Goal: Task Accomplishment & Management: Use online tool/utility

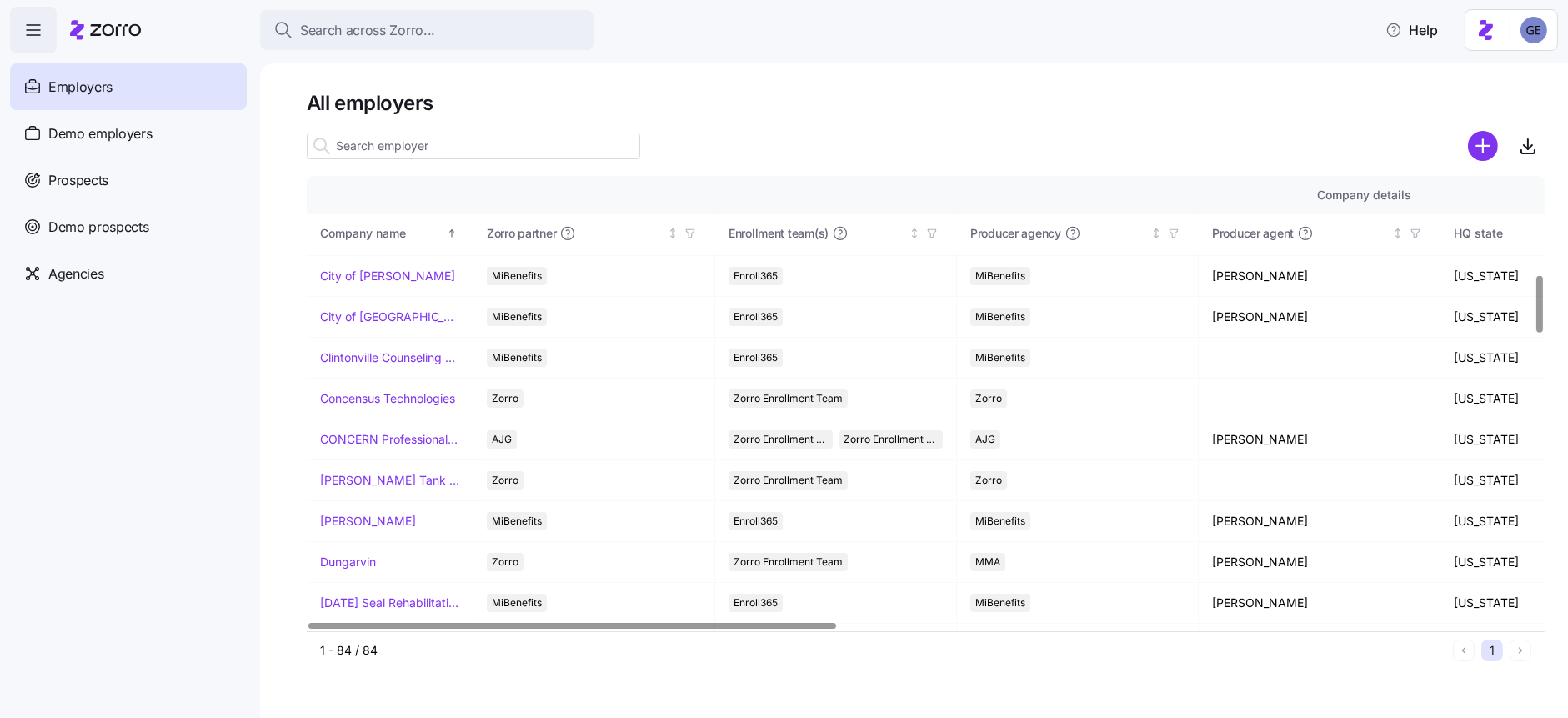
scroll to position [772, 0]
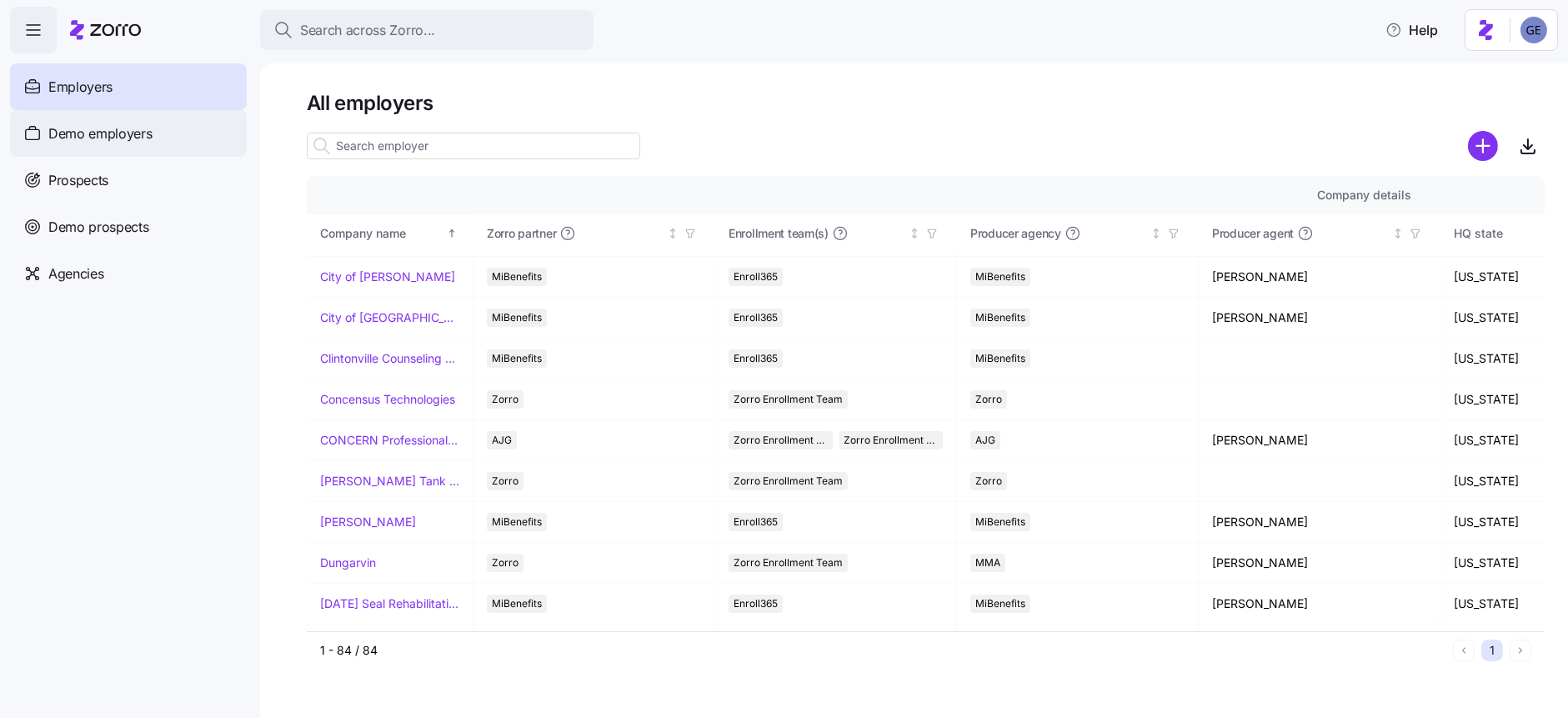
click at [96, 128] on span "Demo employers" at bounding box center [101, 134] width 104 height 21
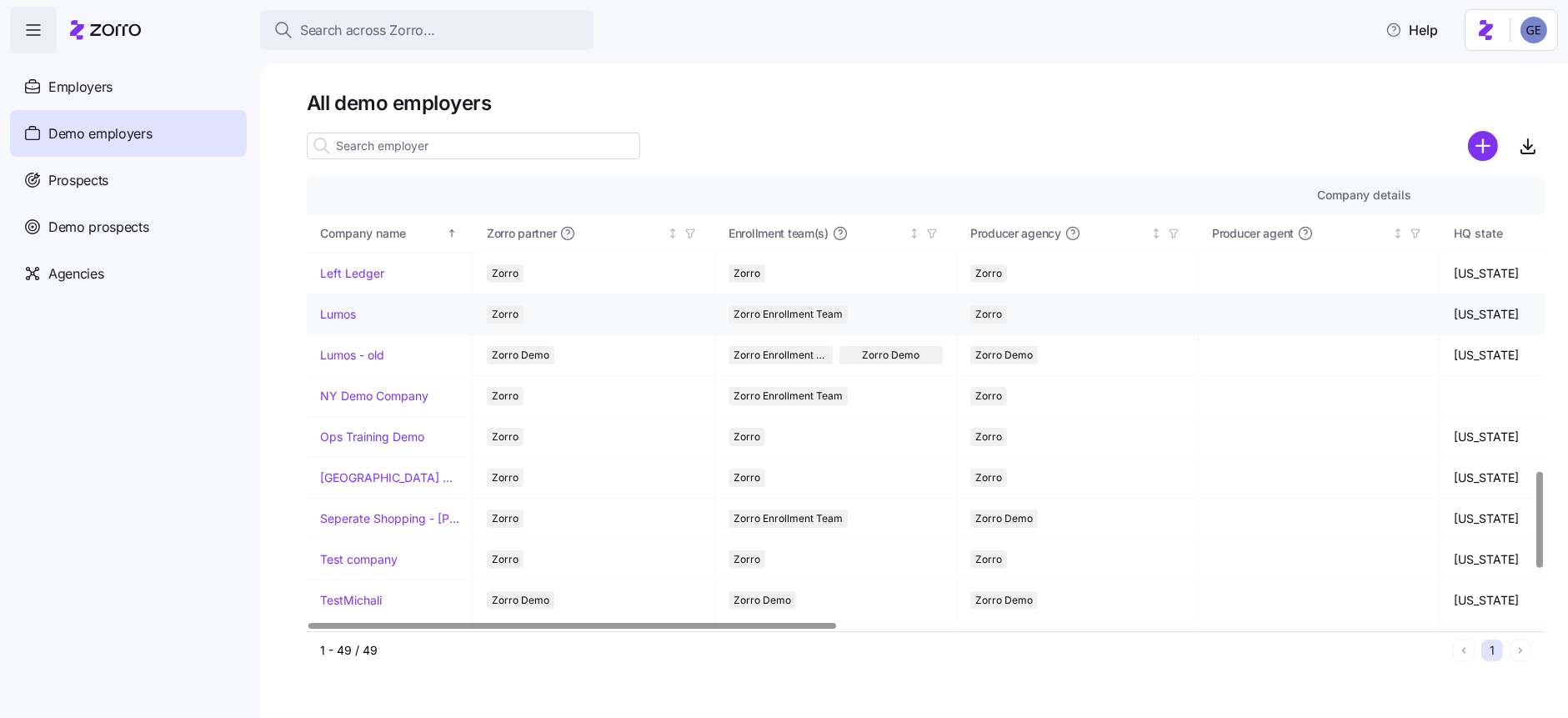
scroll to position [1376, 0]
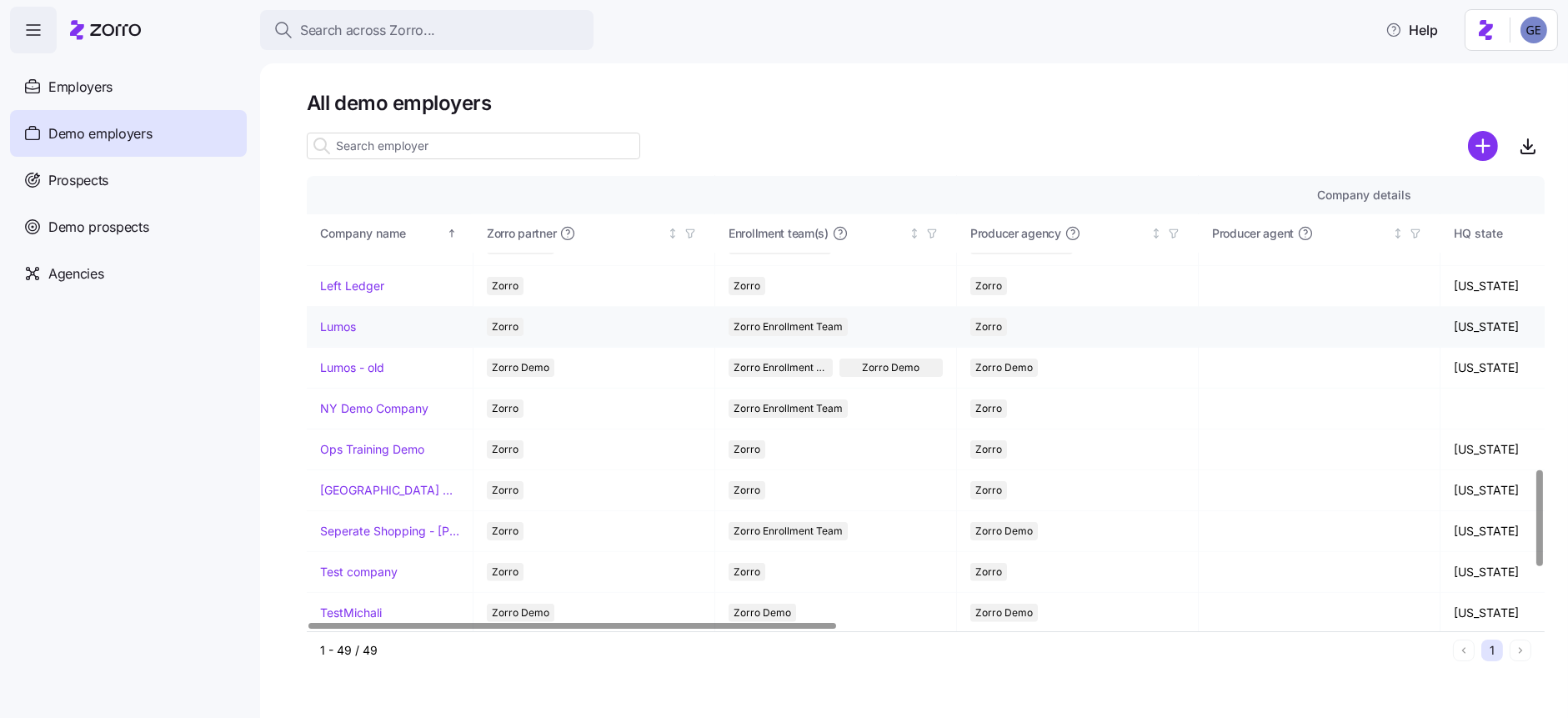
click at [335, 328] on link "Lumos" at bounding box center [338, 327] width 36 height 17
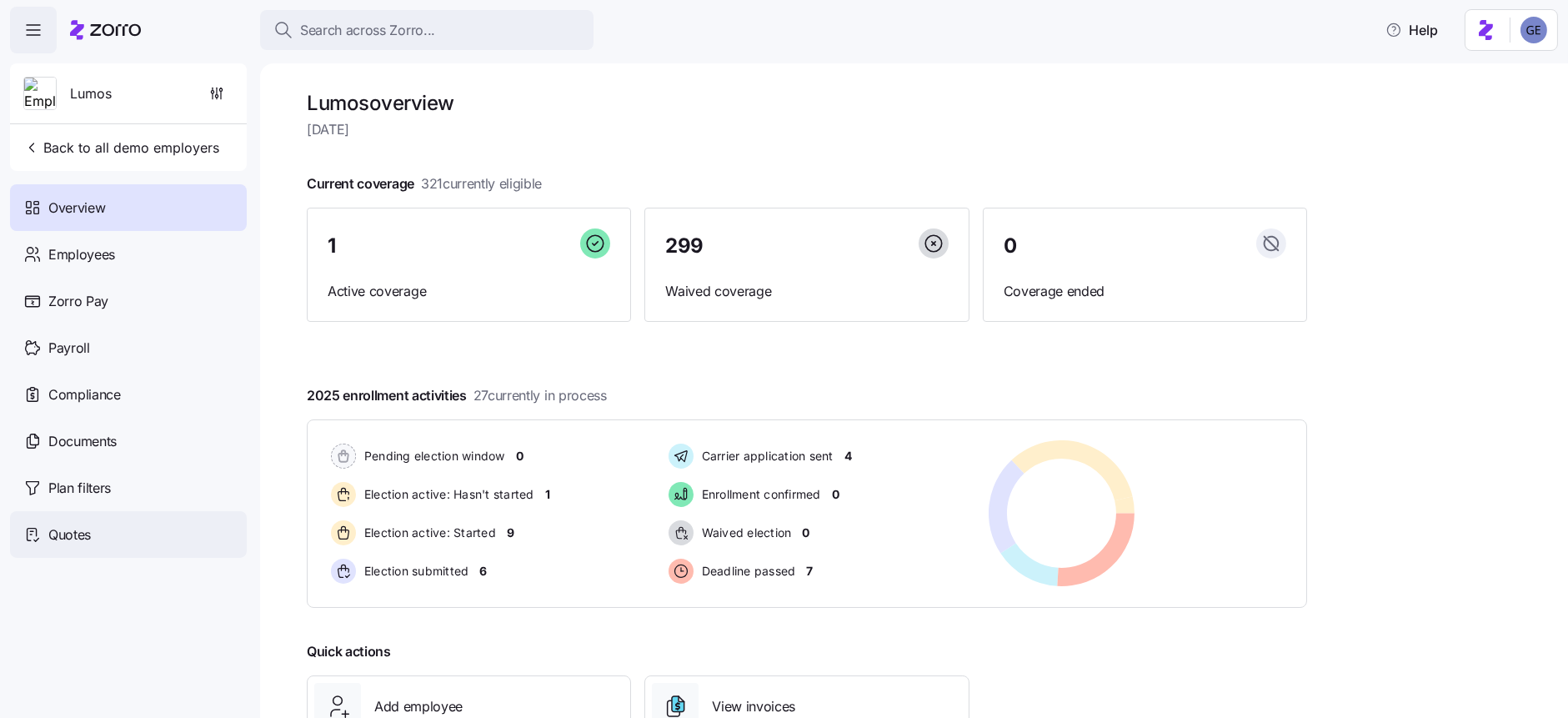
click at [78, 537] on span "Quotes" at bounding box center [70, 535] width 42 height 21
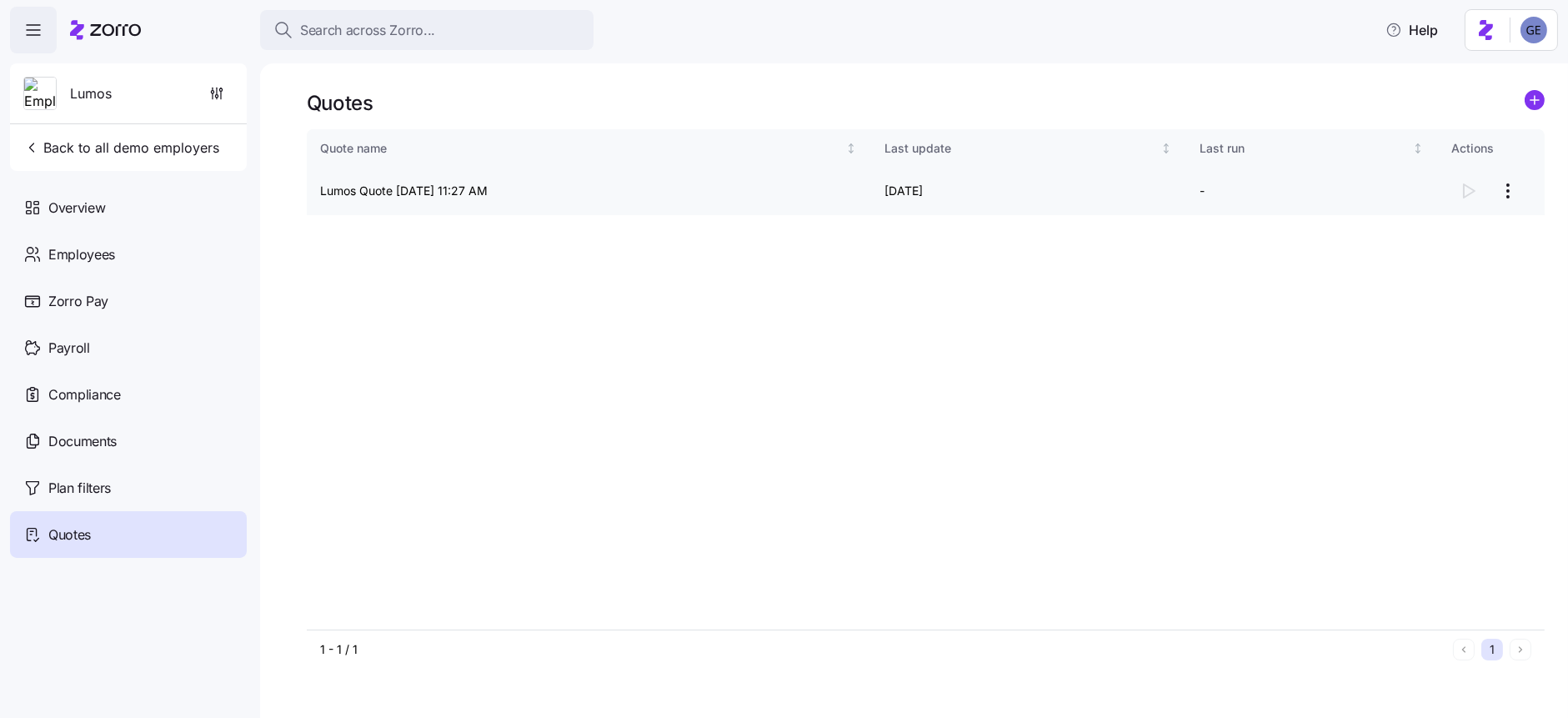
click at [386, 192] on td "Lumos Quote 08/13/2025 11:27 AM" at bounding box center [589, 192] width 564 height 48
click at [1471, 187] on div at bounding box center [1491, 191] width 80 height 34
click at [1504, 189] on html "Search across Zorro... Help Lumos Back to all demo employers Overview Employees…" at bounding box center [784, 354] width 1568 height 708
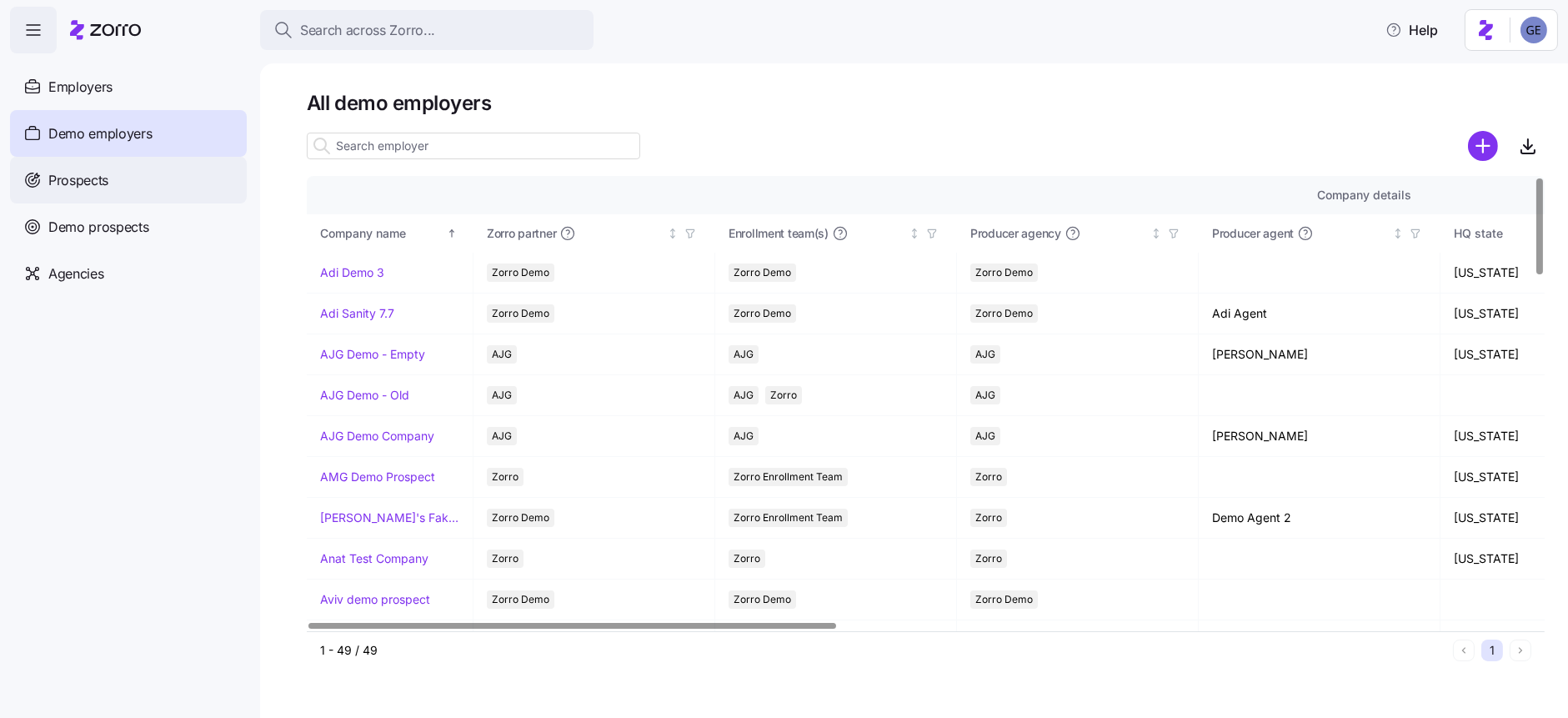
click at [74, 177] on span "Prospects" at bounding box center [79, 181] width 60 height 21
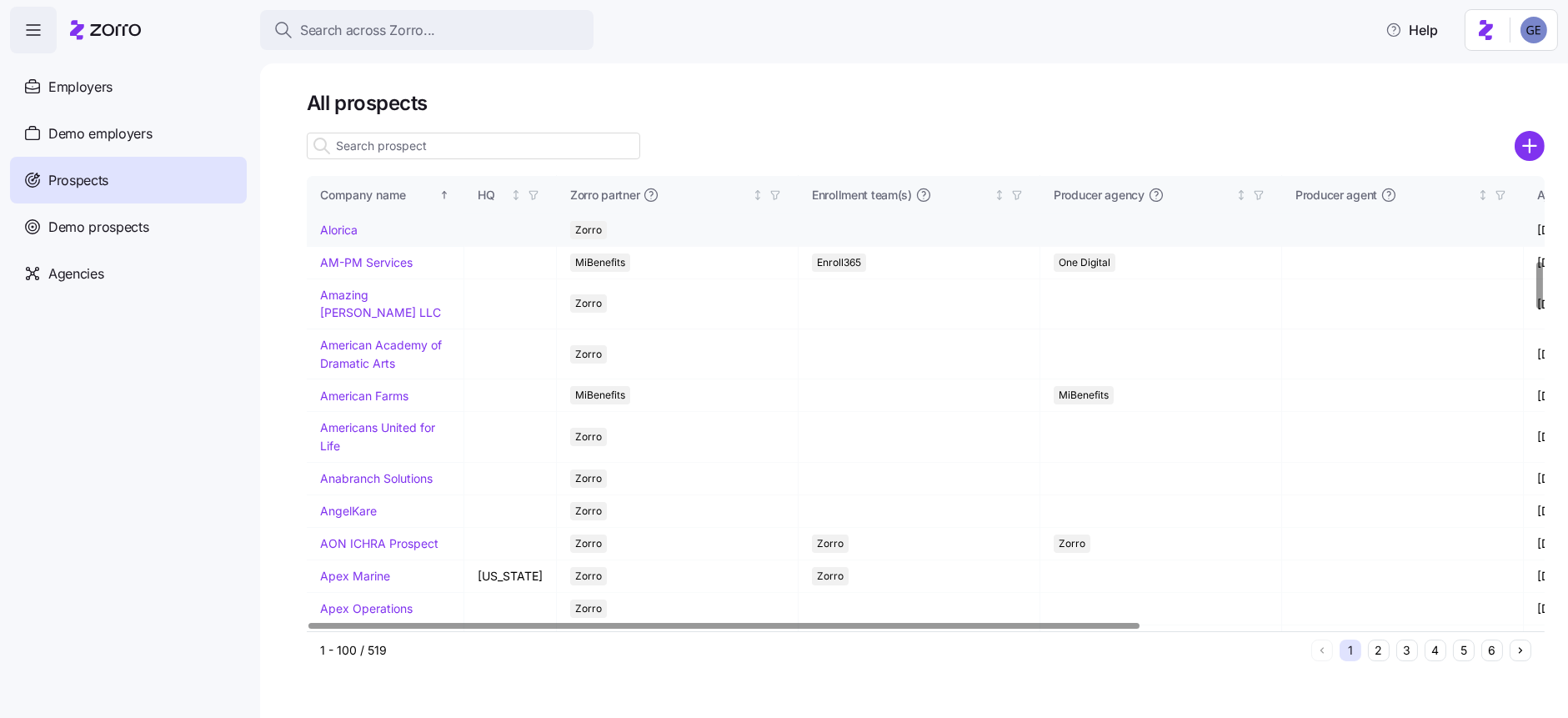
scroll to position [899, 0]
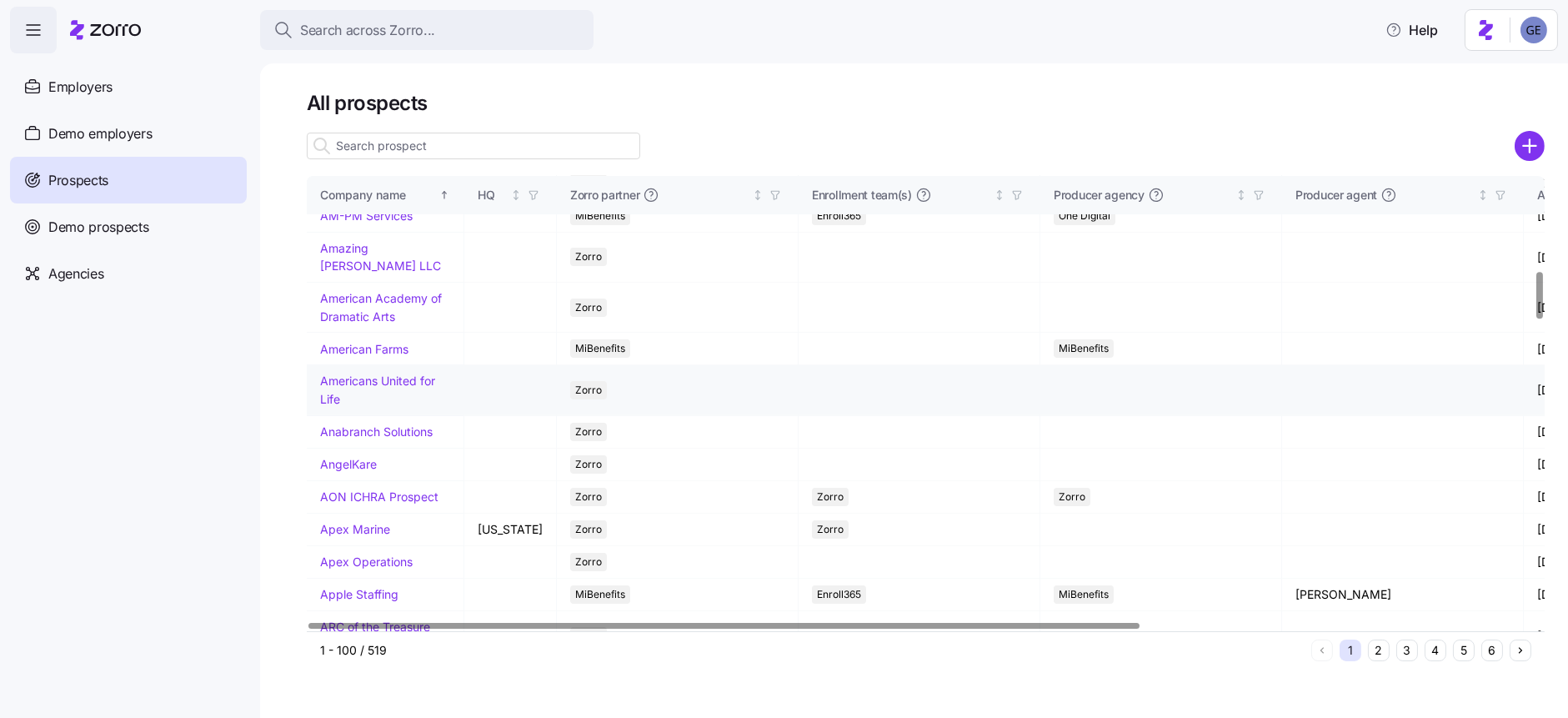
click at [337, 406] on link "Americans United for Life" at bounding box center [378, 389] width 115 height 33
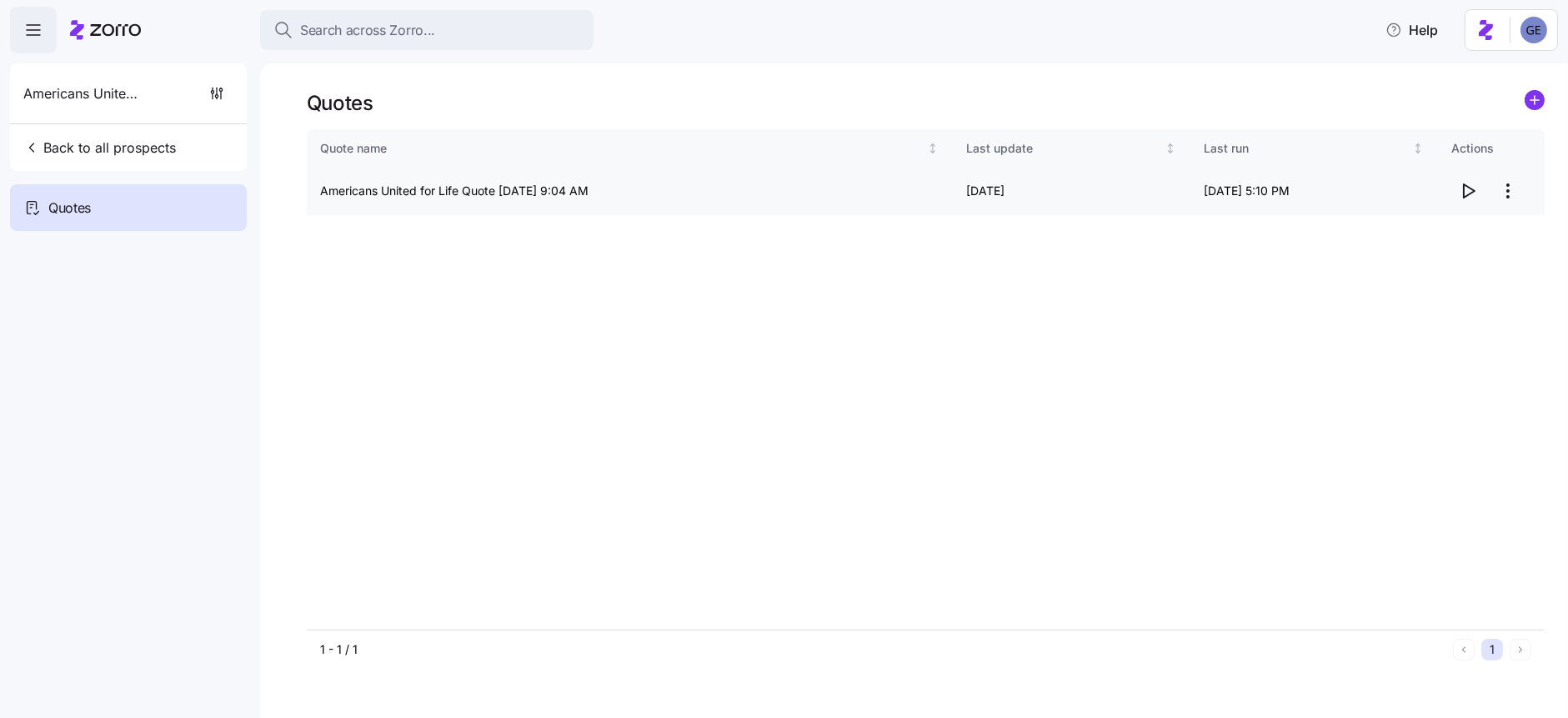
click at [1465, 187] on icon "button" at bounding box center [1468, 191] width 20 height 20
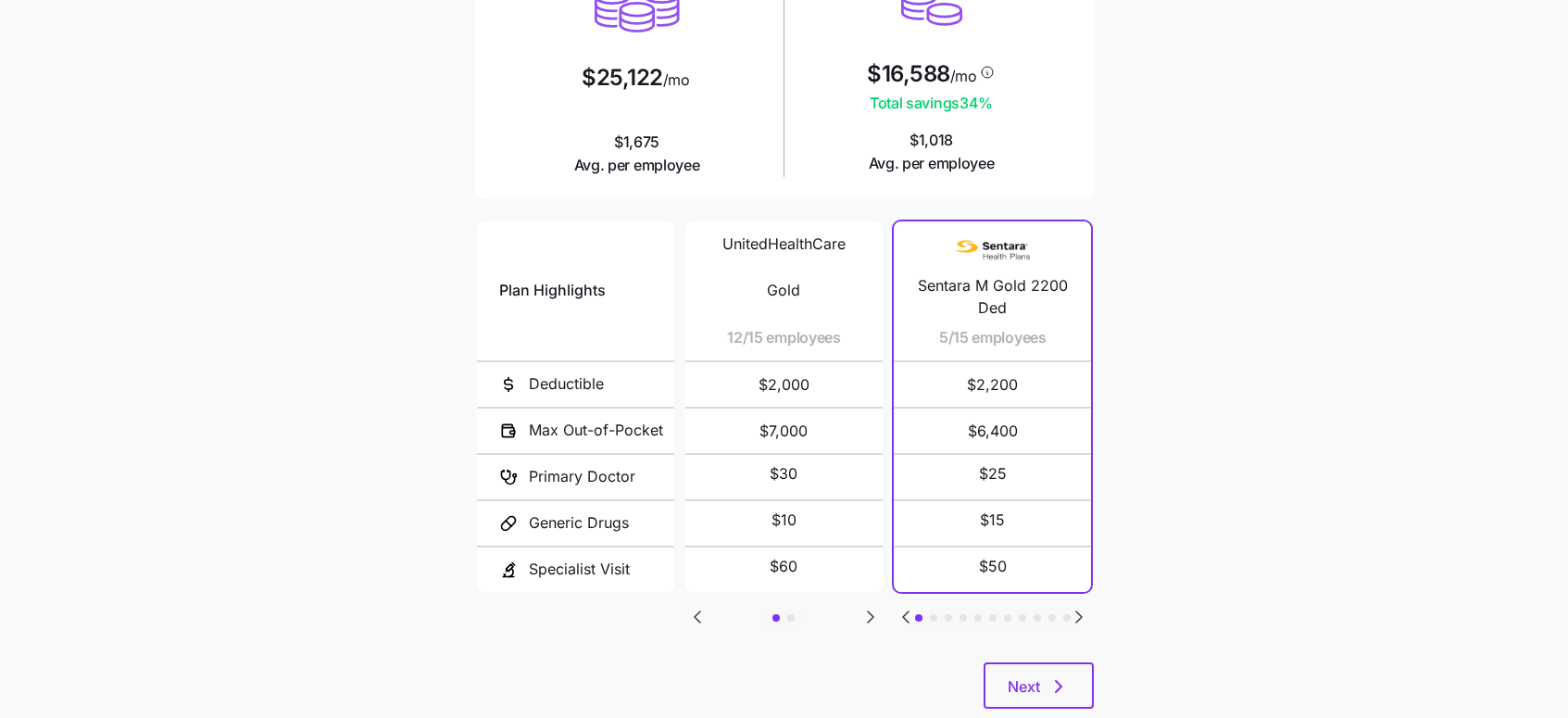
scroll to position [293, 0]
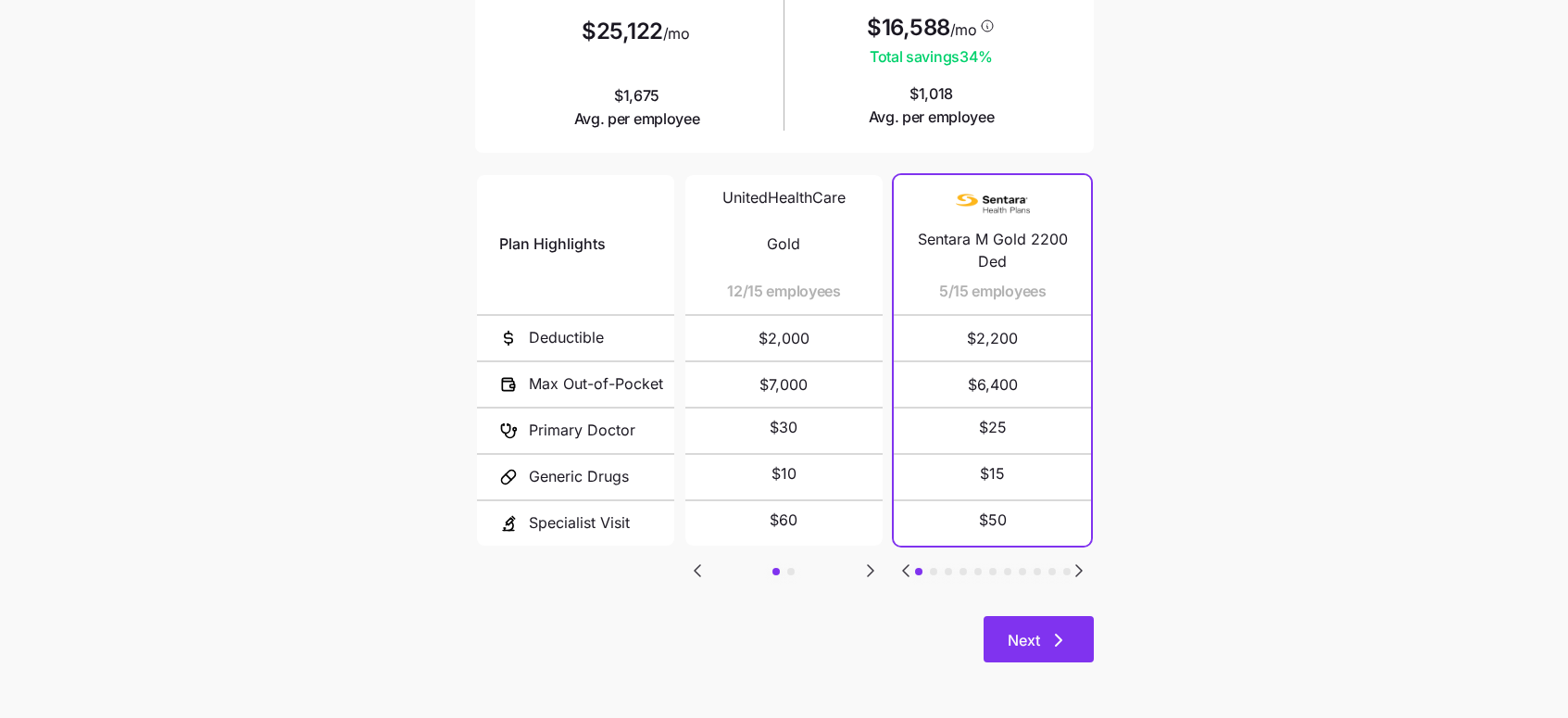
click at [1039, 643] on span "Next" at bounding box center [1037, 640] width 62 height 23
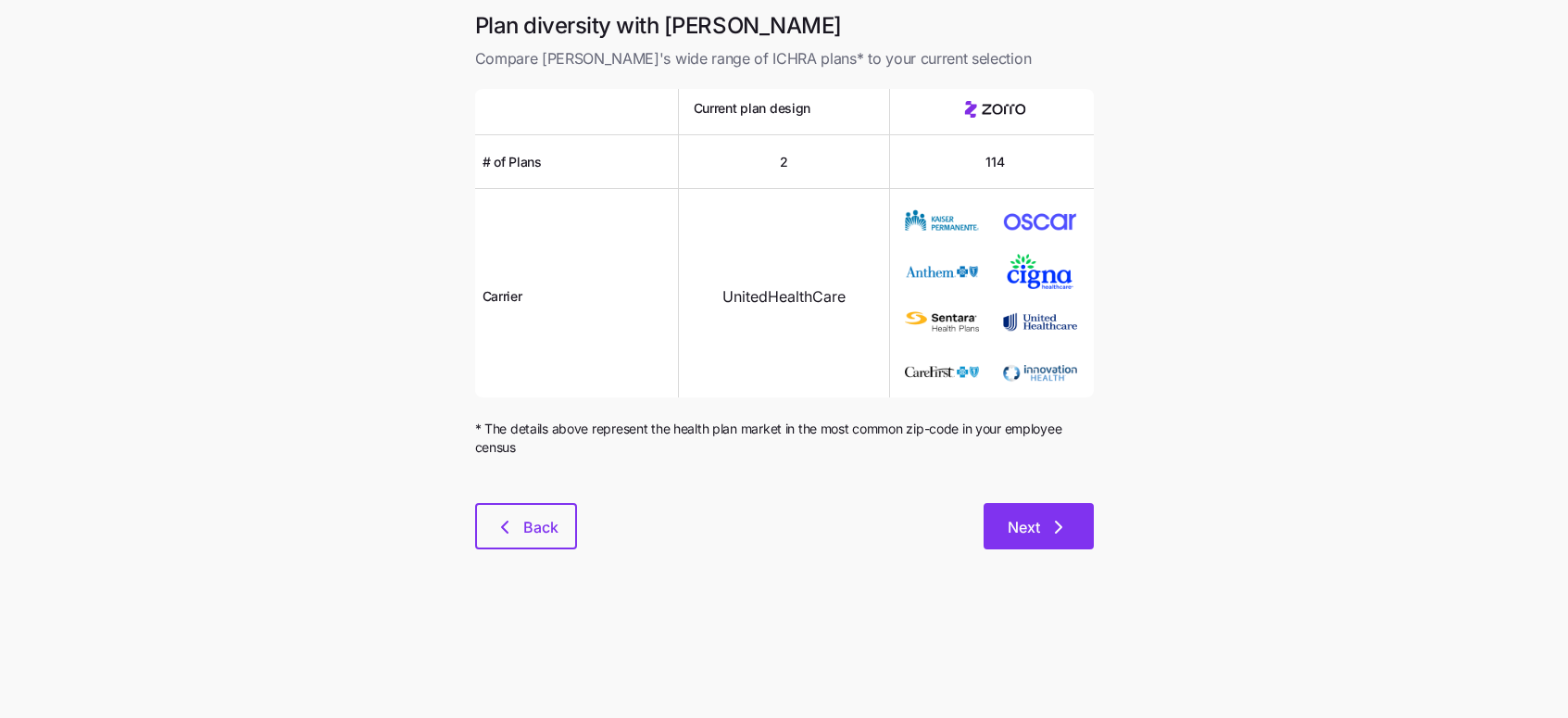
click at [1039, 512] on button "Next" at bounding box center [1038, 526] width 110 height 46
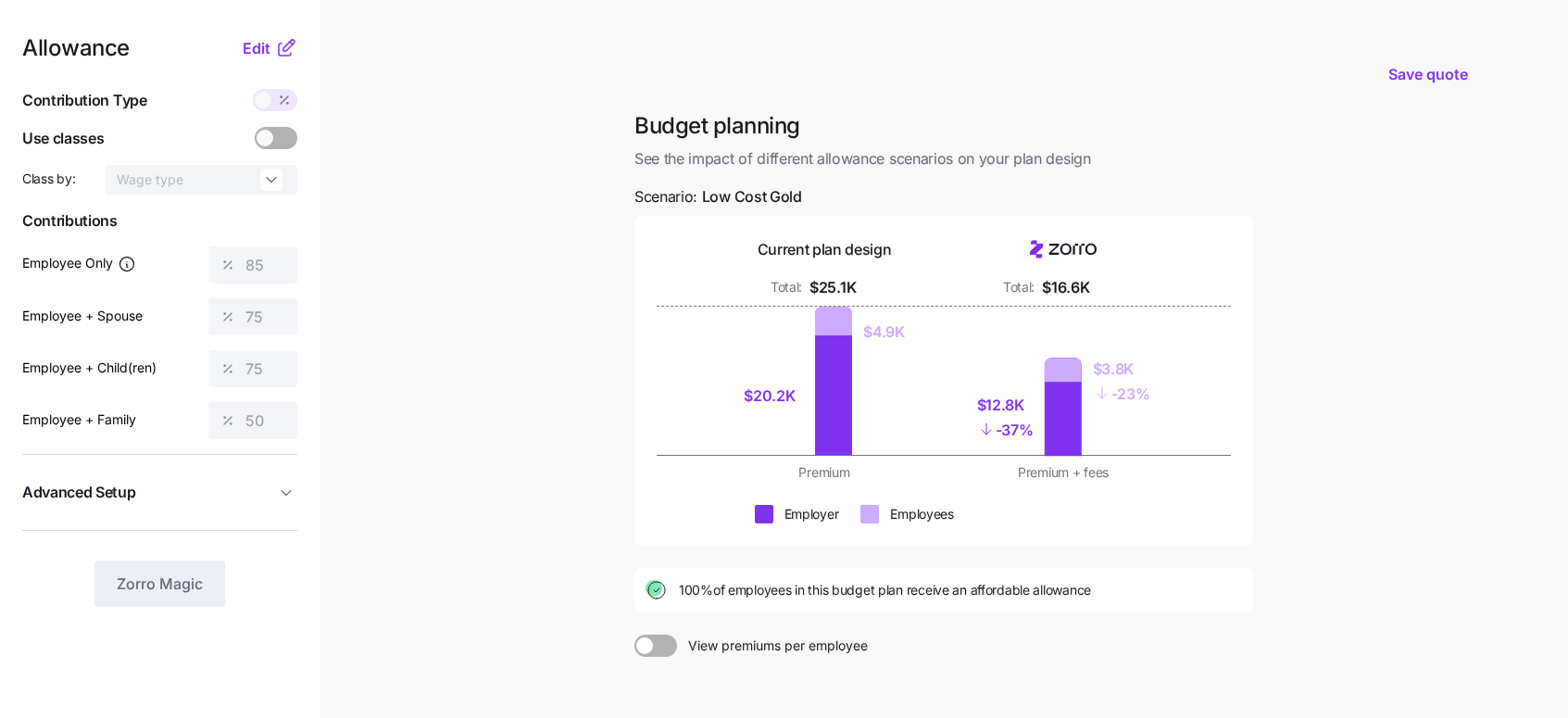
click at [280, 134] on span at bounding box center [286, 137] width 25 height 23
click at [283, 96] on icon at bounding box center [283, 99] width 15 height 15
click at [287, 50] on icon at bounding box center [288, 45] width 11 height 11
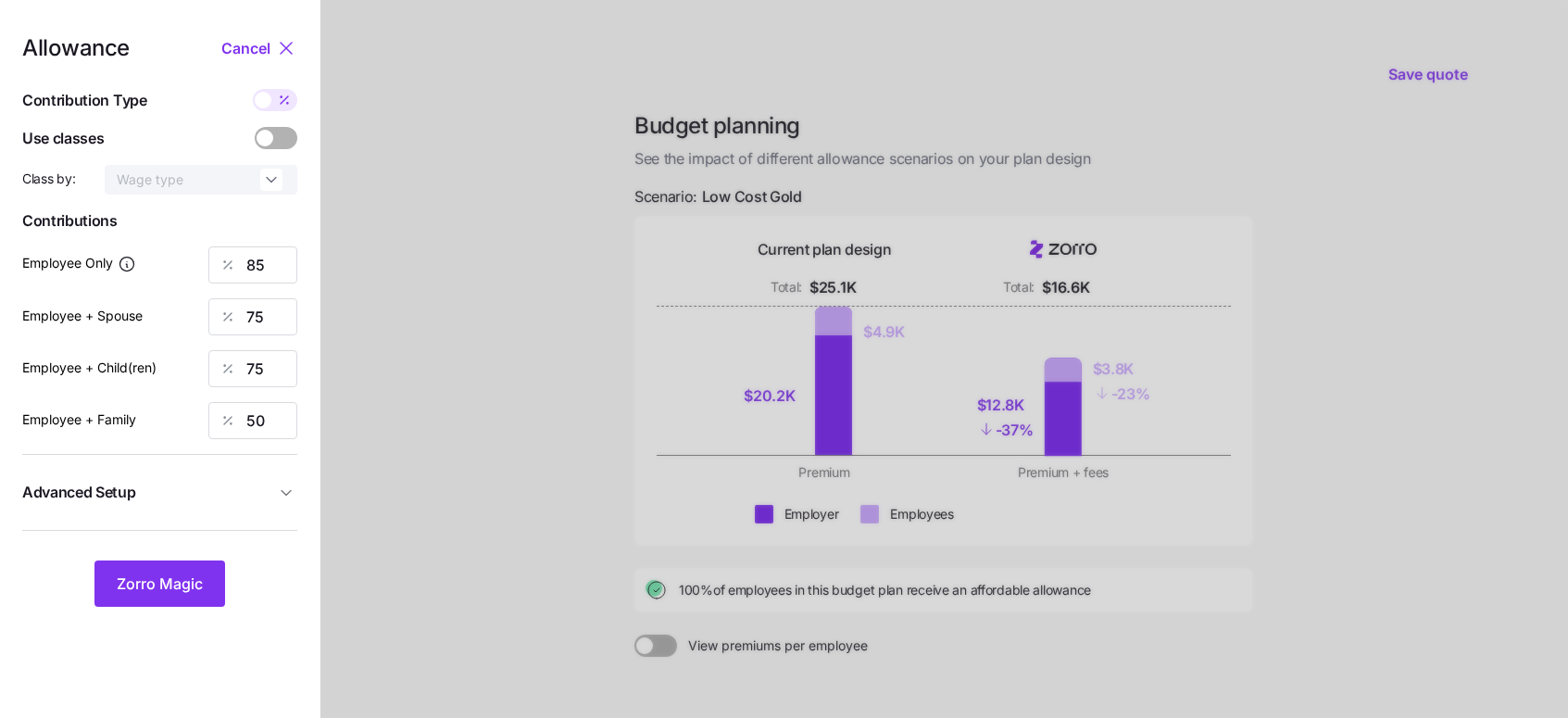
click at [281, 98] on icon at bounding box center [283, 99] width 15 height 15
click at [253, 89] on input "checkbox" at bounding box center [253, 89] width 0 height 0
type input "479"
type input "845"
type input "737"
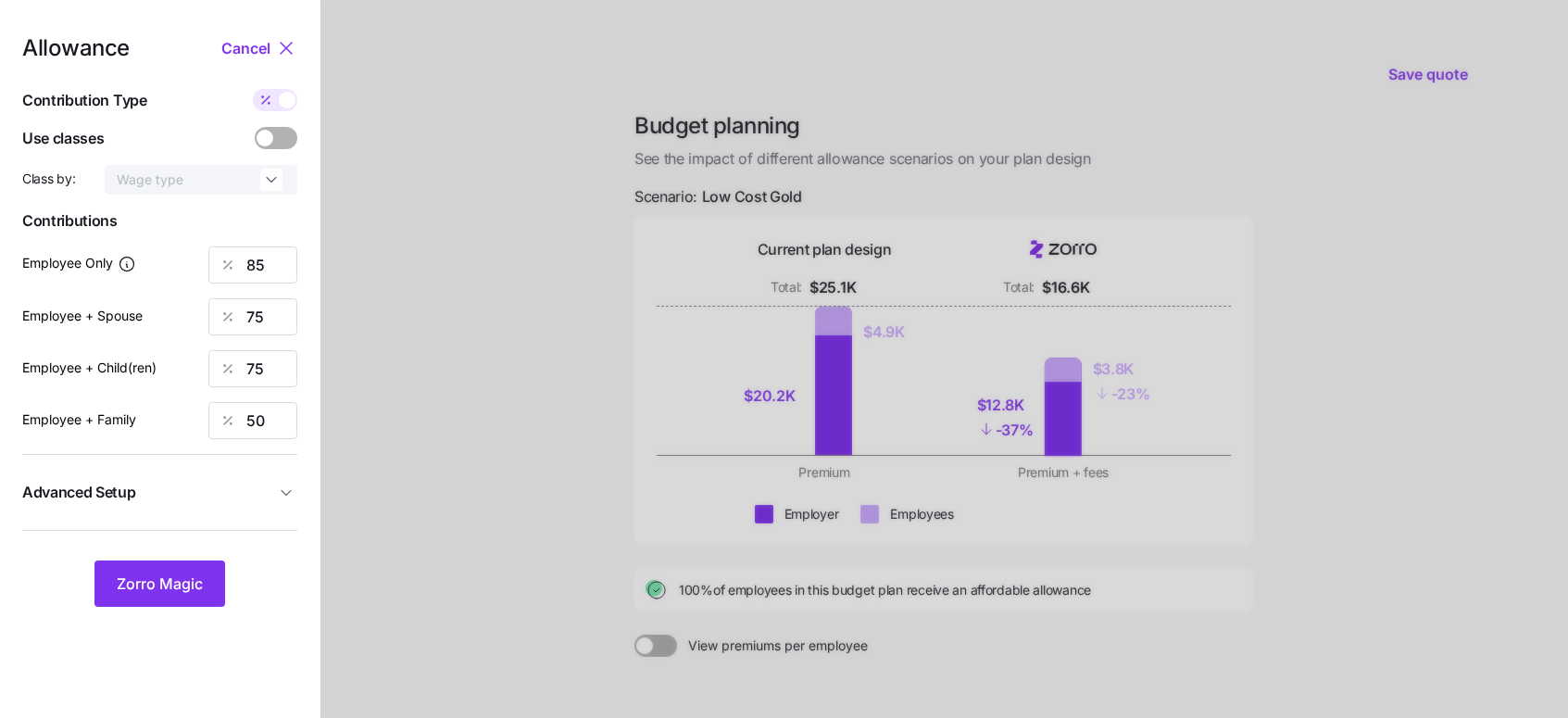
type input "773"
click at [260, 312] on input "845" at bounding box center [252, 317] width 89 height 37
type input "479"
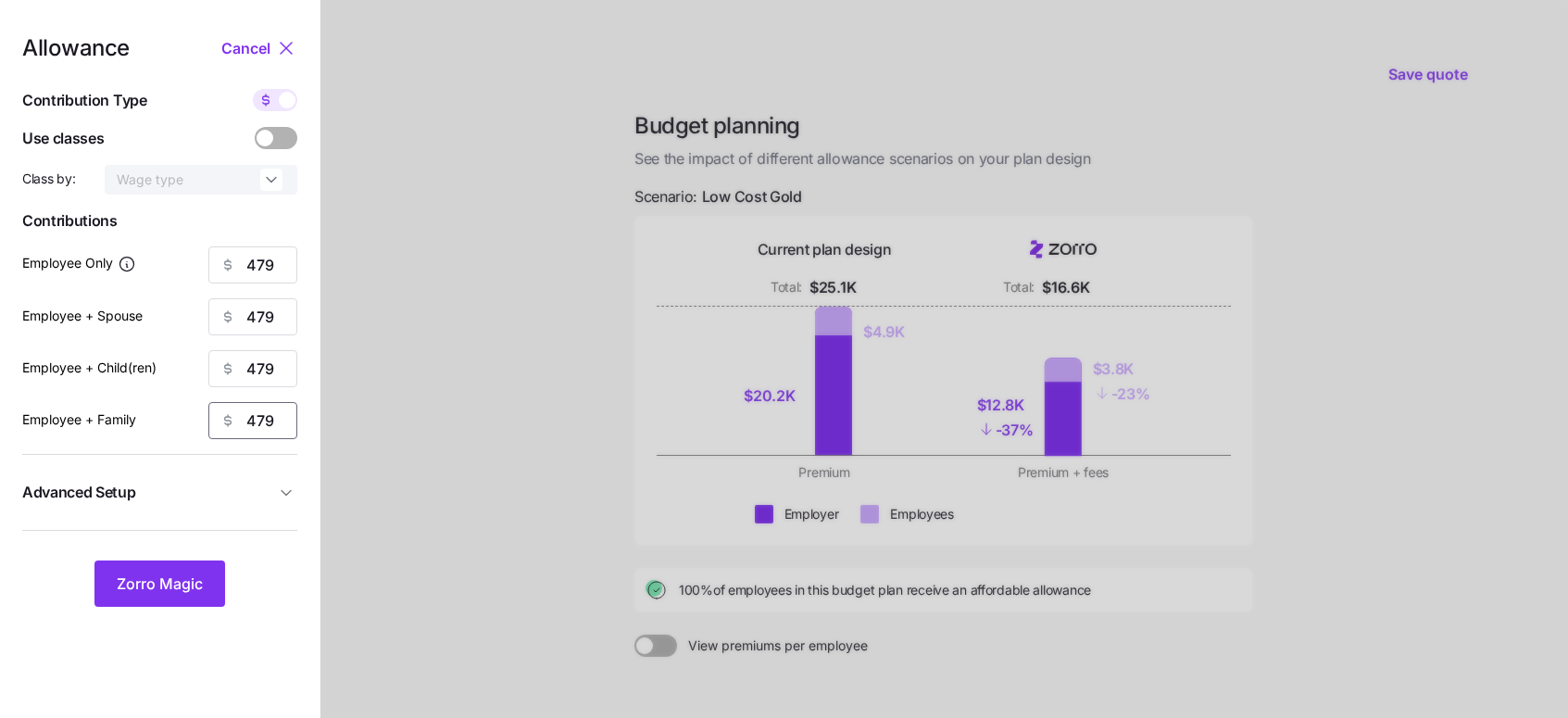
type input "479"
click at [149, 504] on span "Advanced Setup" at bounding box center [149, 492] width 253 height 24
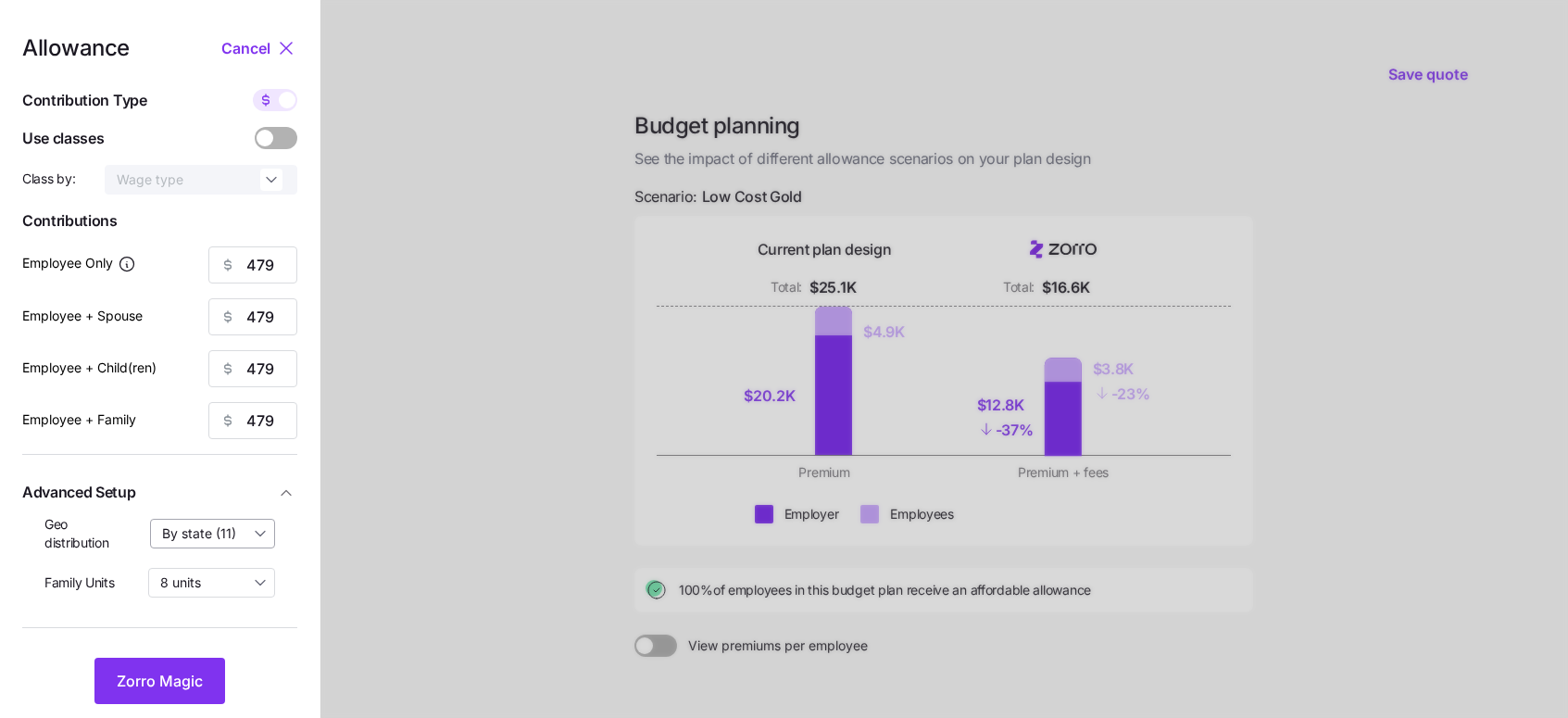
click at [176, 528] on input "By state (11)" at bounding box center [213, 534] width 126 height 29
click at [179, 602] on span "By area (13)" at bounding box center [204, 610] width 74 height 21
type input "By area (13)"
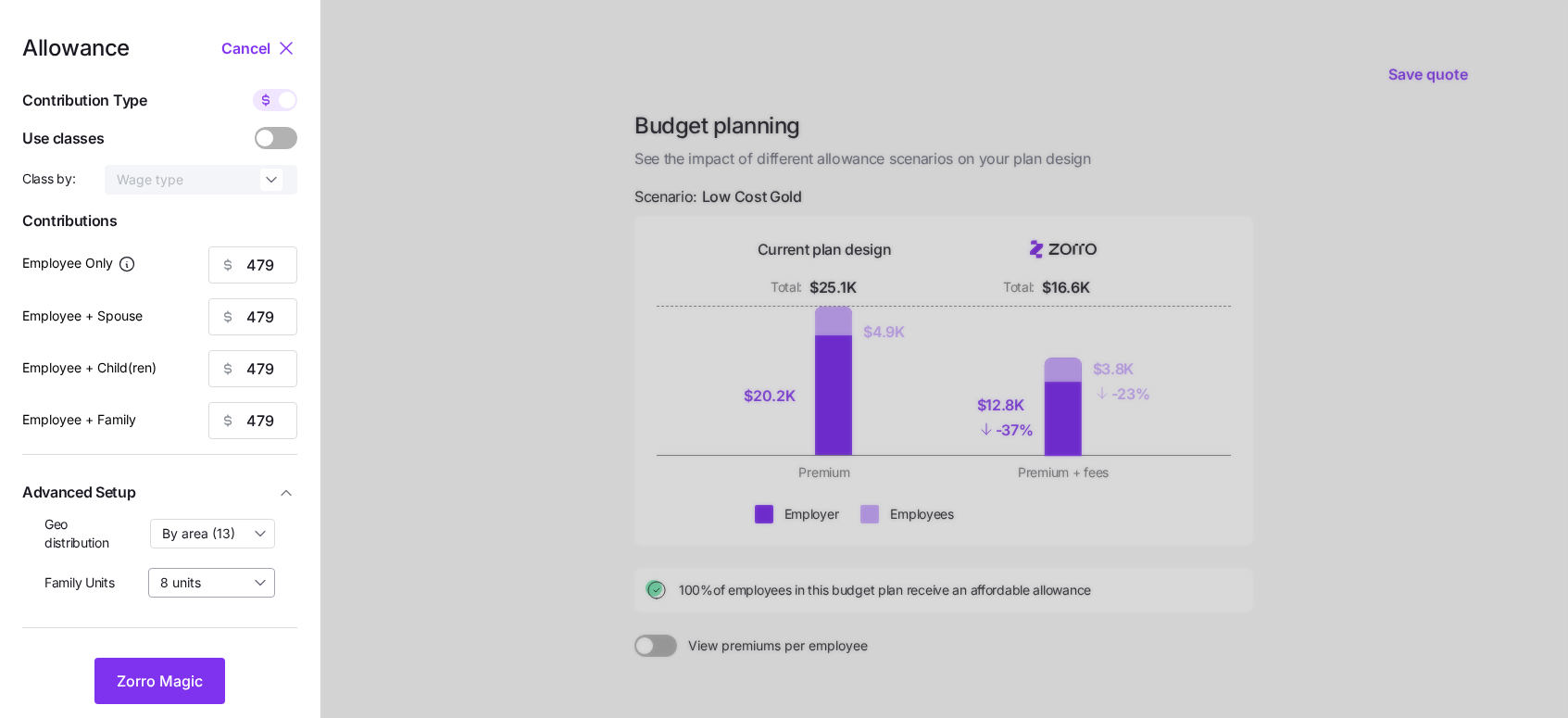
click at [215, 579] on input "8 units" at bounding box center [211, 583] width 126 height 29
click at [171, 673] on span "Zorro Magic" at bounding box center [160, 681] width 86 height 23
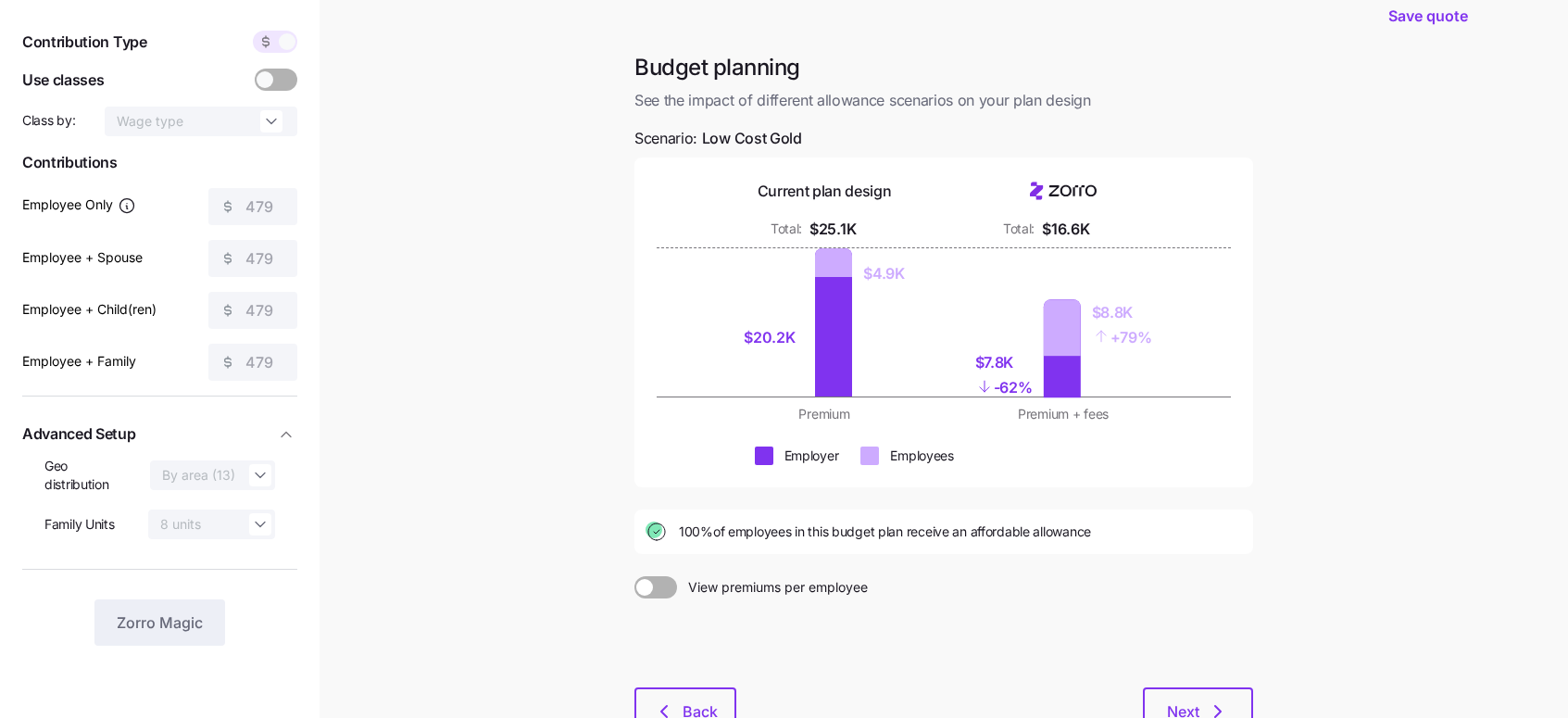
scroll to position [192, 0]
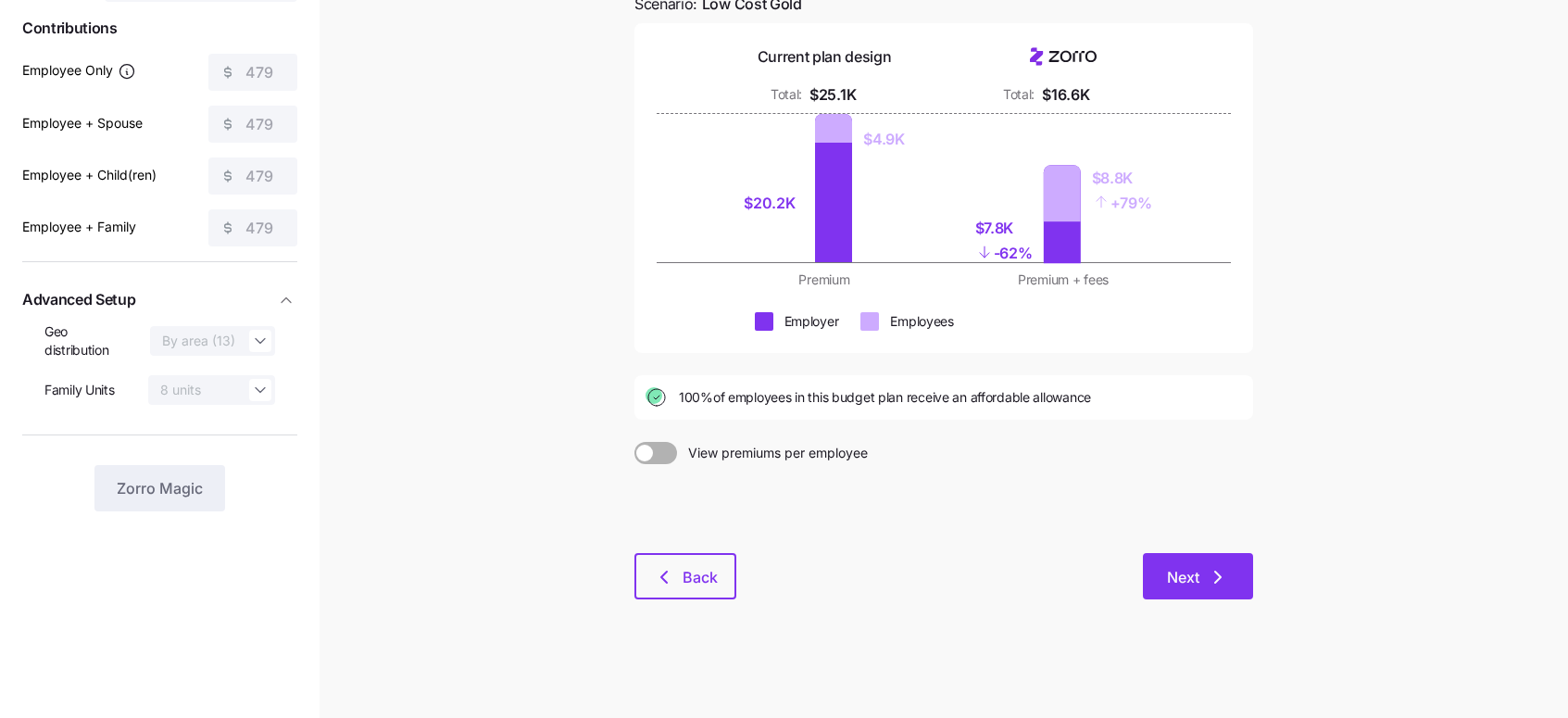
click at [1208, 584] on icon "button" at bounding box center [1217, 577] width 23 height 23
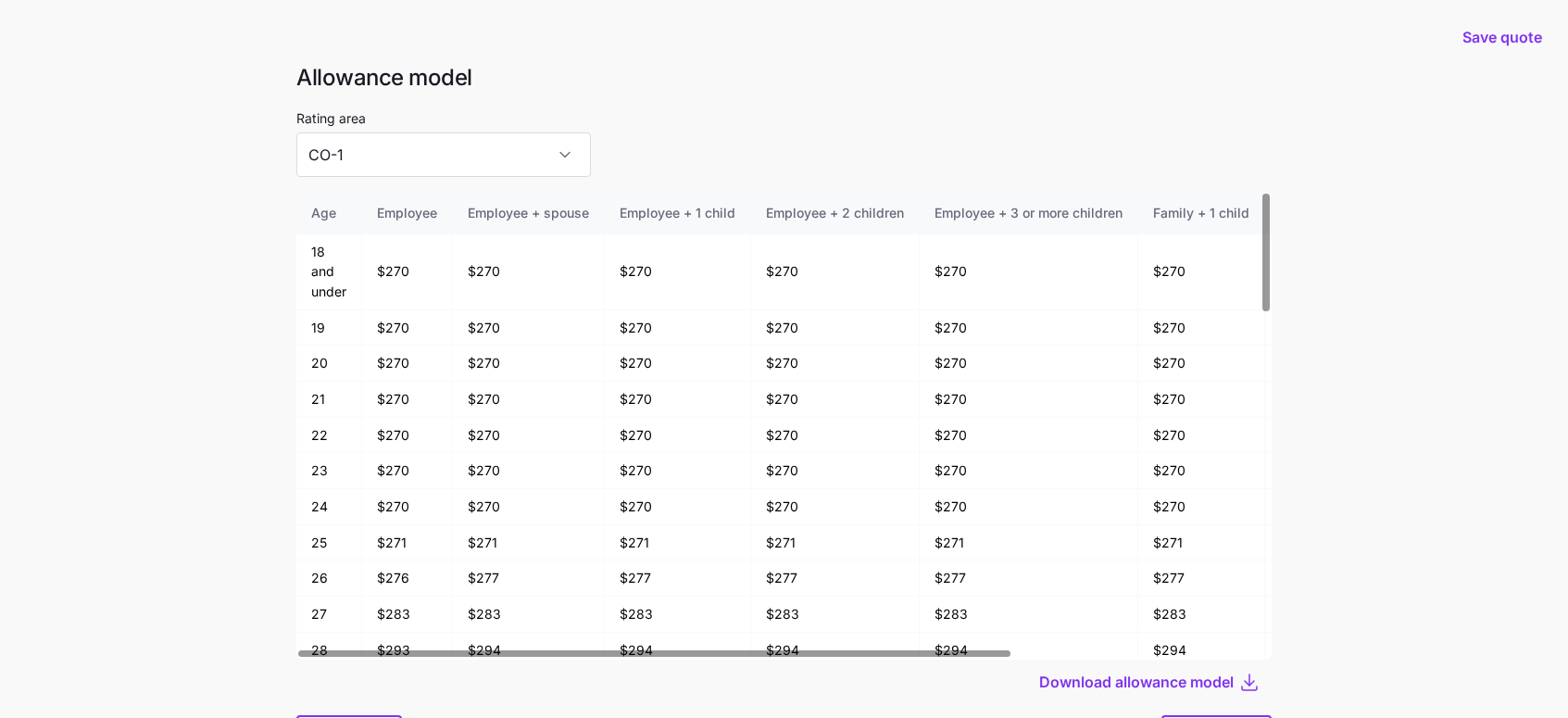
scroll to position [1, 0]
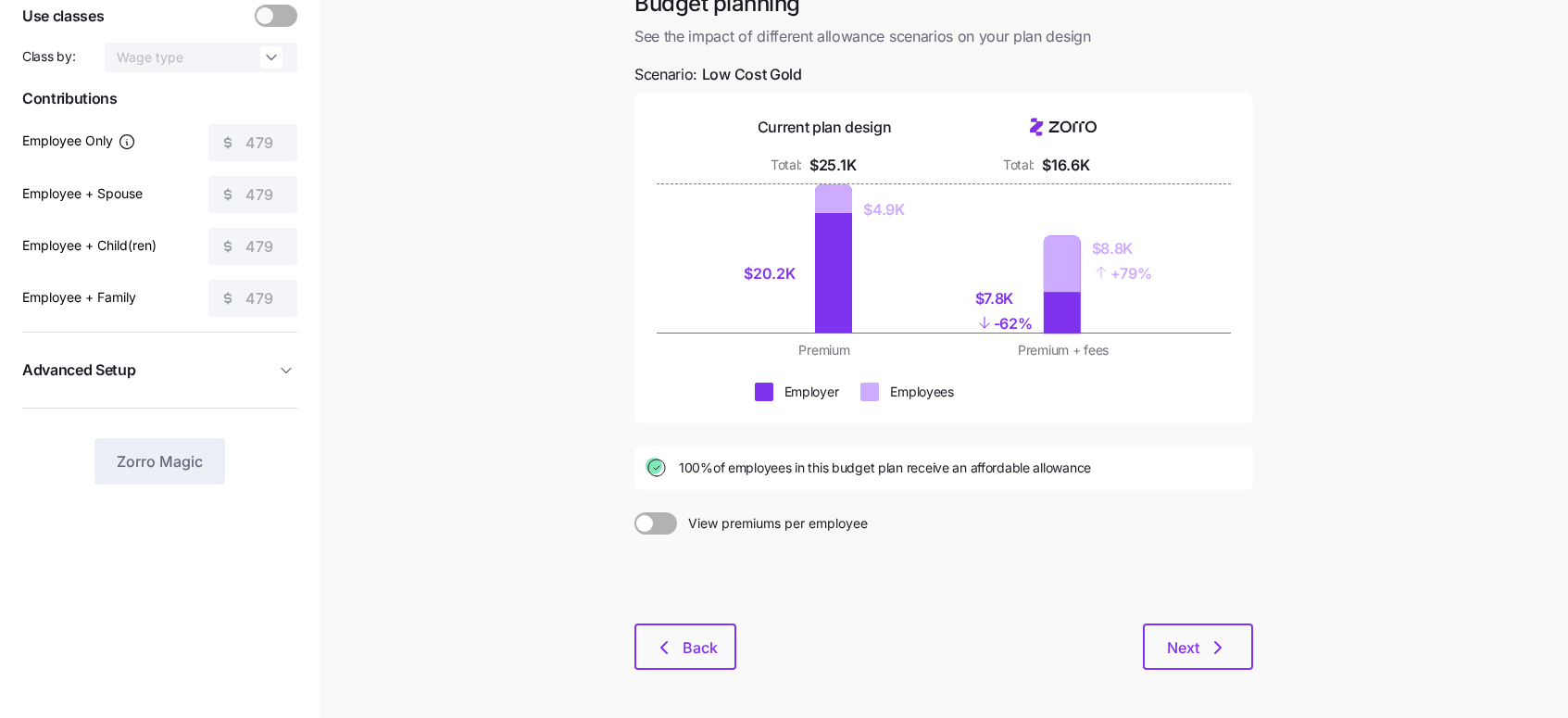
scroll to position [192, 0]
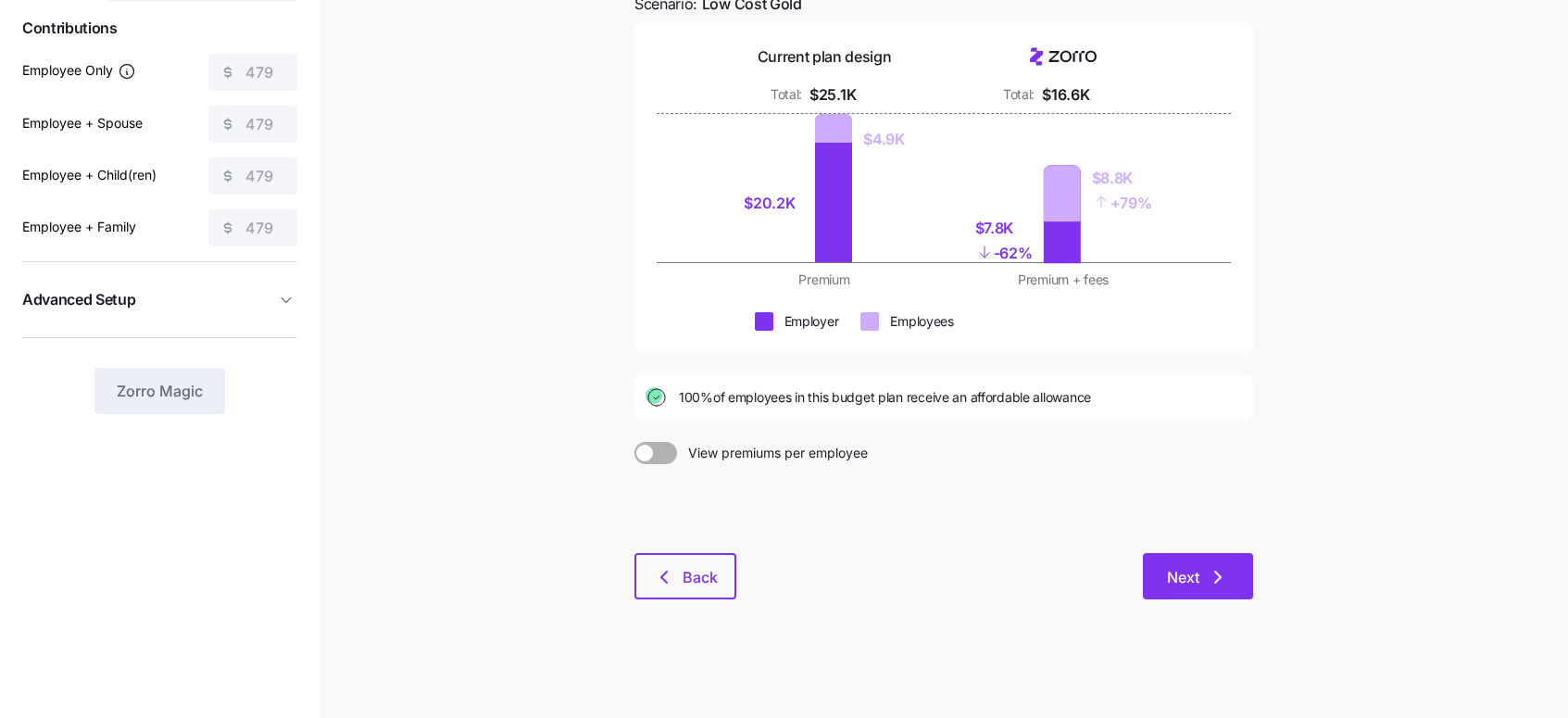
click at [1190, 587] on span "Next" at bounding box center [1183, 577] width 32 height 23
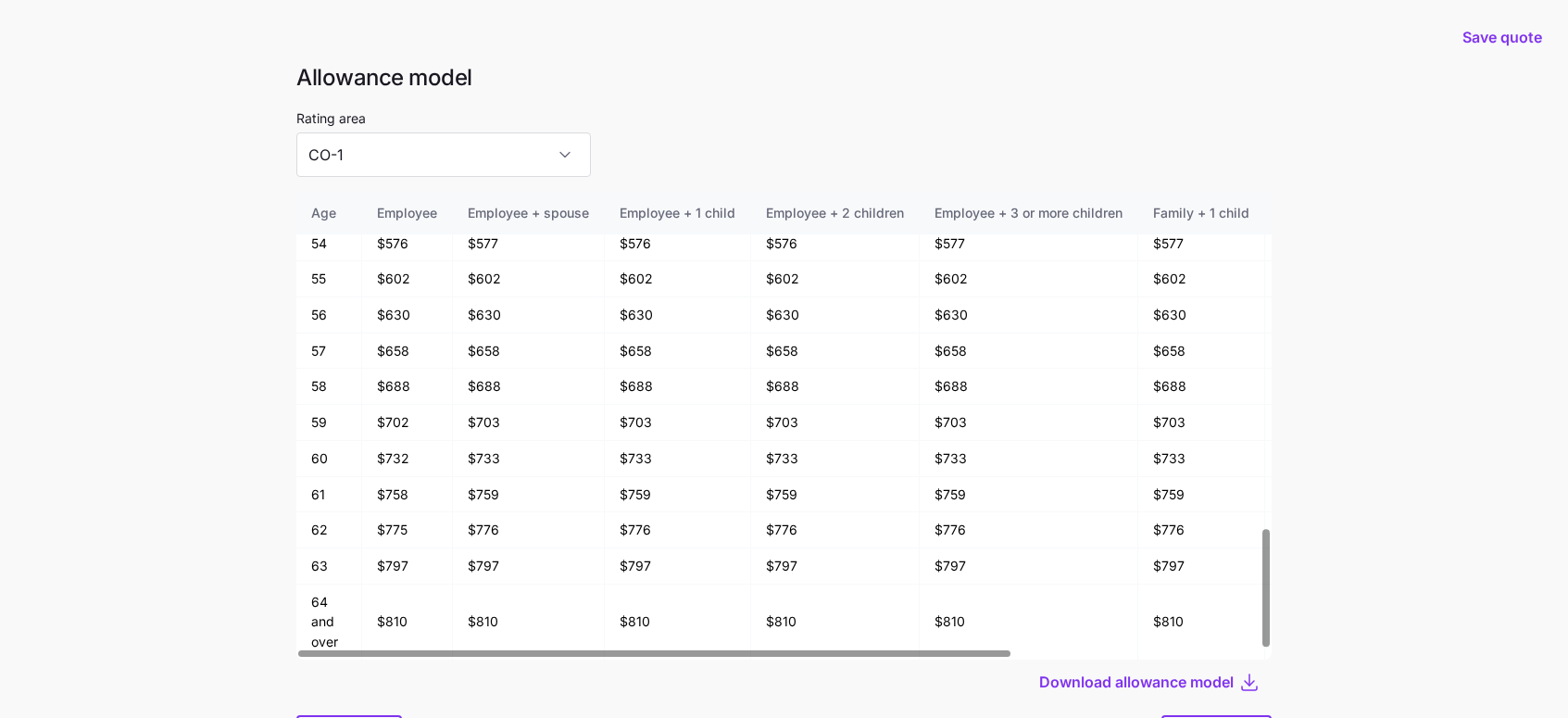
scroll to position [99, 0]
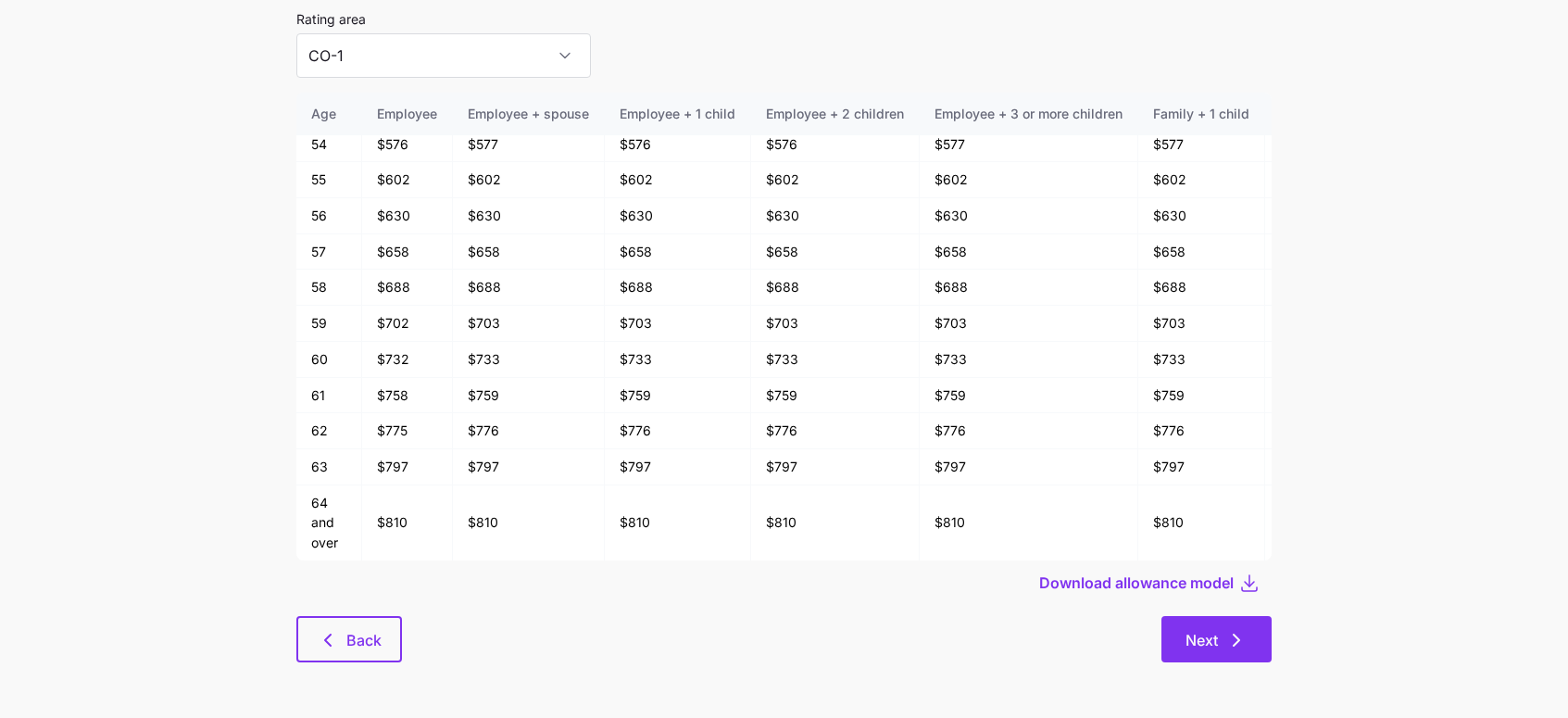
click at [1213, 618] on button "Next" at bounding box center [1216, 639] width 110 height 46
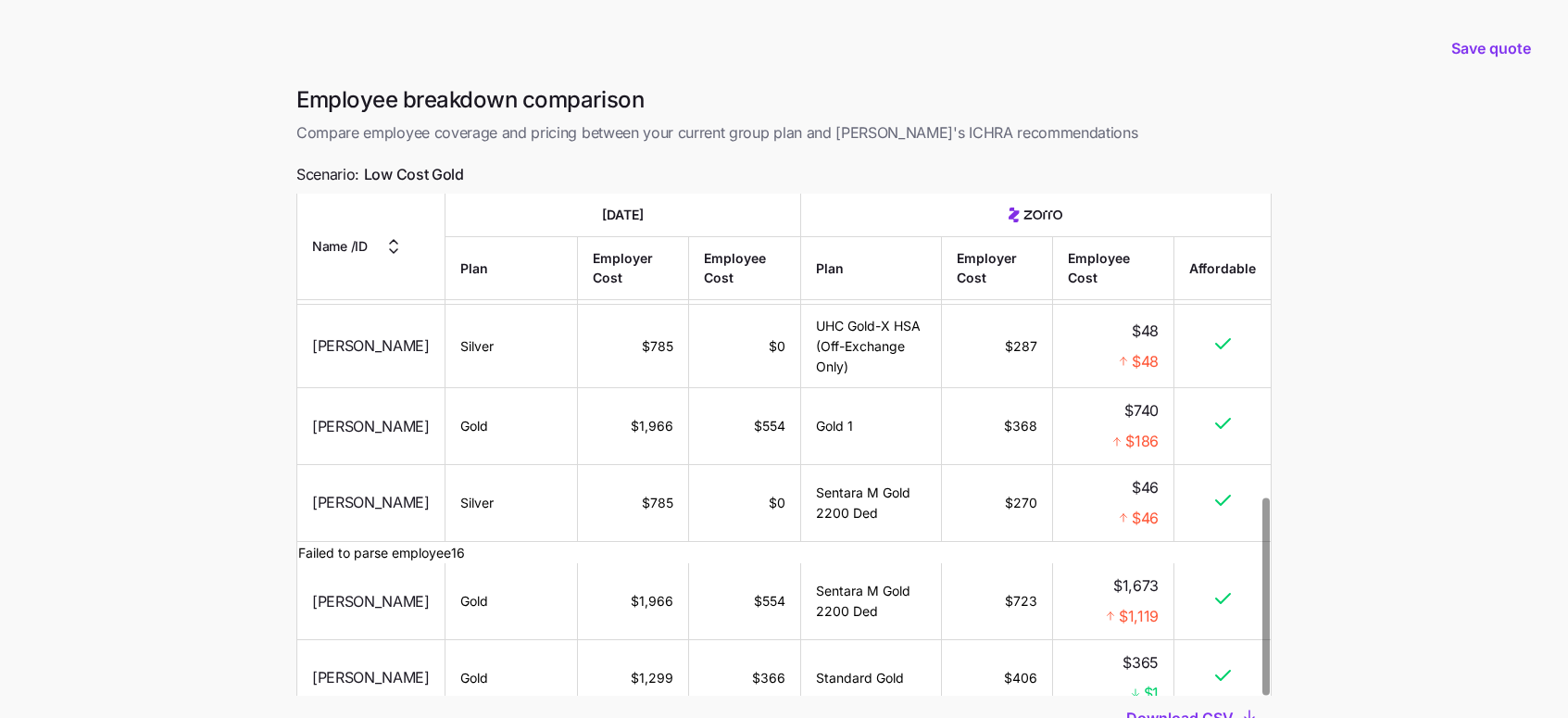
scroll to position [146, 0]
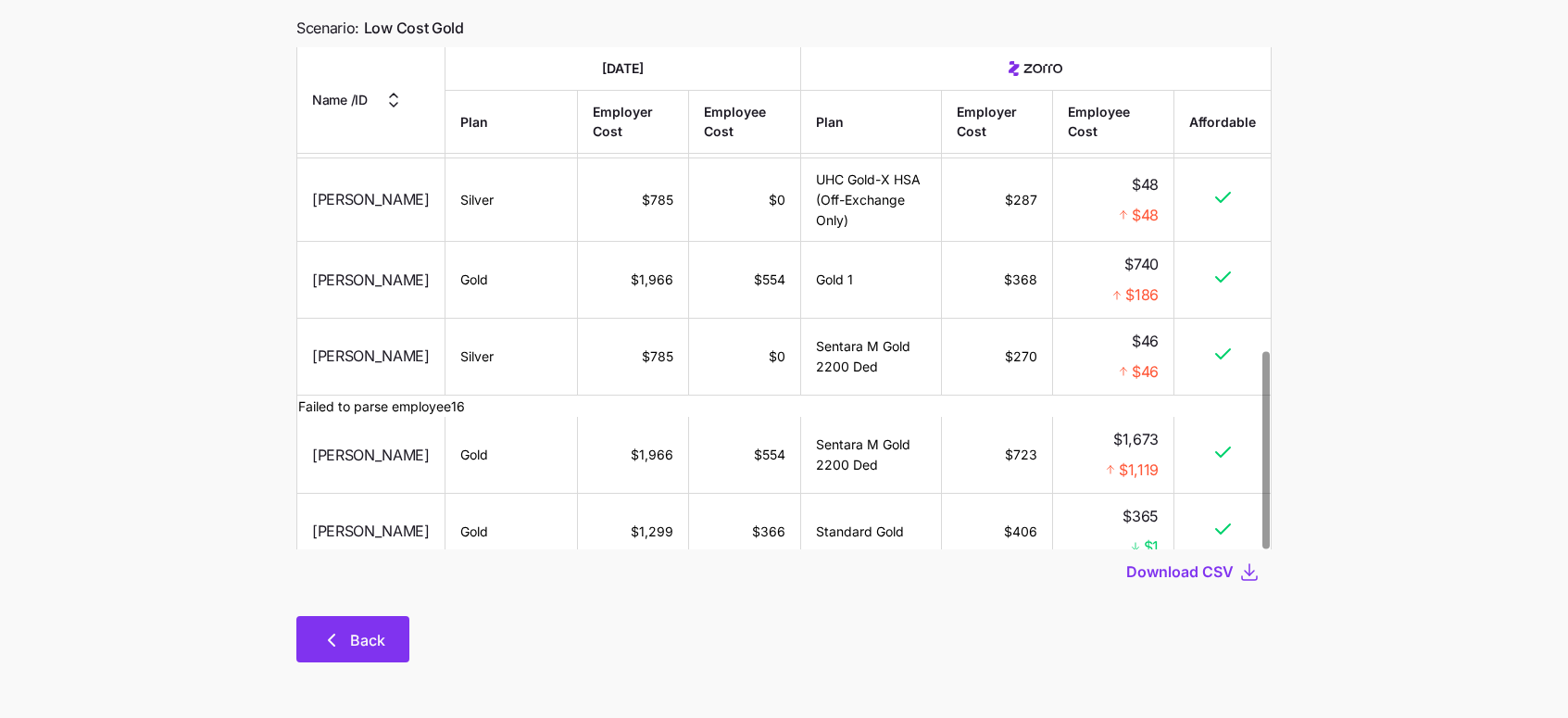
click at [362, 637] on span "Back" at bounding box center [368, 640] width 35 height 23
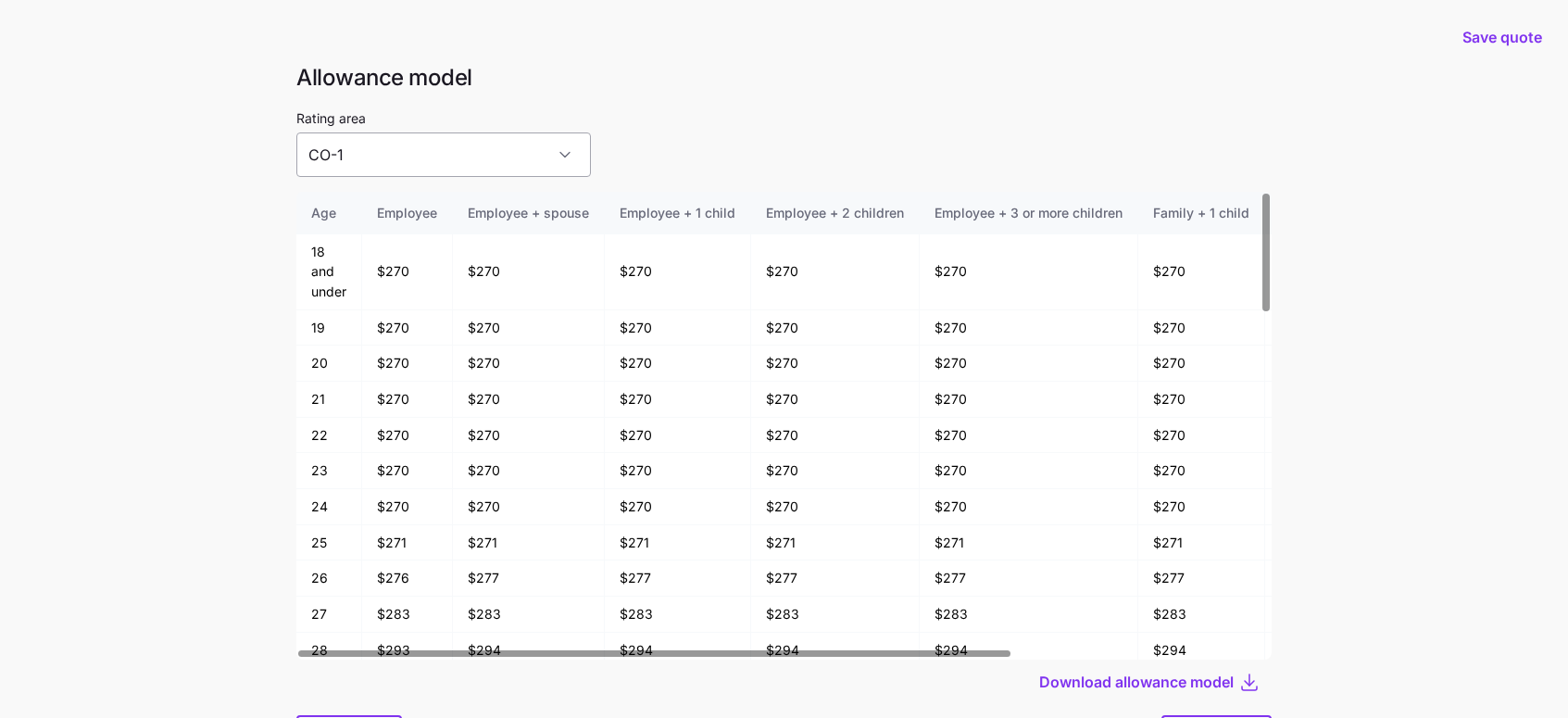
click at [458, 158] on input "CO-1" at bounding box center [443, 154] width 294 height 44
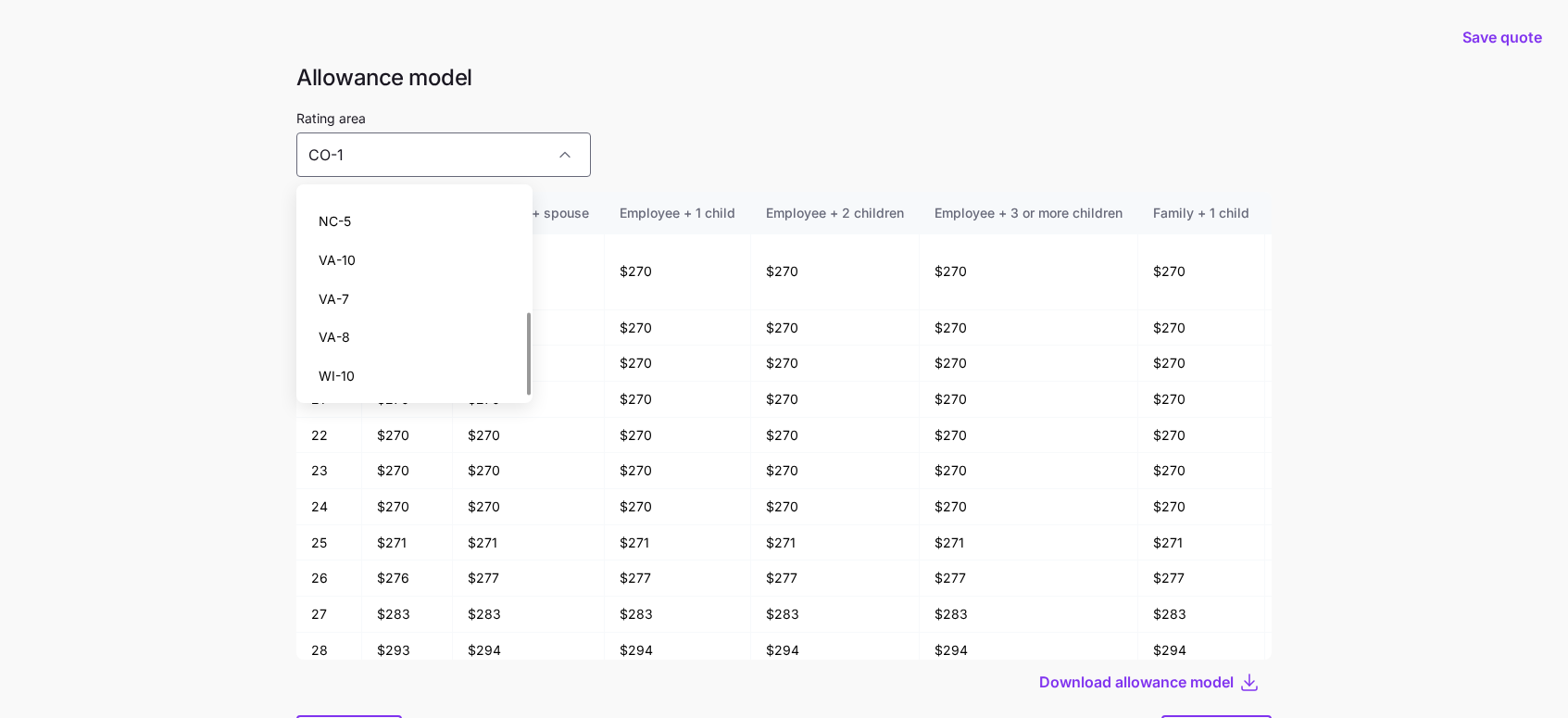
scroll to position [99, 0]
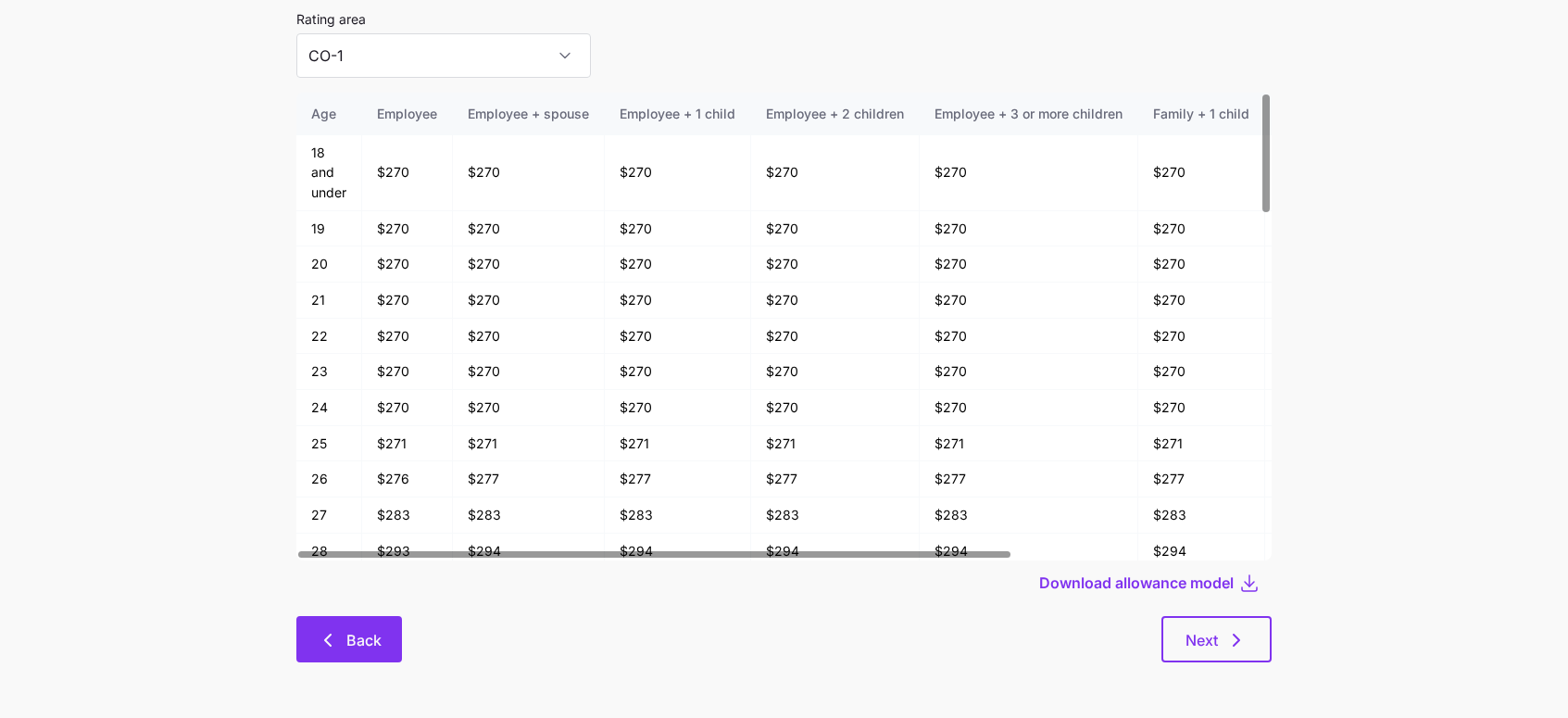
click at [361, 647] on span "Back" at bounding box center [364, 640] width 35 height 23
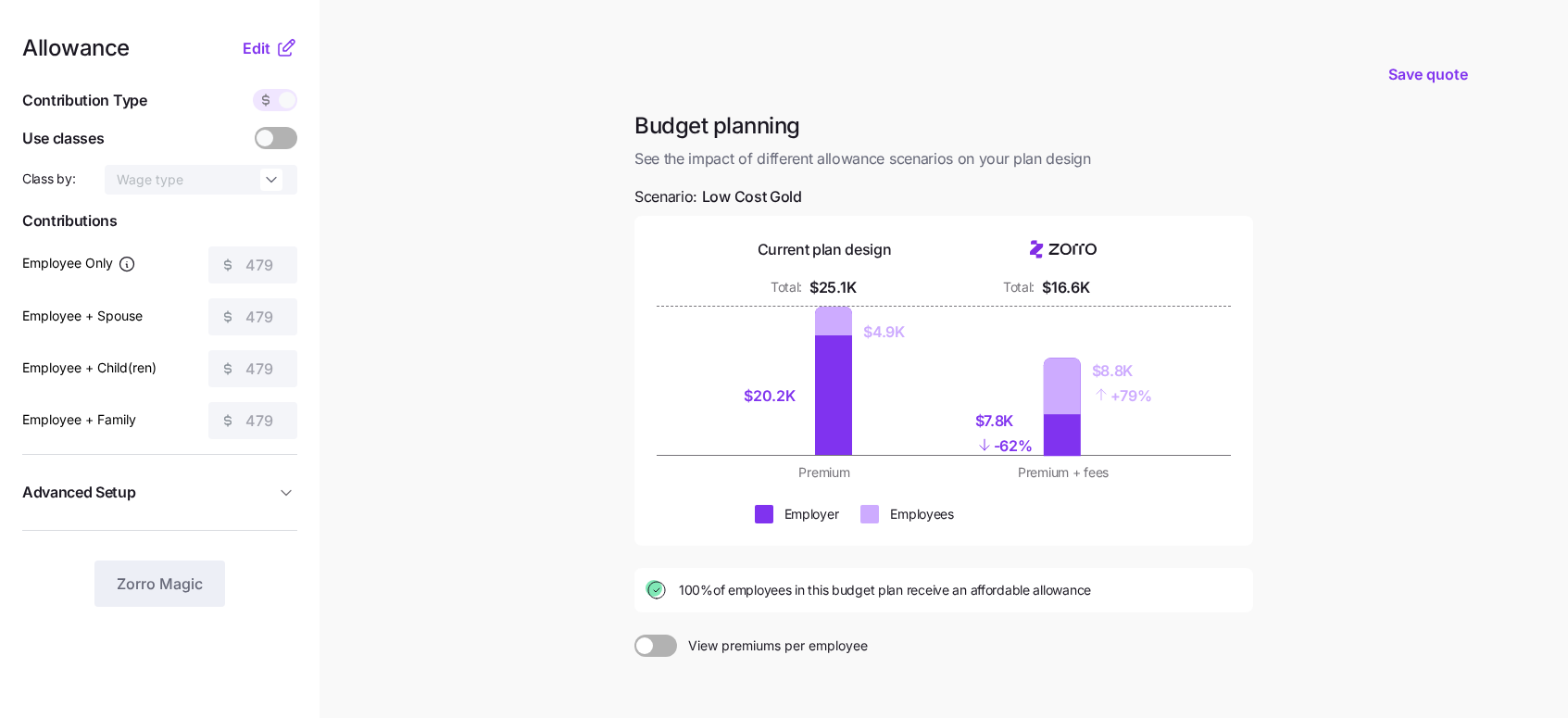
click at [283, 48] on icon at bounding box center [285, 48] width 23 height 23
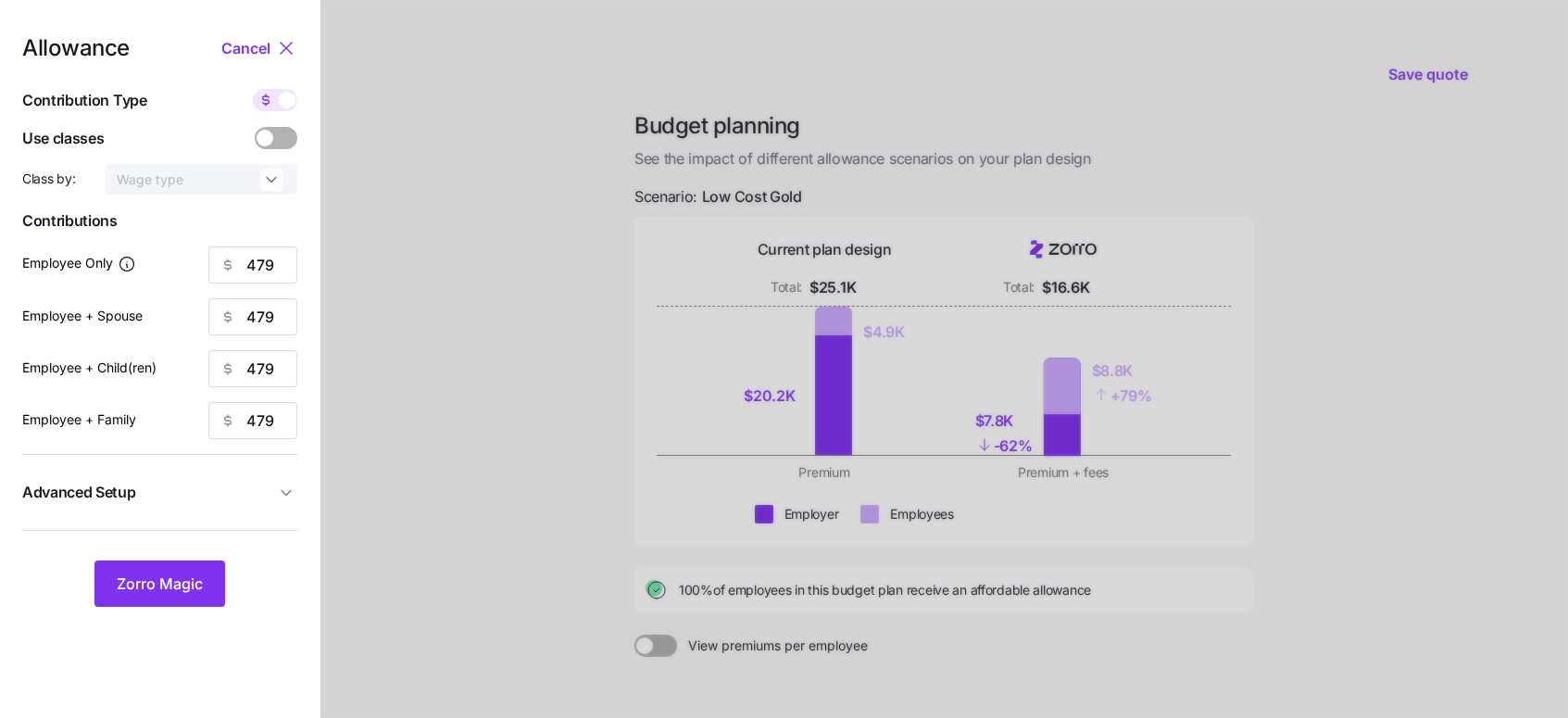
click at [265, 131] on span at bounding box center [265, 137] width 17 height 17
click at [255, 127] on input "checkbox" at bounding box center [255, 127] width 0 height 0
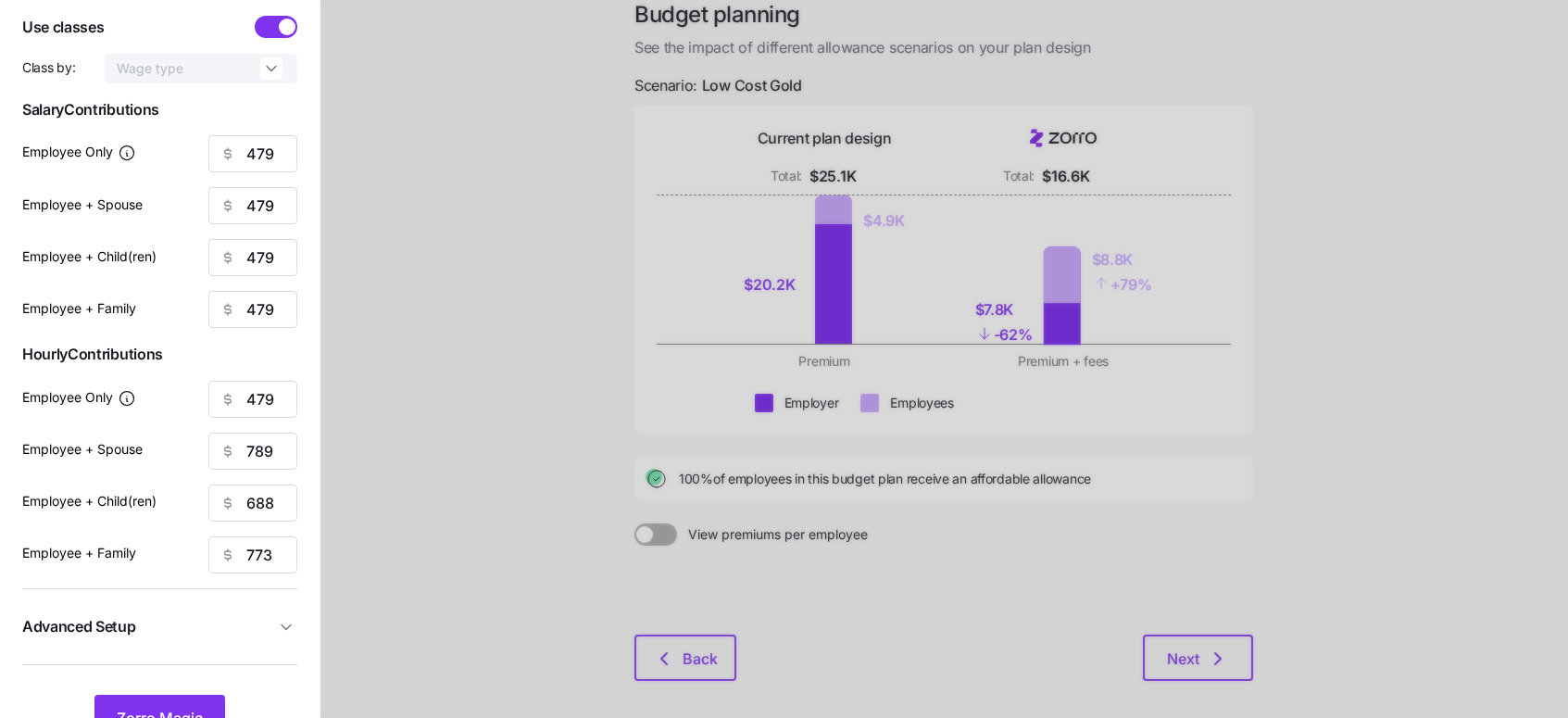
scroll to position [109, 0]
click at [253, 455] on input "789" at bounding box center [252, 453] width 89 height 37
type input "4"
click at [258, 164] on input "479" at bounding box center [252, 156] width 89 height 37
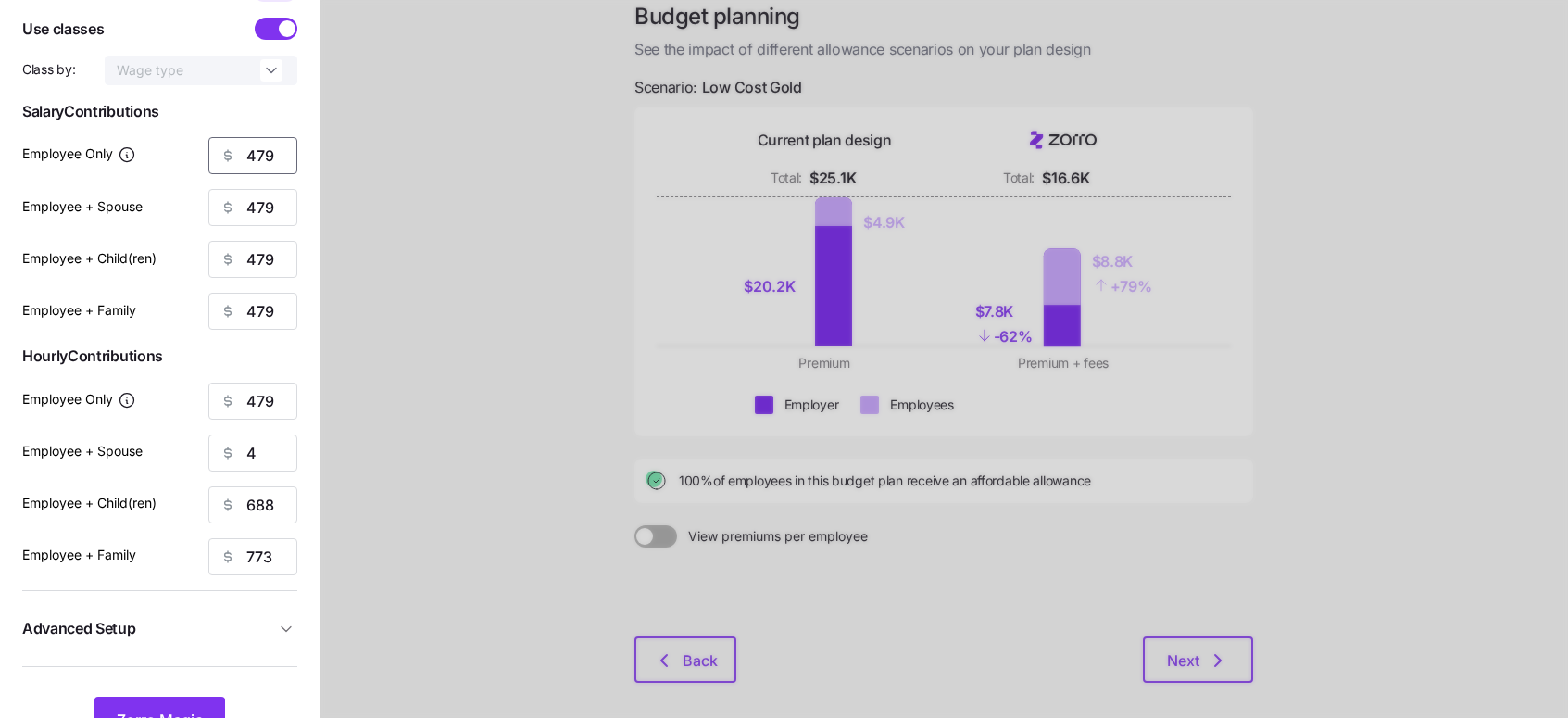
click at [258, 164] on input "479" at bounding box center [252, 156] width 89 height 37
type input "100"
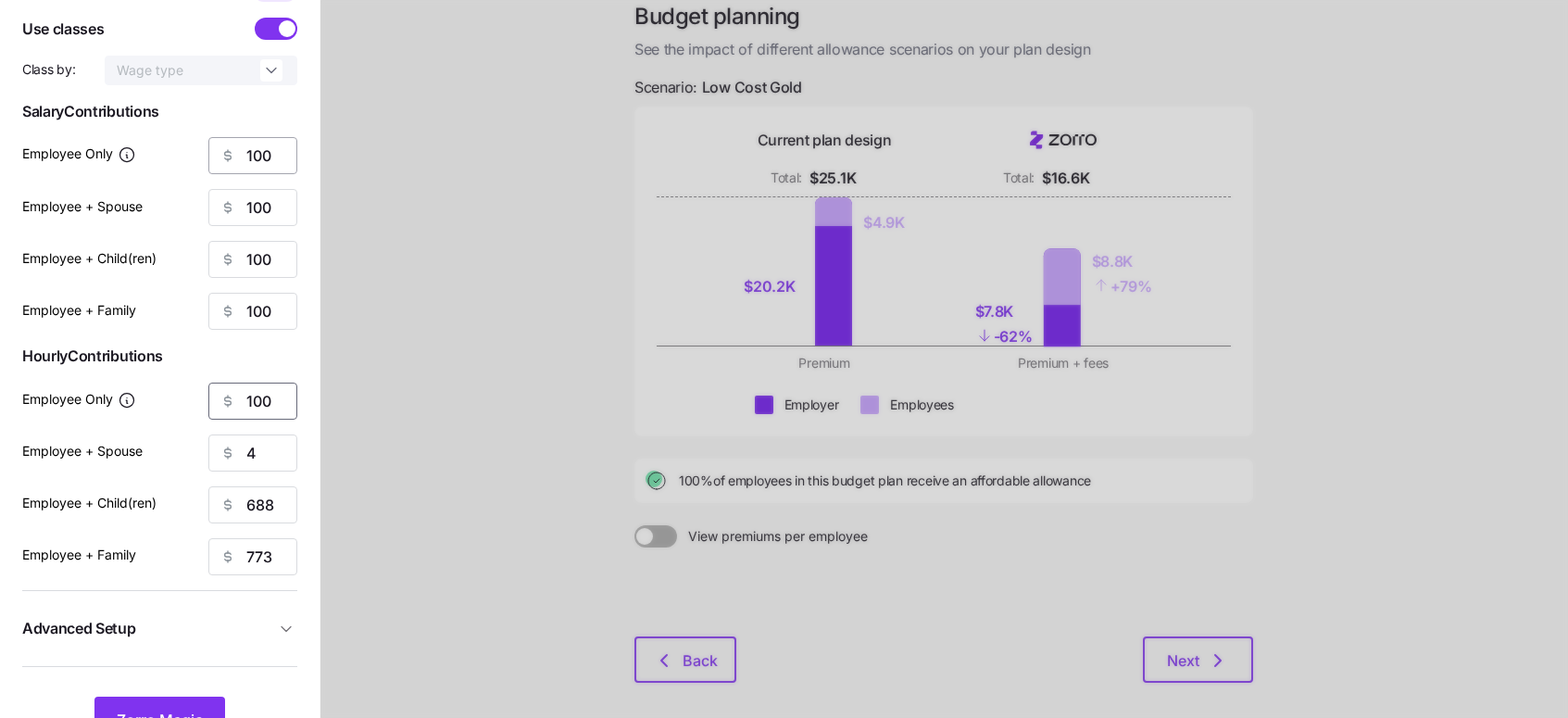
type input "100"
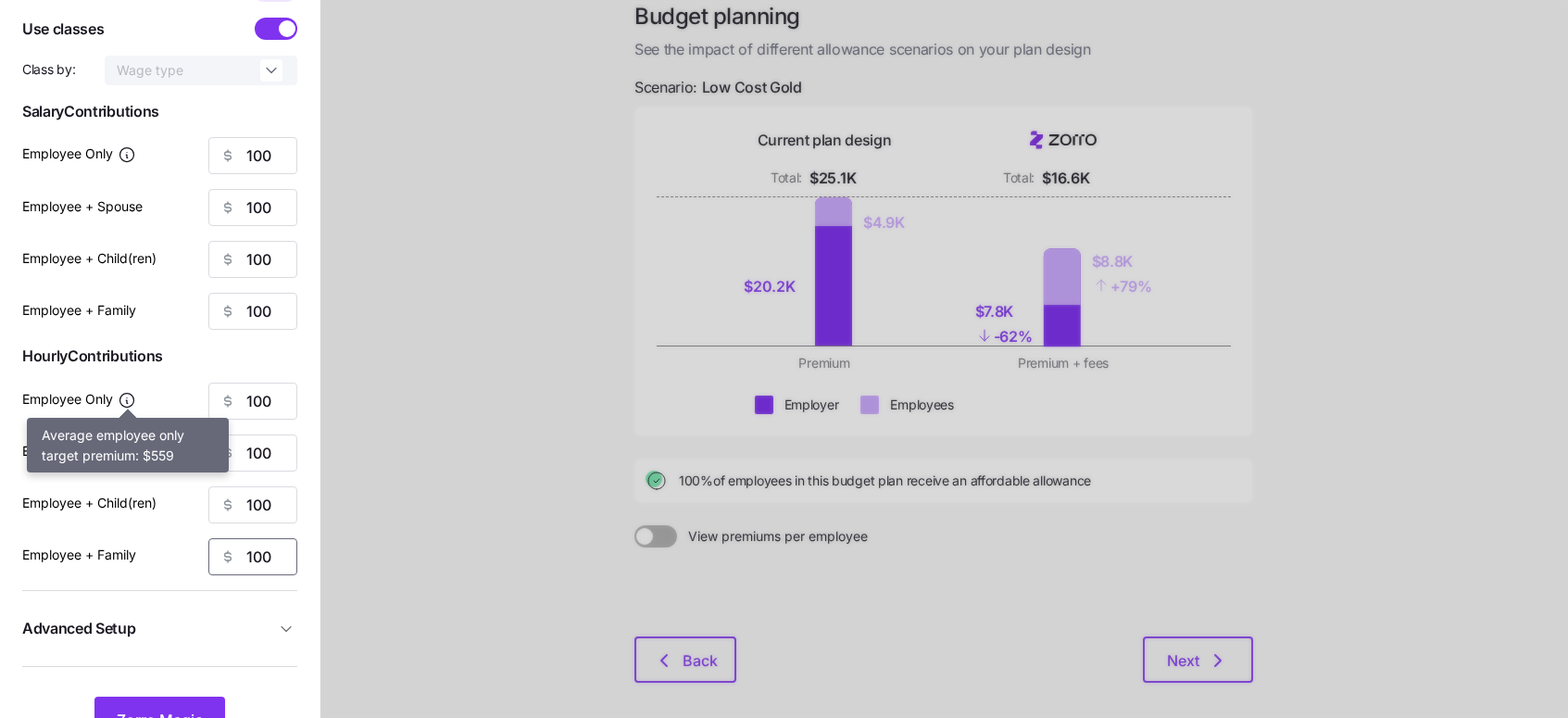
scroll to position [192, 0]
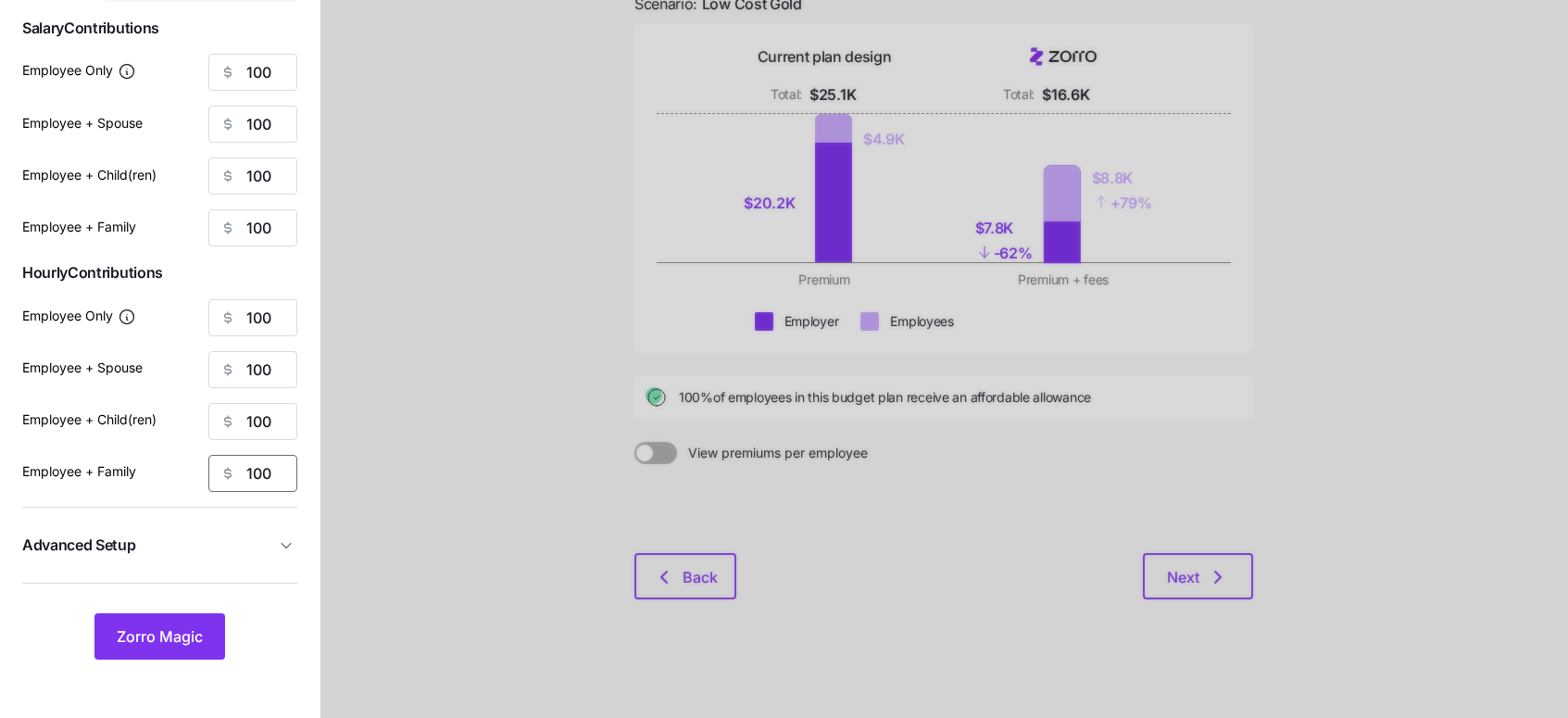
type input "100"
click at [284, 543] on icon "button" at bounding box center [285, 545] width 19 height 19
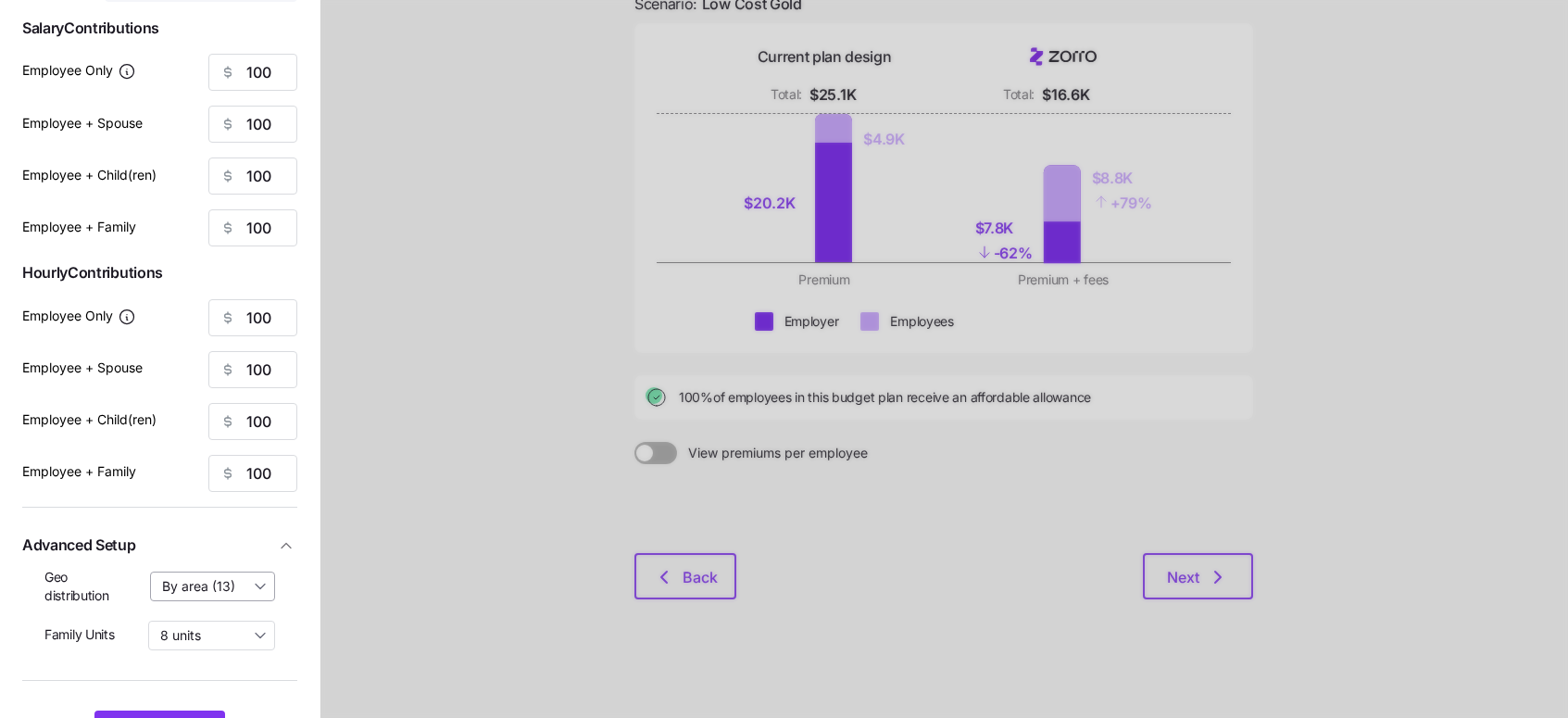
click at [254, 582] on input "By area (13)" at bounding box center [213, 587] width 126 height 29
click at [214, 686] on span "By state (11)" at bounding box center [205, 694] width 75 height 21
type input "By state (11)"
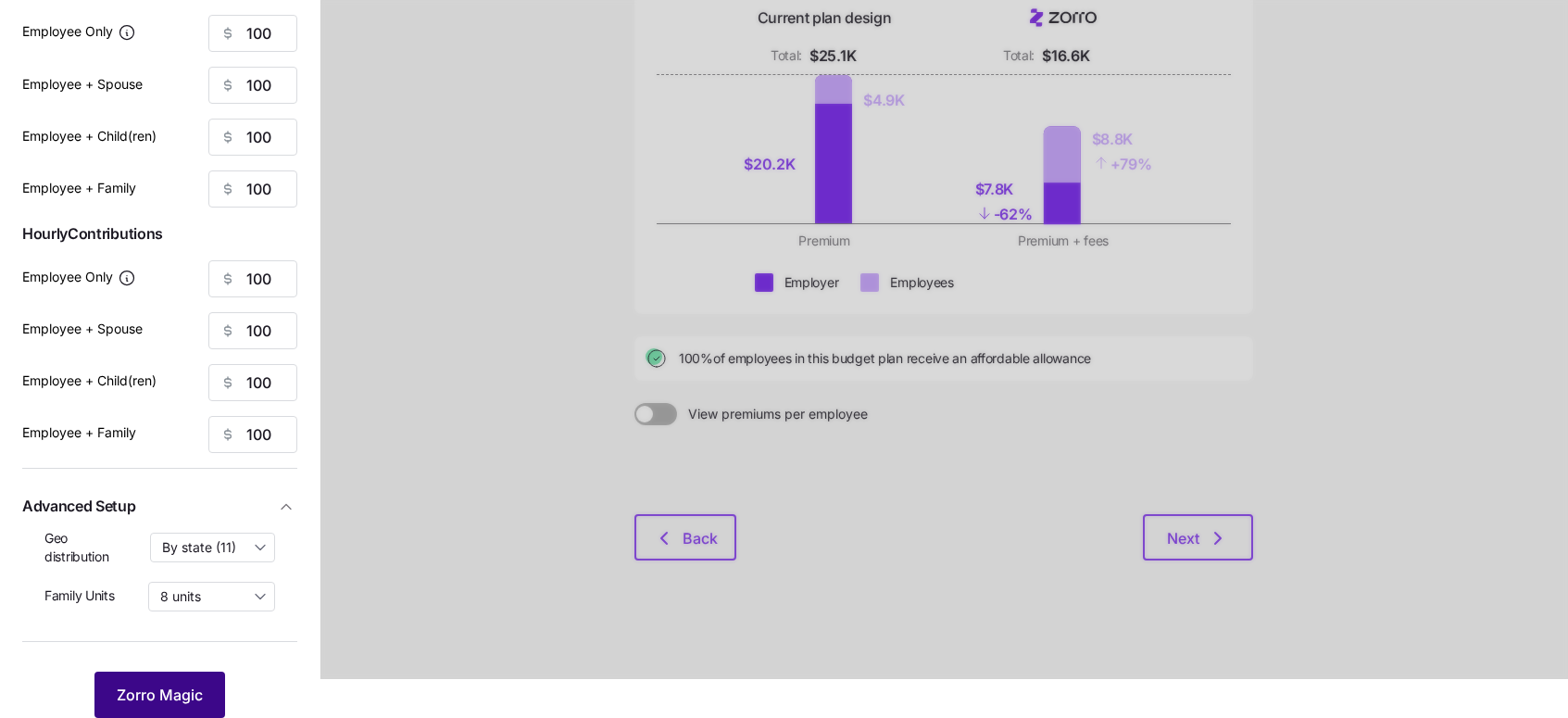
click at [156, 688] on span "Zorro Magic" at bounding box center [160, 694] width 86 height 23
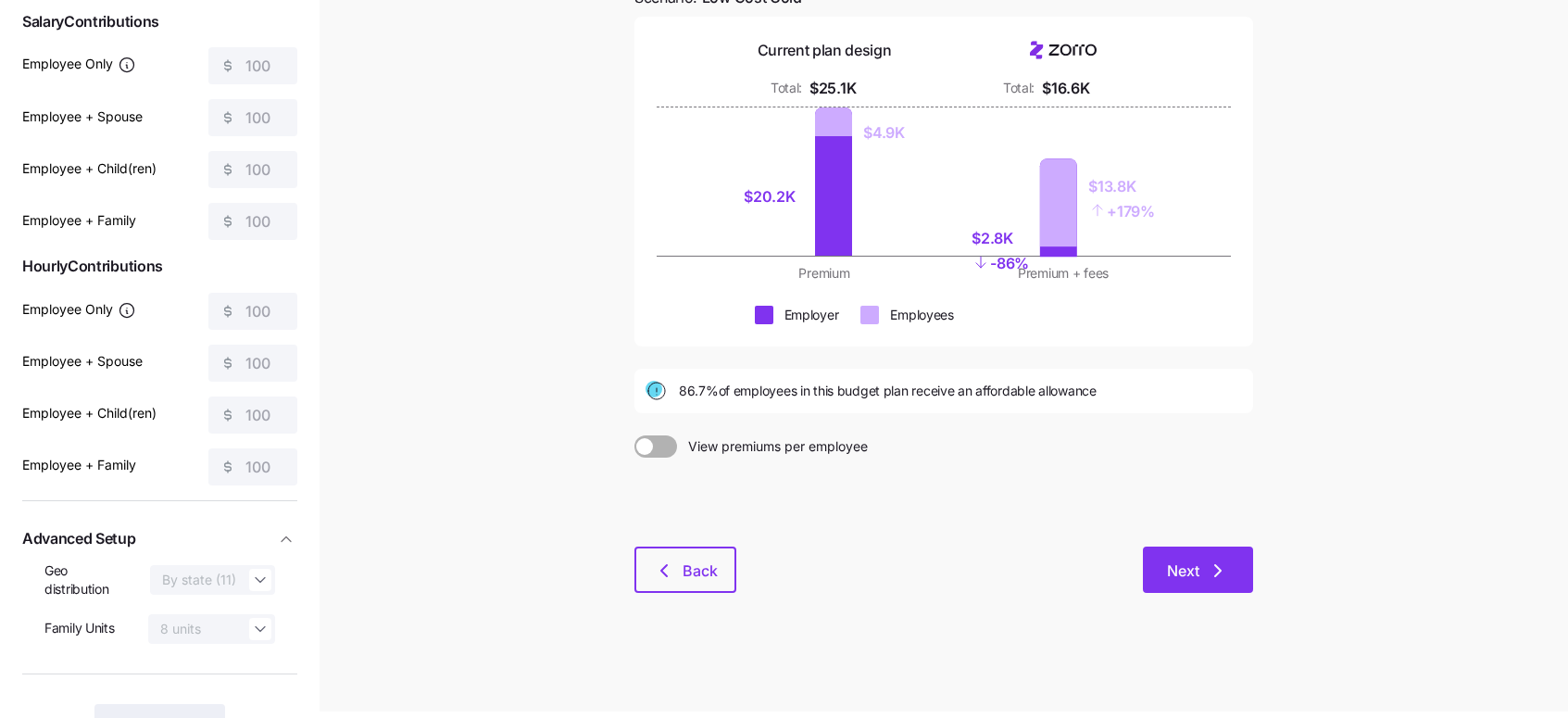
scroll to position [186, 0]
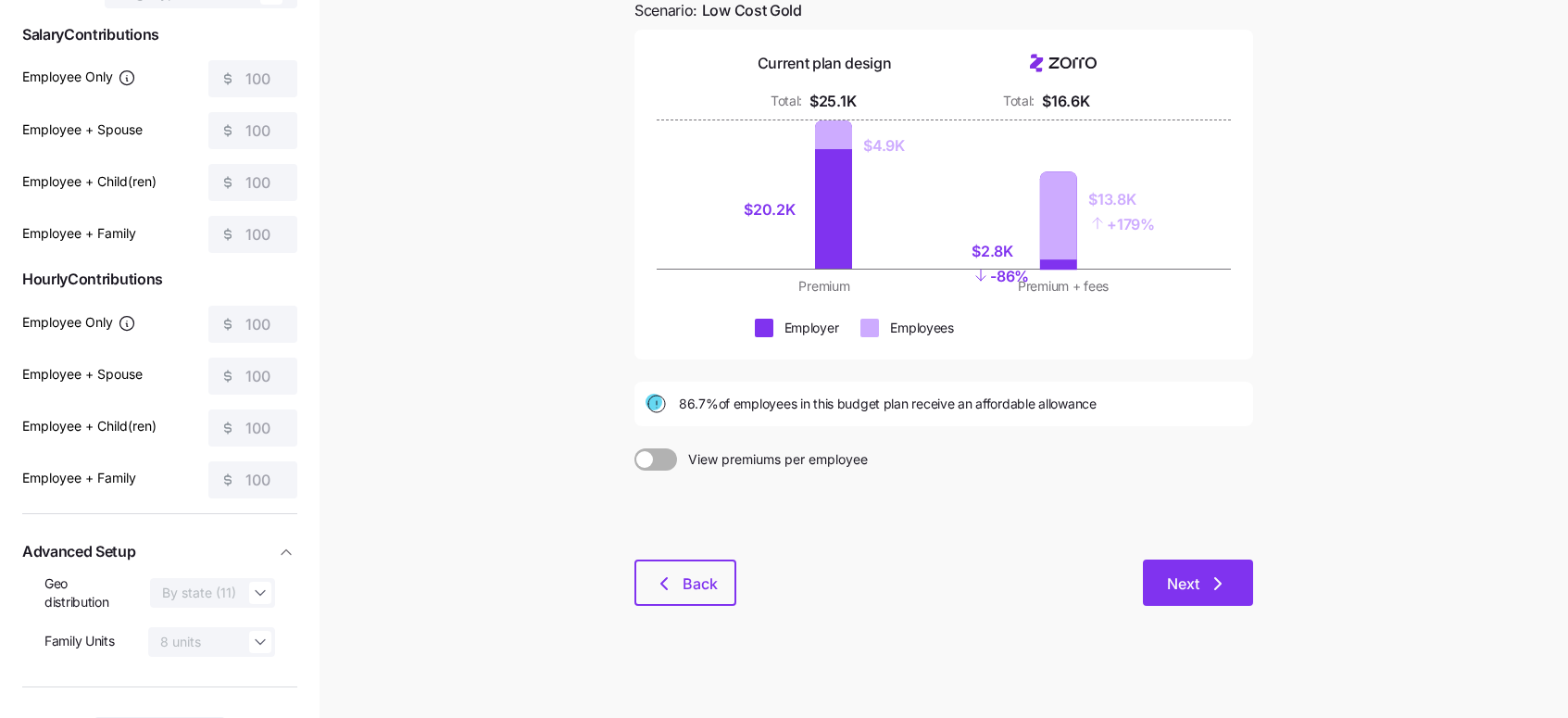
click at [1186, 575] on span "Next" at bounding box center [1183, 584] width 32 height 23
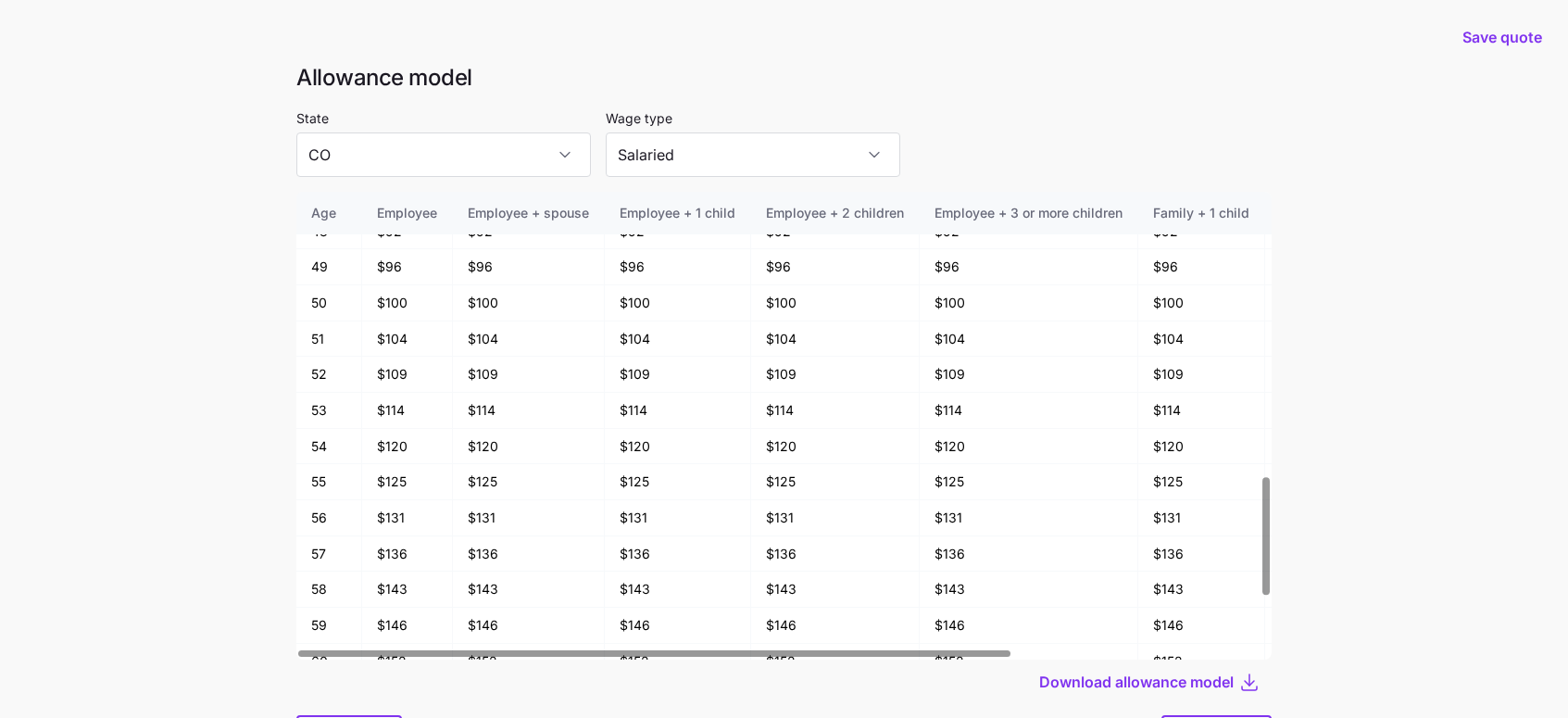
scroll to position [99, 0]
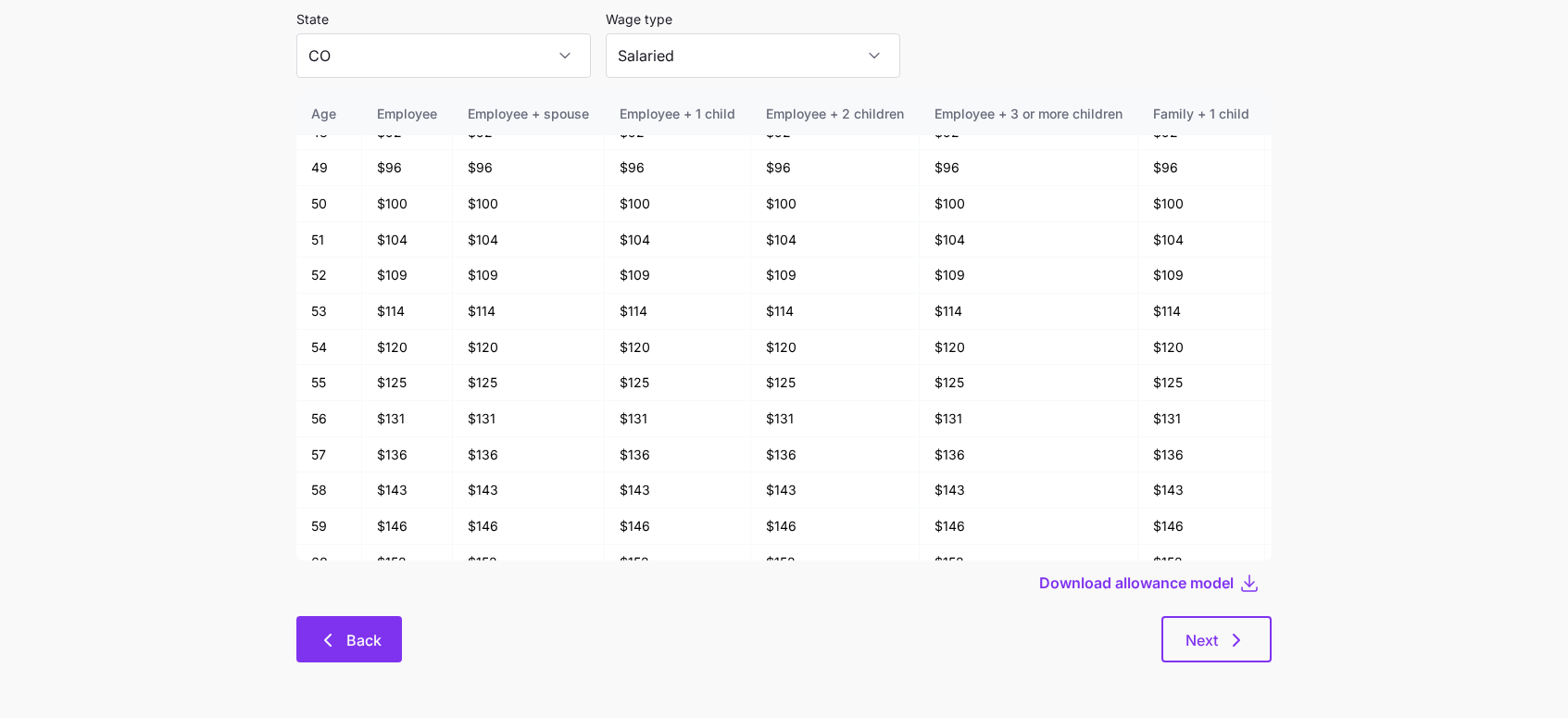
click at [360, 641] on span "Back" at bounding box center [364, 640] width 35 height 23
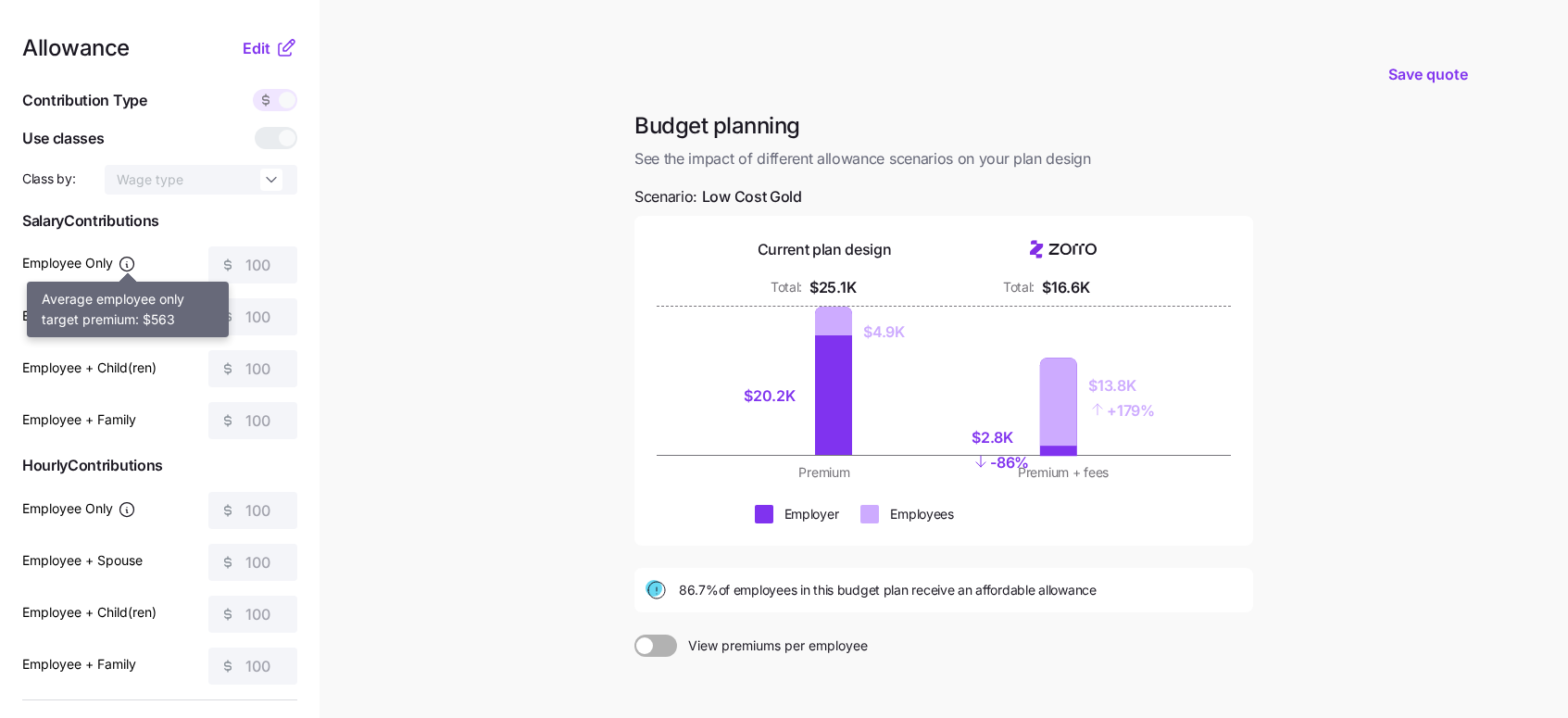
click at [129, 263] on icon at bounding box center [126, 264] width 19 height 19
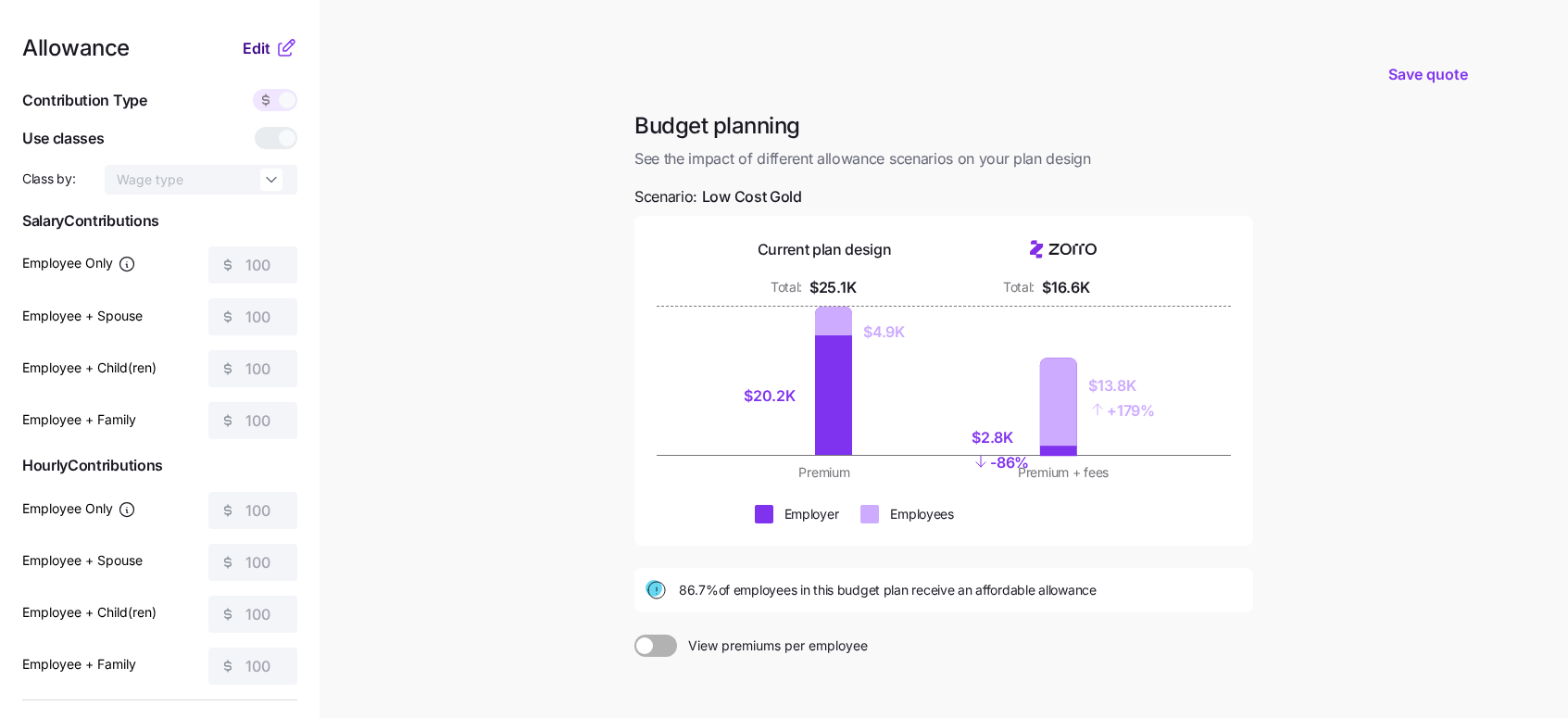
click at [266, 47] on span "Edit" at bounding box center [256, 48] width 27 height 23
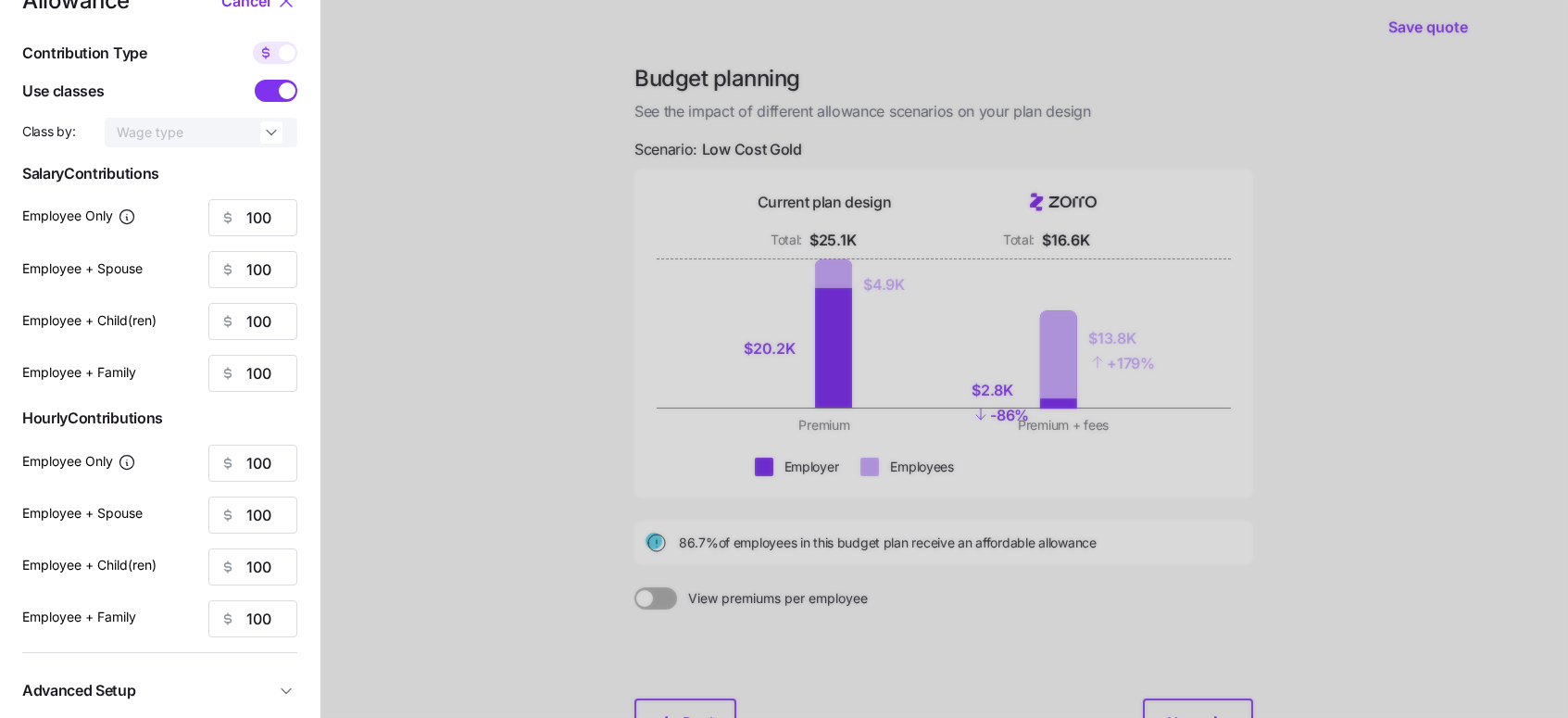
scroll to position [37, 0]
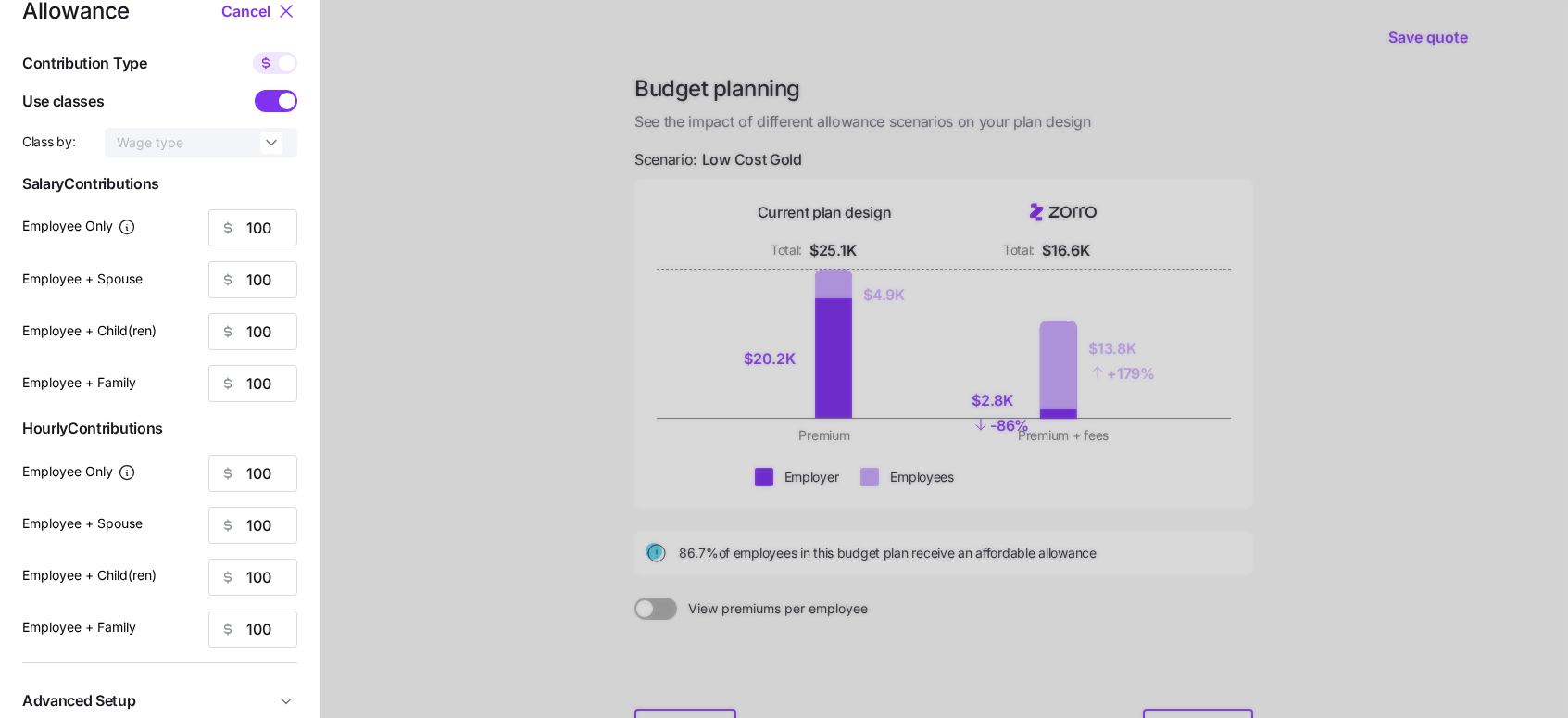
click at [277, 104] on span at bounding box center [268, 101] width 25 height 23
click at [255, 90] on input "checkbox" at bounding box center [255, 90] width 0 height 0
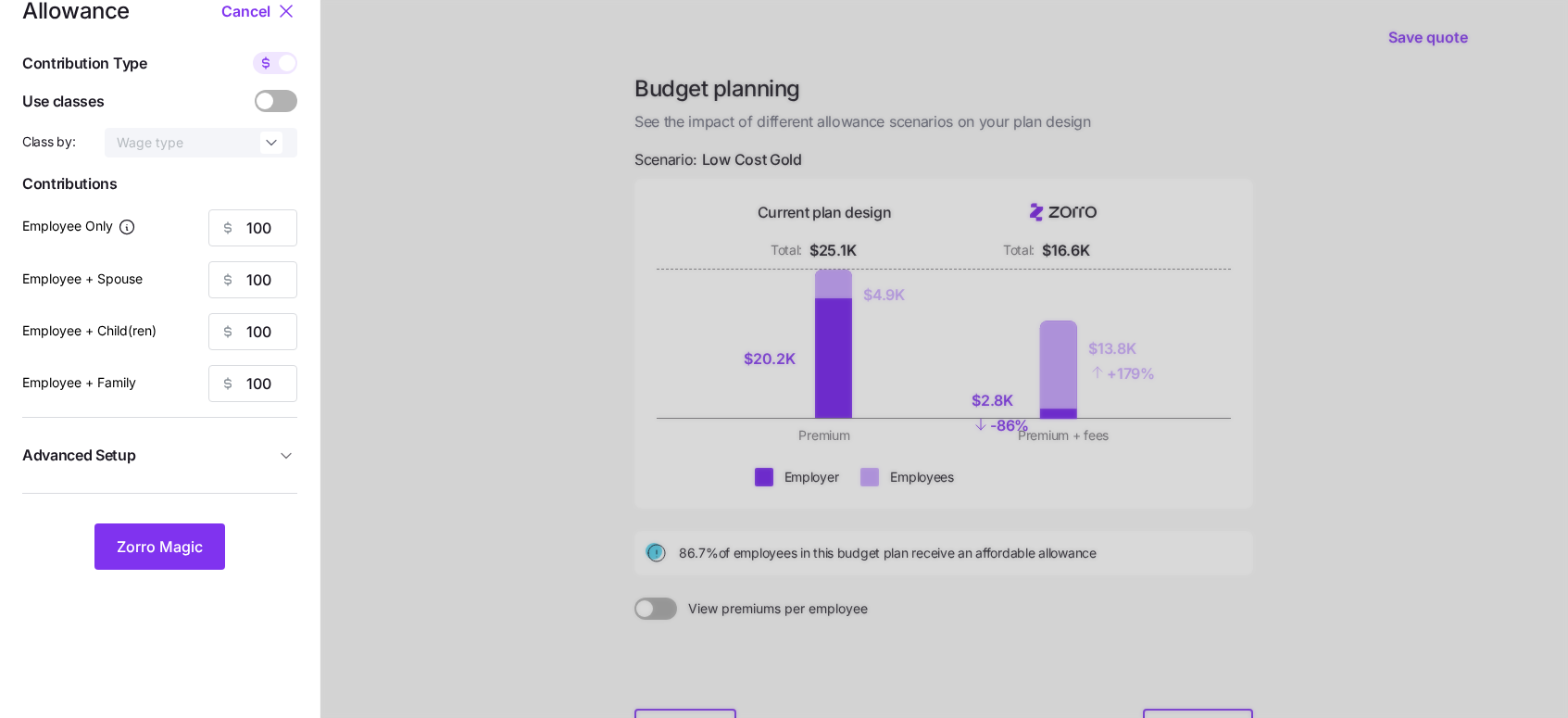
click at [277, 104] on span at bounding box center [286, 101] width 25 height 23
click at [255, 90] on input "checkbox" at bounding box center [255, 90] width 0 height 0
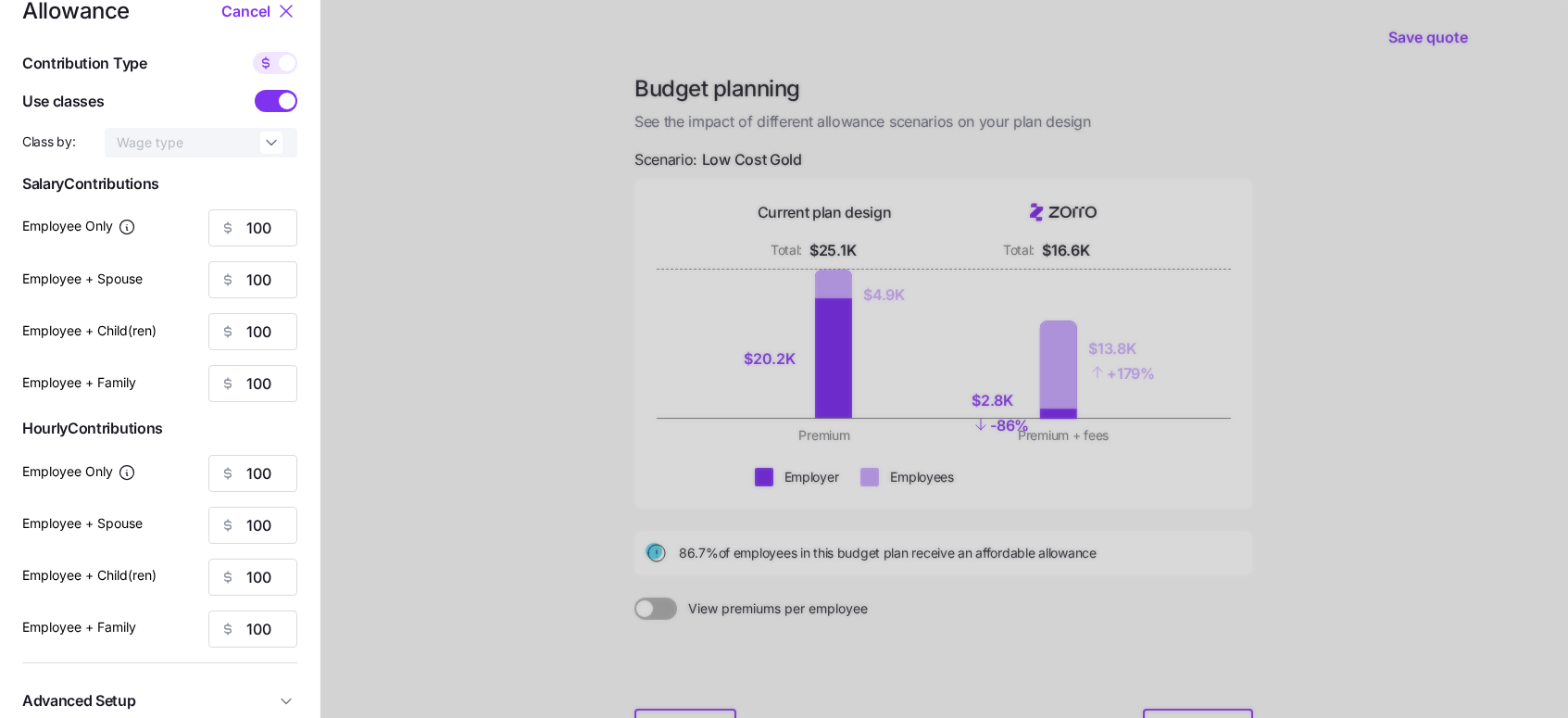
click at [277, 104] on span at bounding box center [268, 101] width 25 height 23
click at [255, 90] on input "checkbox" at bounding box center [255, 90] width 0 height 0
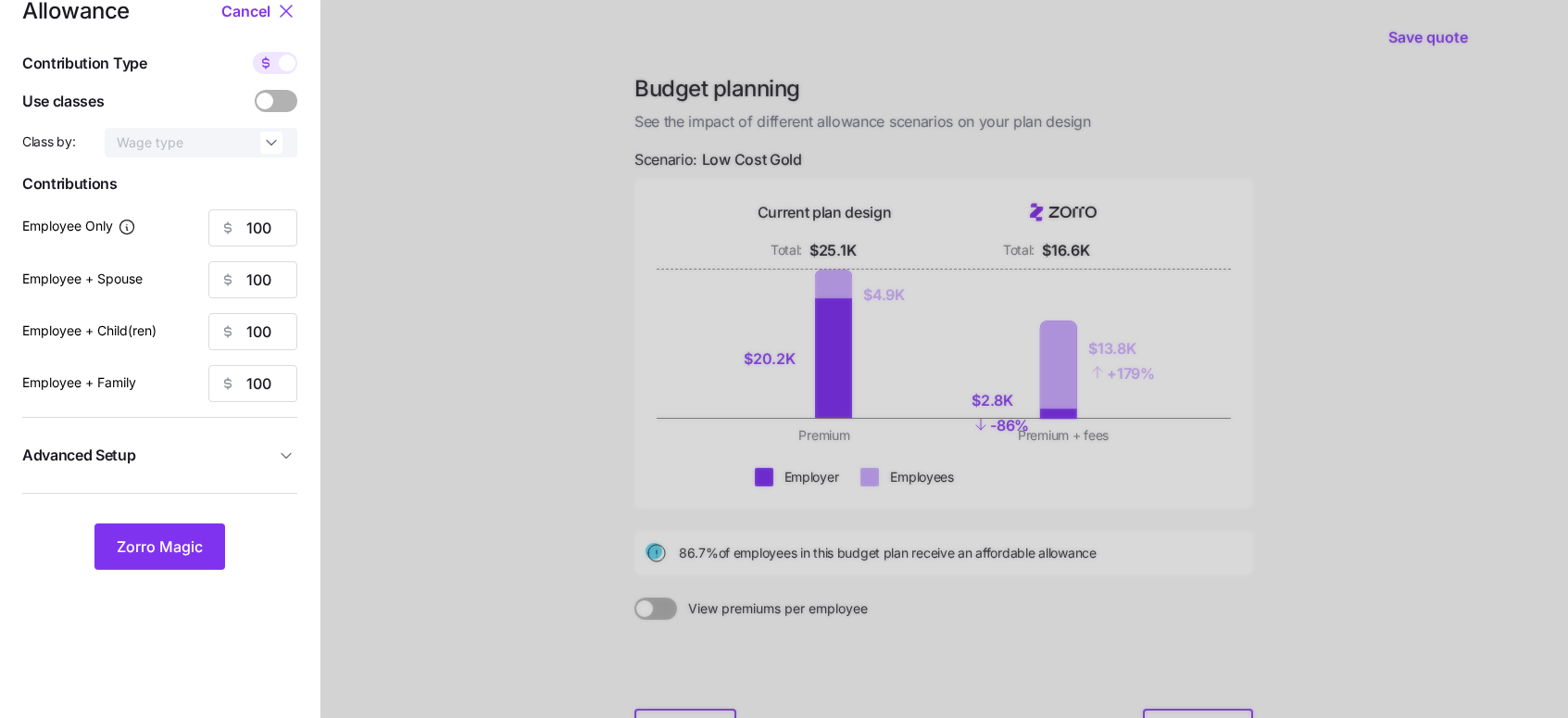
click at [277, 104] on span at bounding box center [286, 101] width 25 height 23
click at [255, 90] on input "checkbox" at bounding box center [255, 90] width 0 height 0
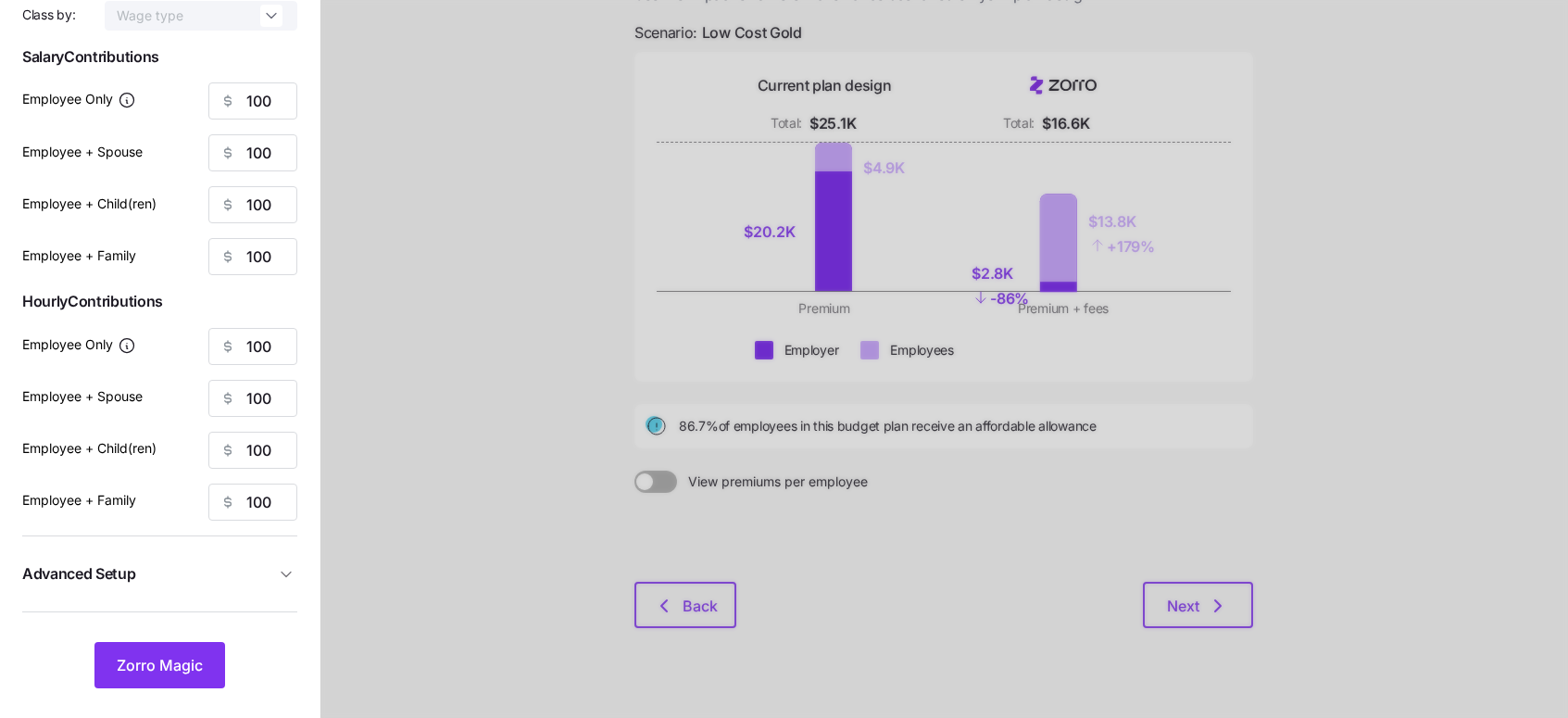
scroll to position [162, 0]
click at [262, 580] on span "Advanced Setup" at bounding box center [149, 576] width 253 height 24
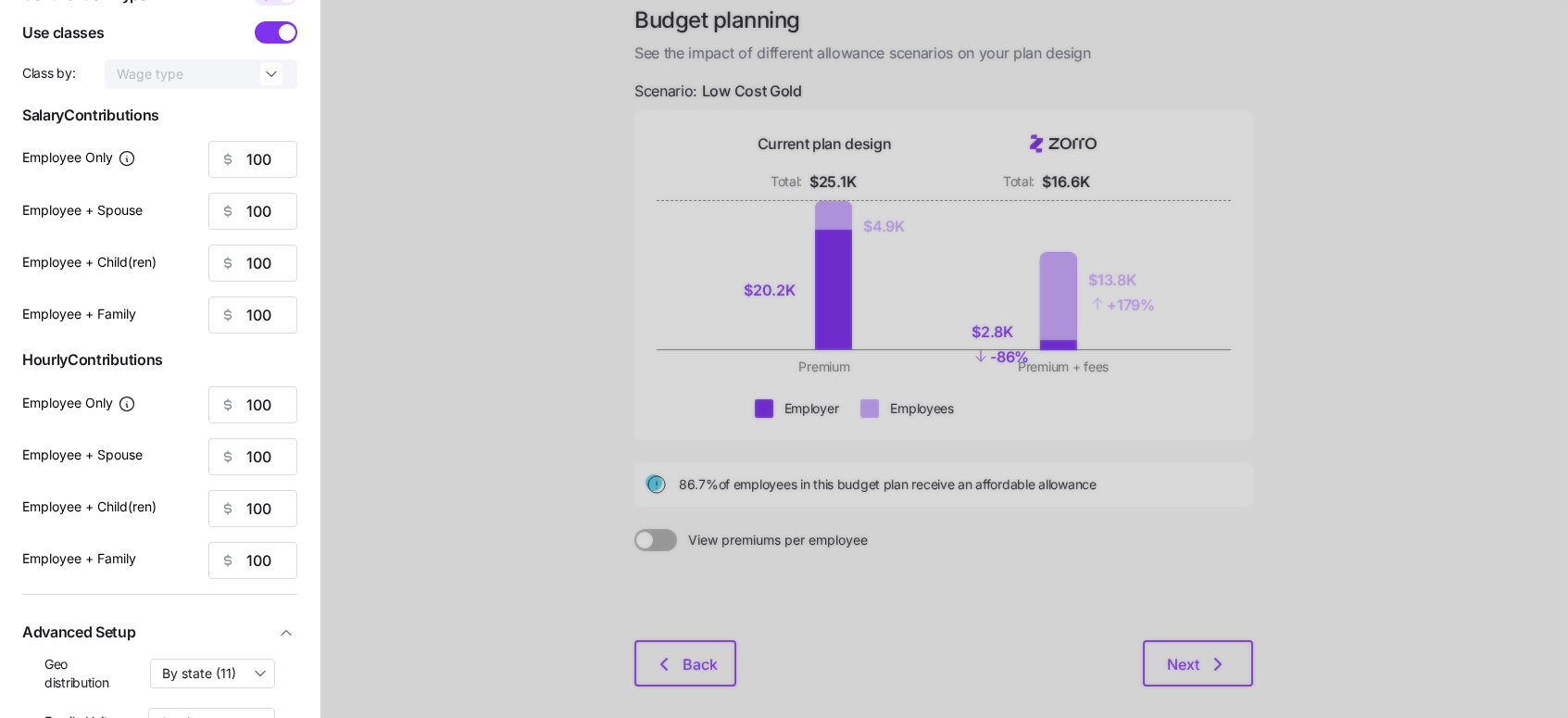
scroll to position [108, 0]
click at [1211, 646] on div at bounding box center [944, 347] width 1247 height 910
click at [1205, 654] on div at bounding box center [944, 347] width 1247 height 910
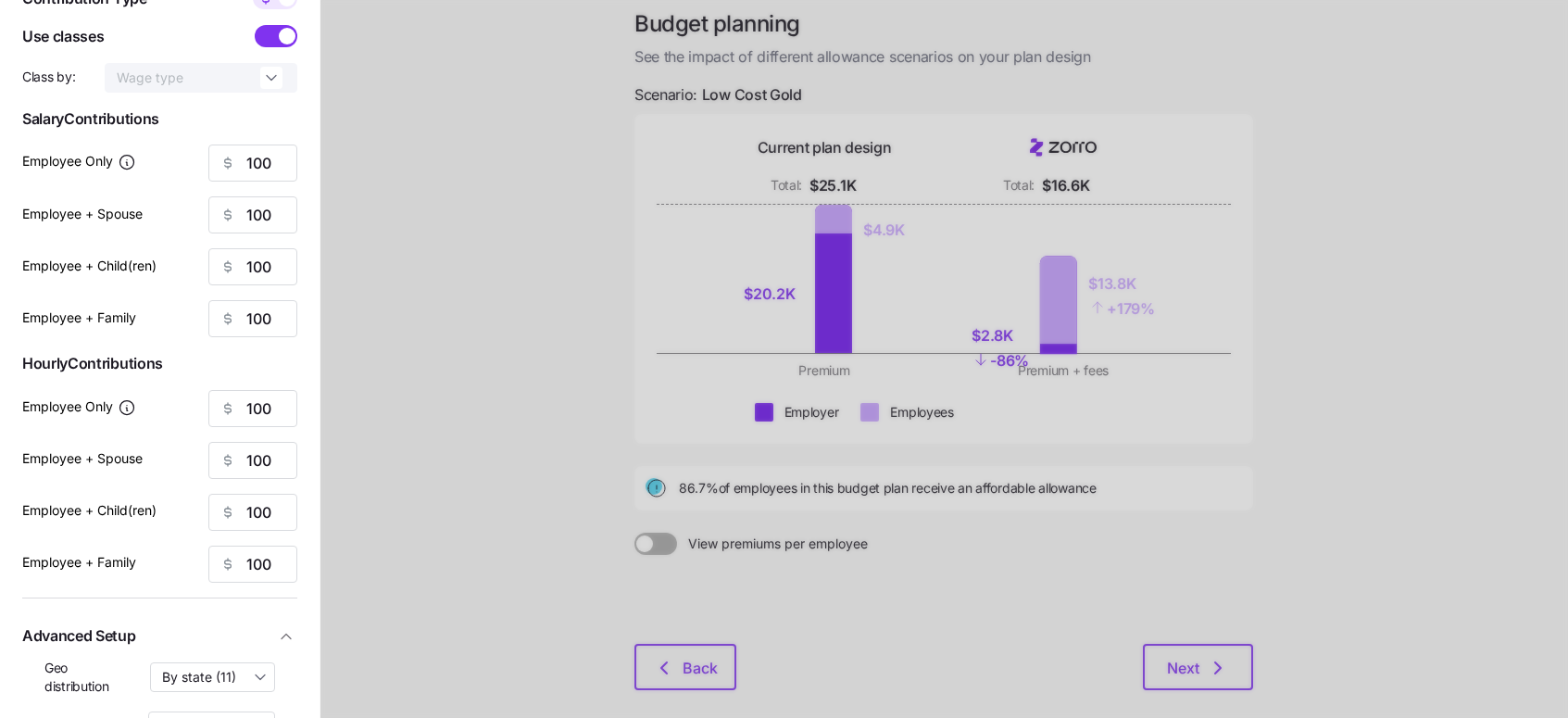
scroll to position [231, 0]
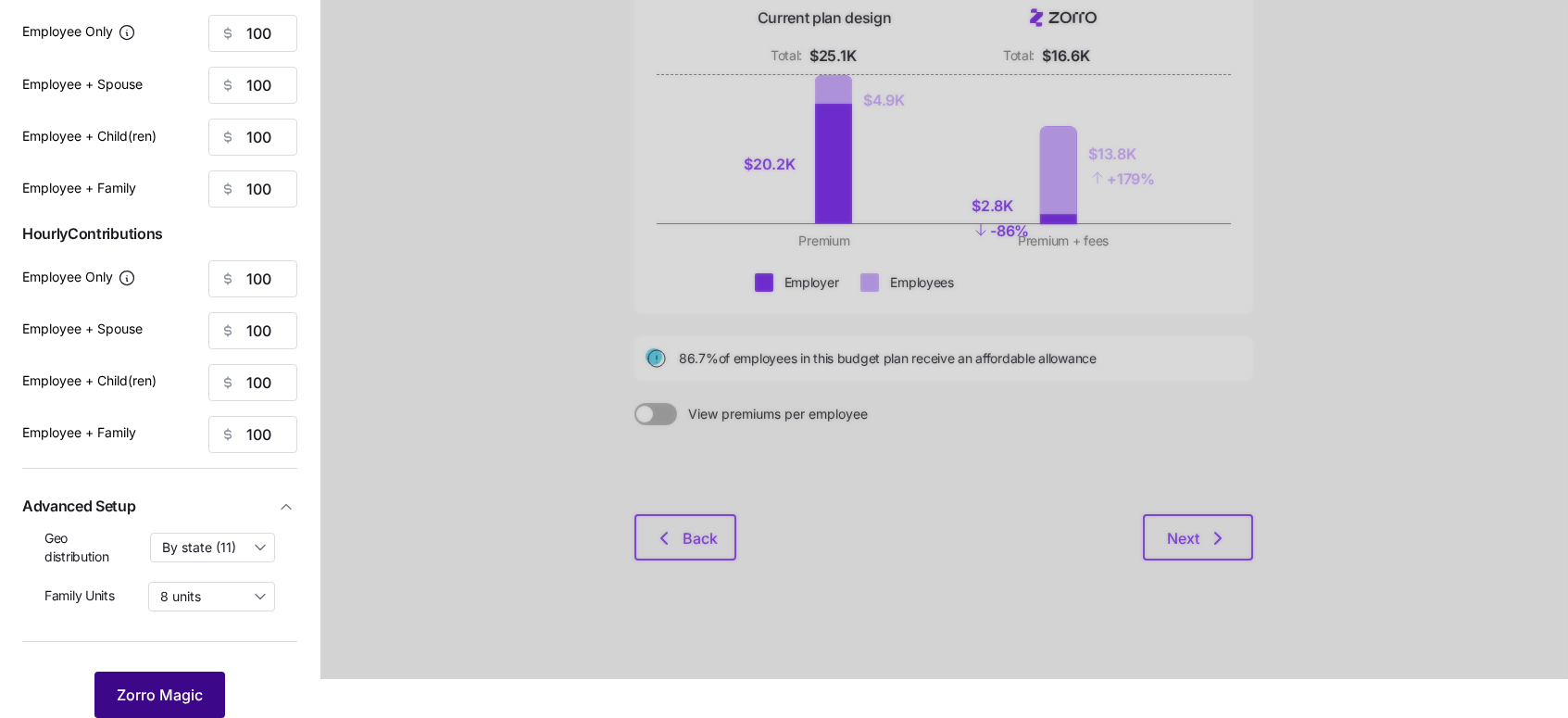
click at [171, 688] on span "Zorro Magic" at bounding box center [160, 694] width 86 height 23
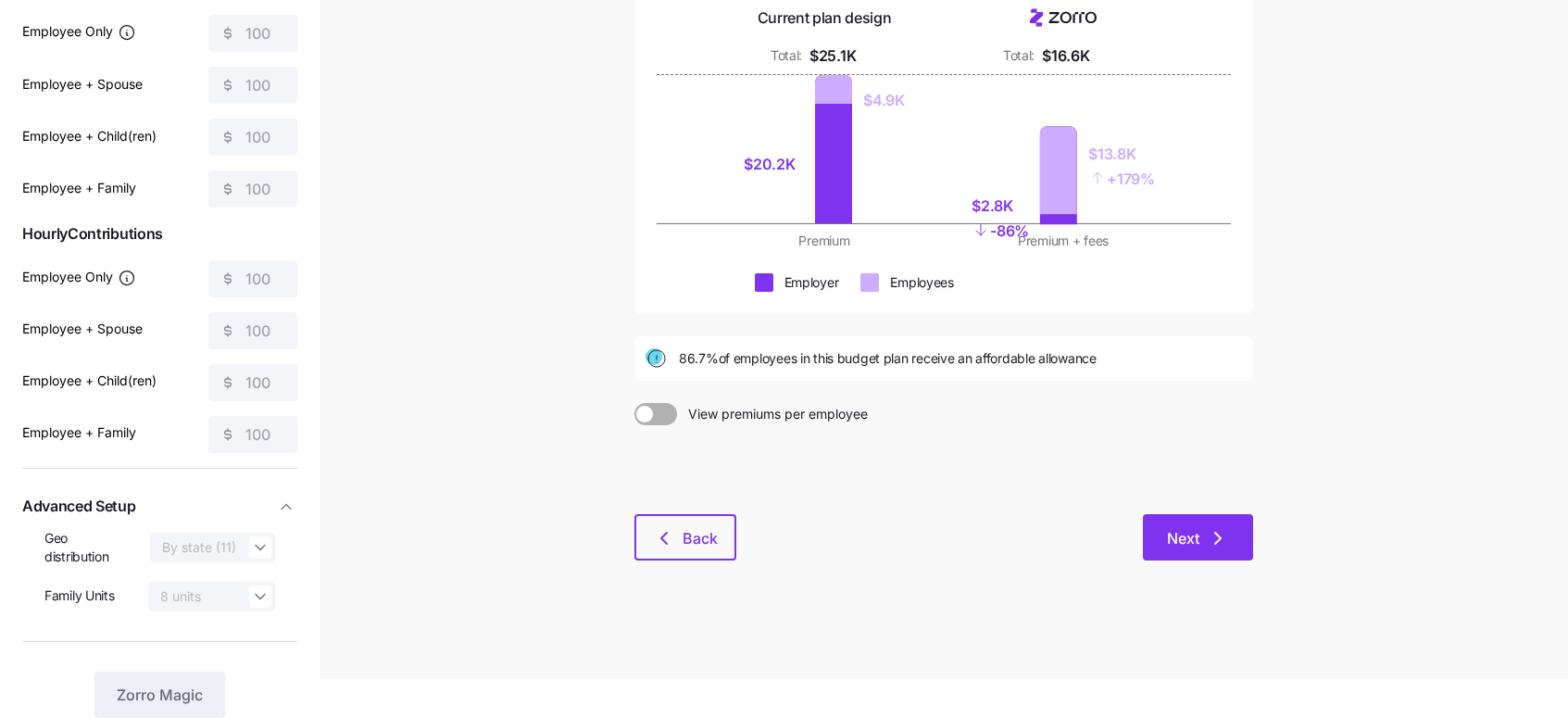
click at [1217, 541] on icon "button" at bounding box center [1218, 538] width 6 height 11
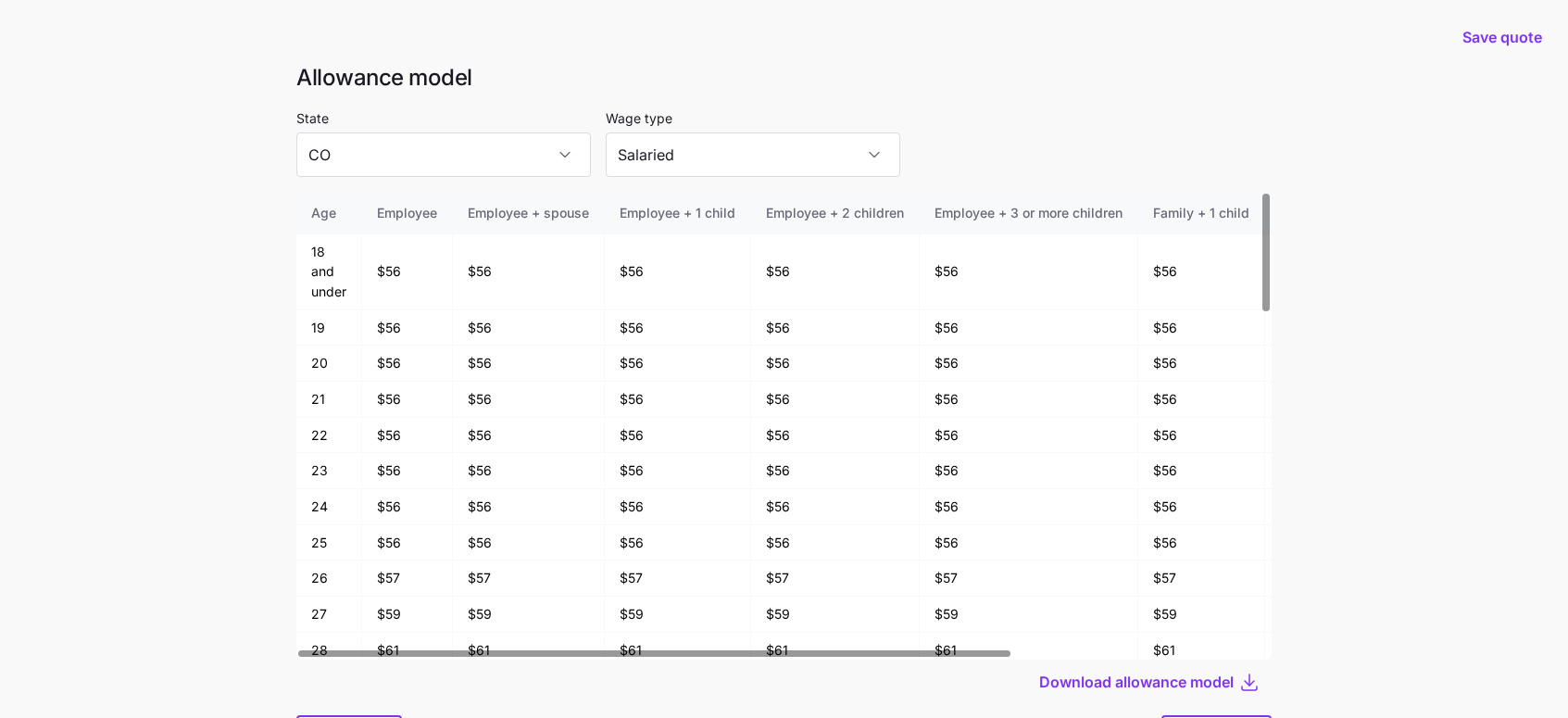
scroll to position [99, 0]
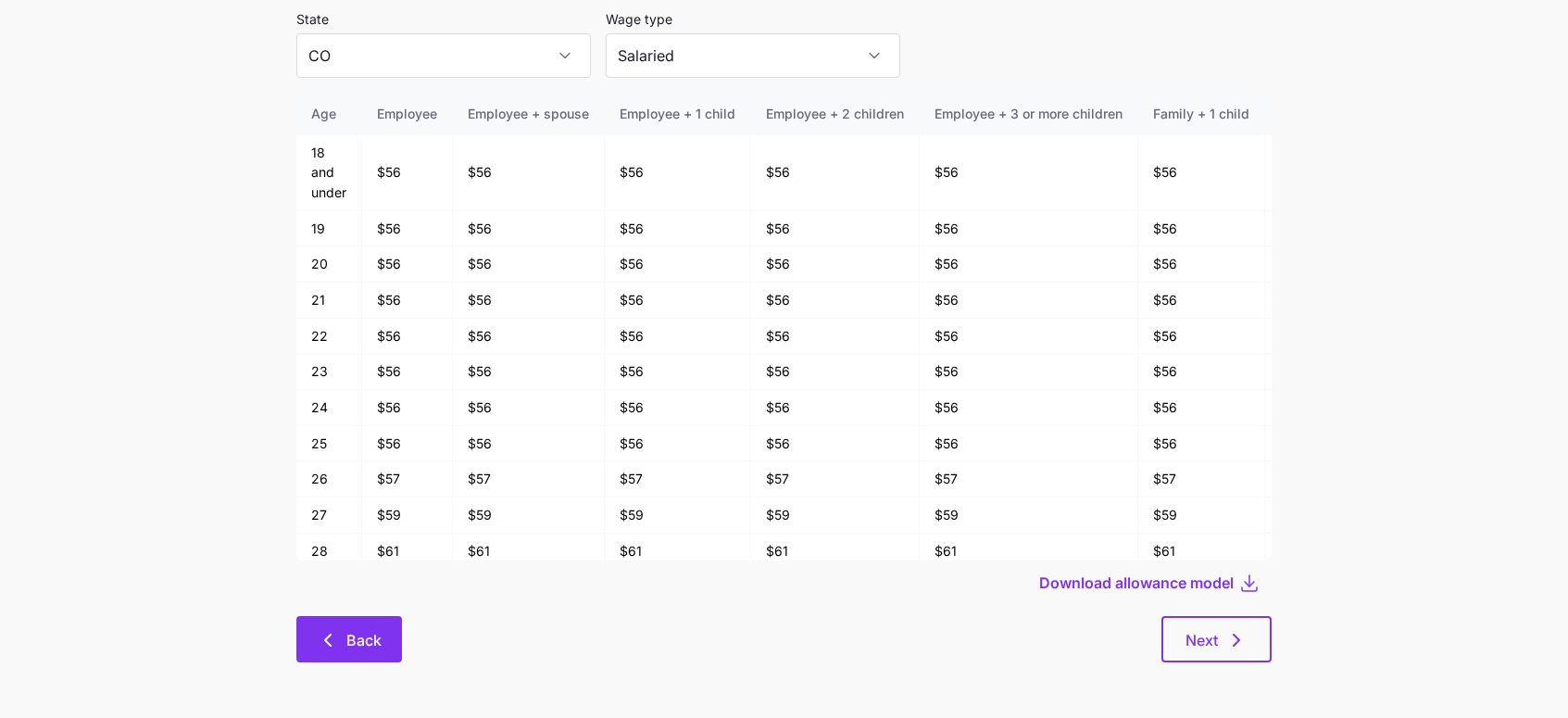
click at [370, 639] on span "Back" at bounding box center [364, 640] width 35 height 23
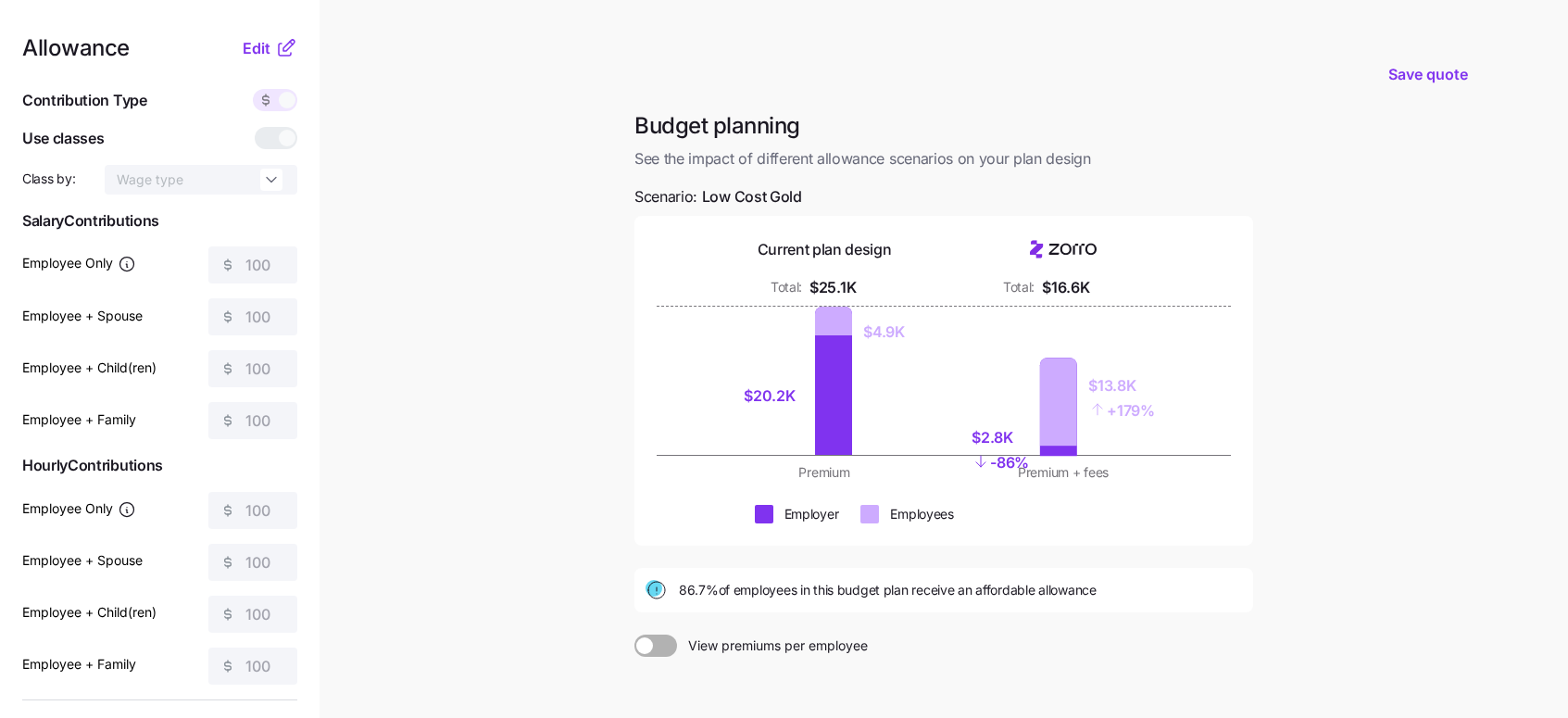
click at [657, 646] on span at bounding box center [666, 645] width 25 height 23
click at [634, 635] on input "View premiums per employee" at bounding box center [634, 635] width 0 height 0
click at [657, 646] on span at bounding box center [647, 645] width 25 height 23
click at [634, 635] on input "View total company premiums" at bounding box center [634, 635] width 0 height 0
click at [657, 646] on span at bounding box center [666, 645] width 25 height 23
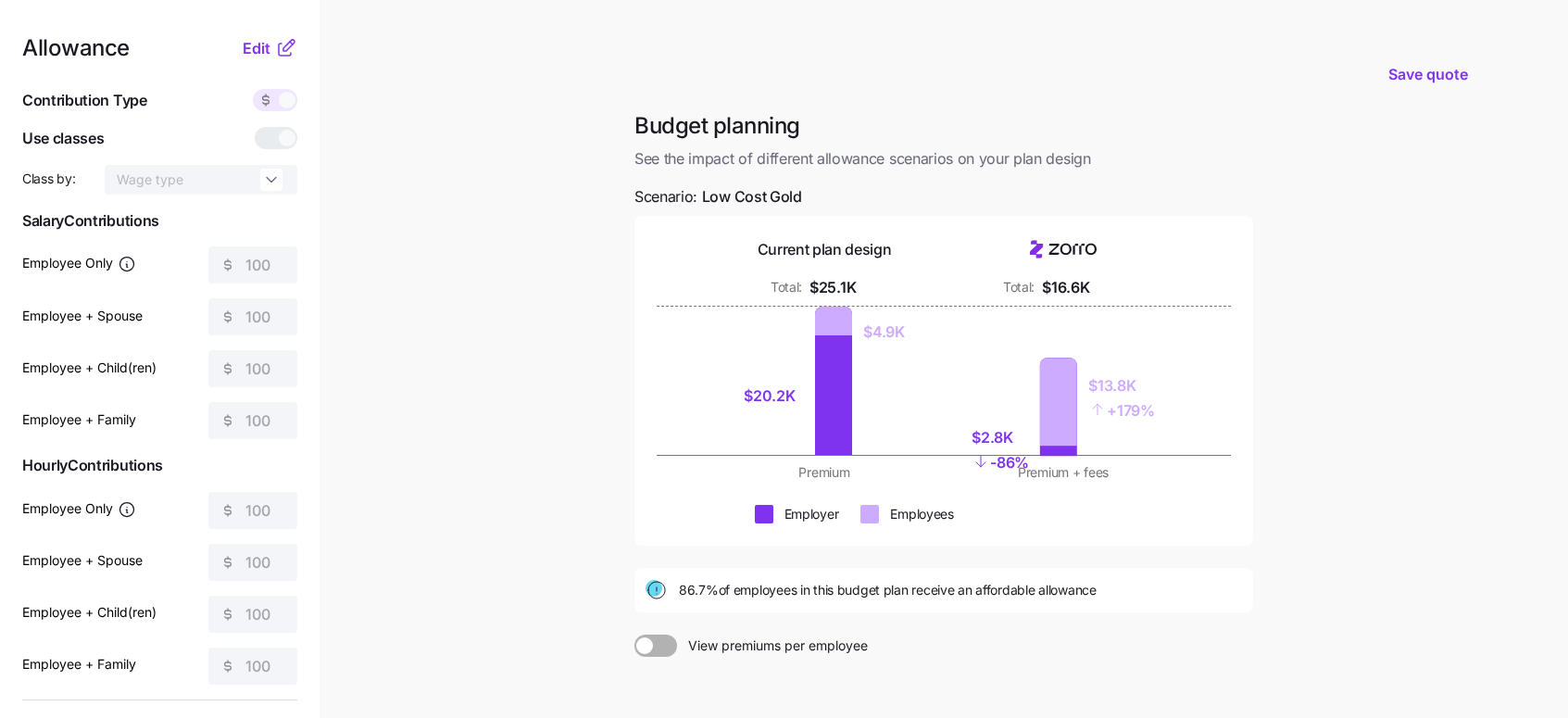
click at [634, 635] on input "View premiums per employee" at bounding box center [634, 635] width 0 height 0
click at [657, 646] on span at bounding box center [647, 645] width 25 height 23
click at [634, 635] on input "View total company premiums" at bounding box center [634, 635] width 0 height 0
click at [655, 646] on span at bounding box center [666, 645] width 25 height 23
click at [634, 635] on input "View premiums per employee" at bounding box center [634, 635] width 0 height 0
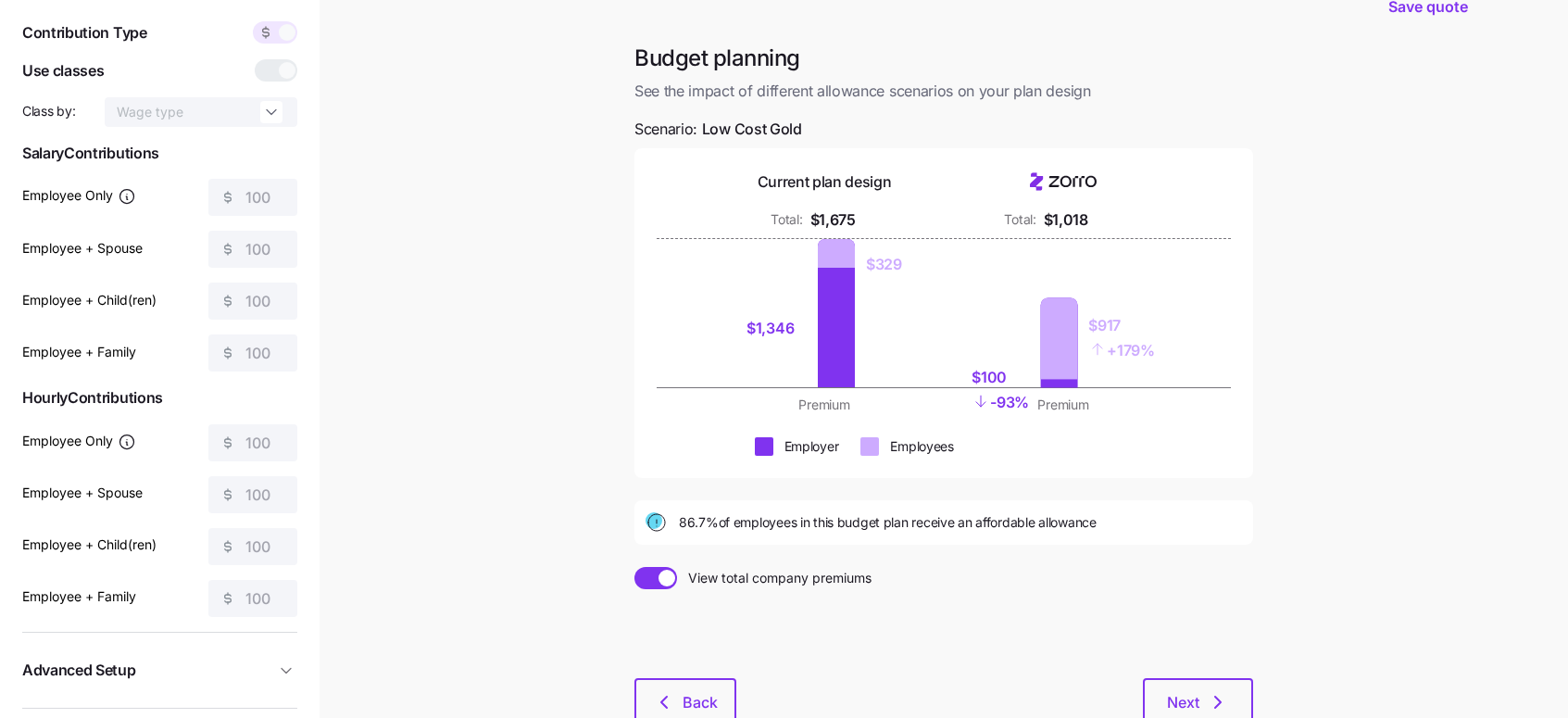
scroll to position [66, 0]
click at [280, 33] on span at bounding box center [286, 33] width 17 height 17
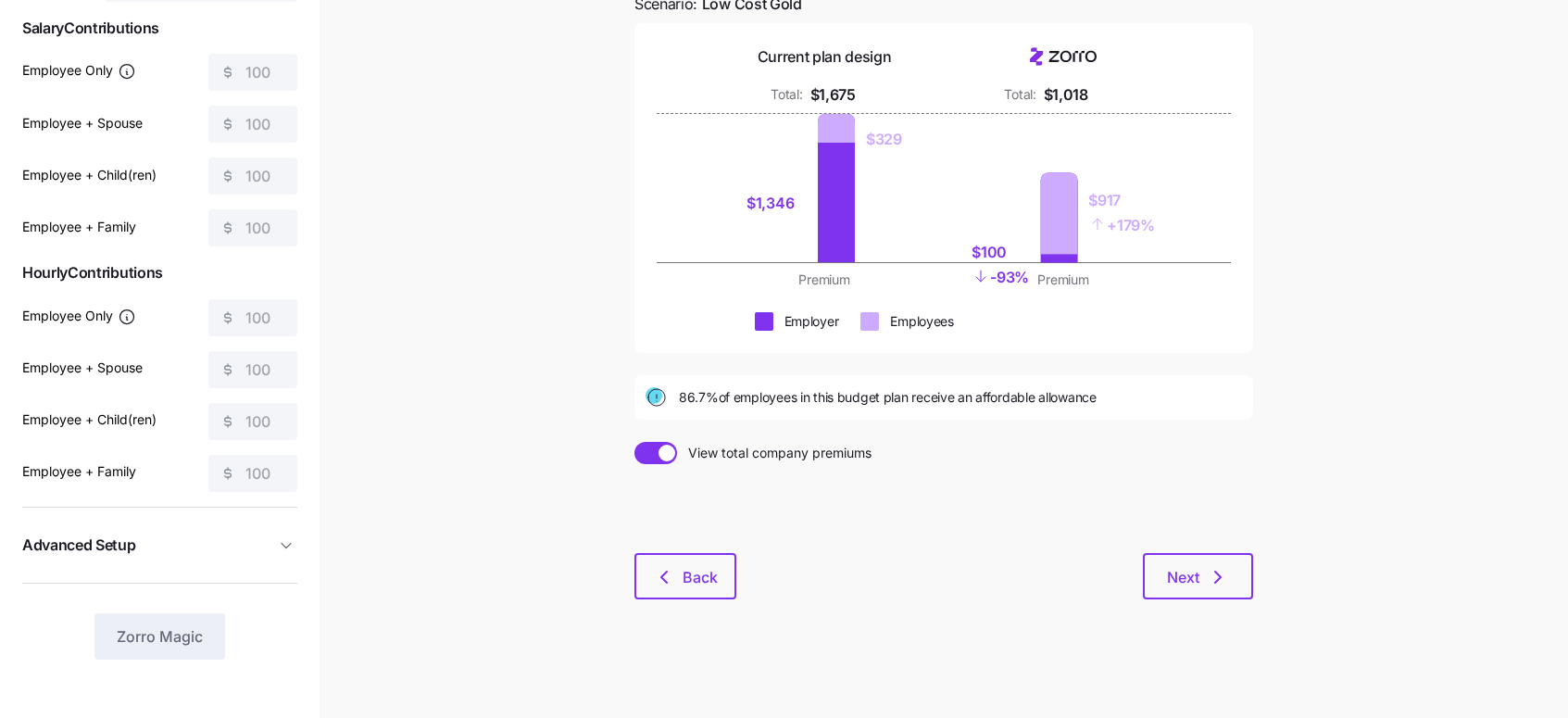
scroll to position [0, 0]
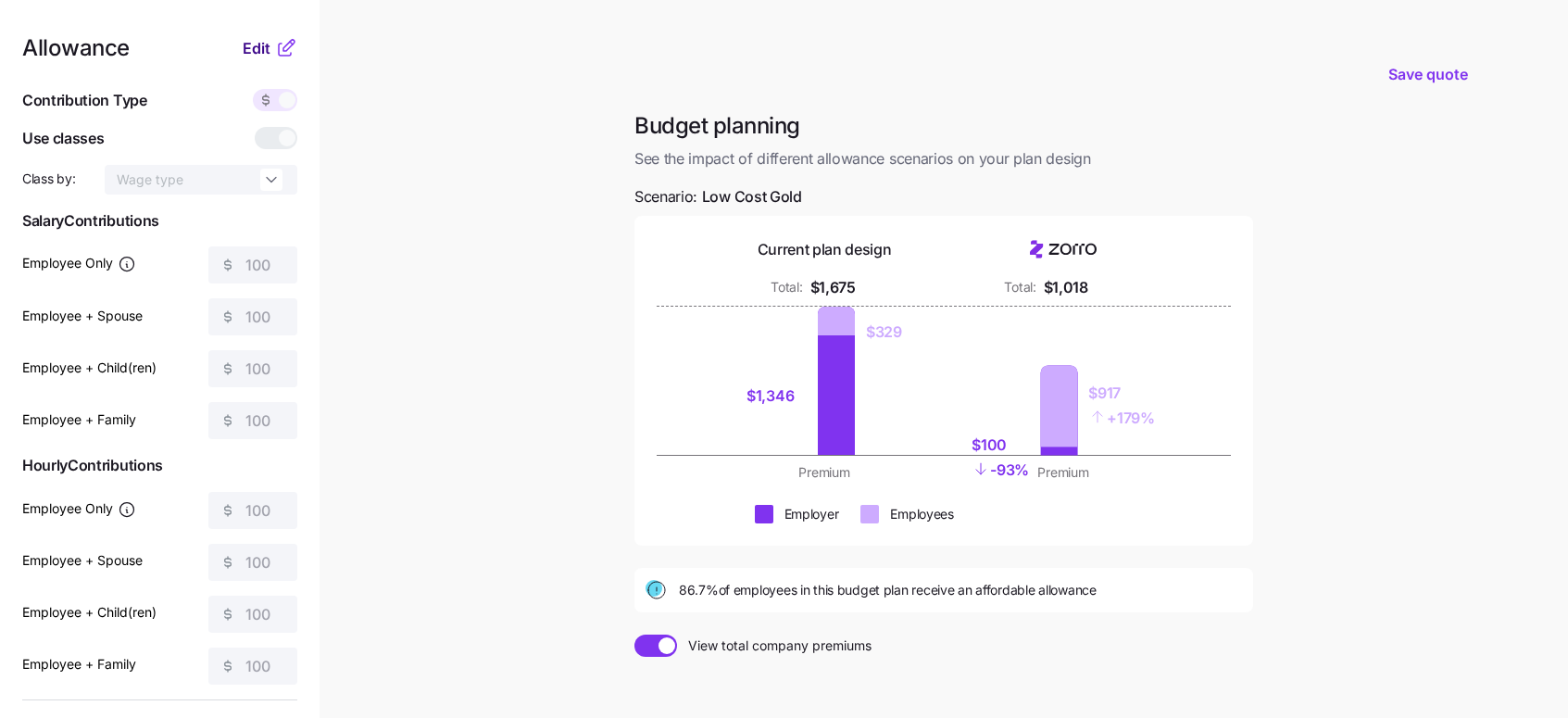
click at [269, 51] on span "Edit" at bounding box center [256, 48] width 27 height 23
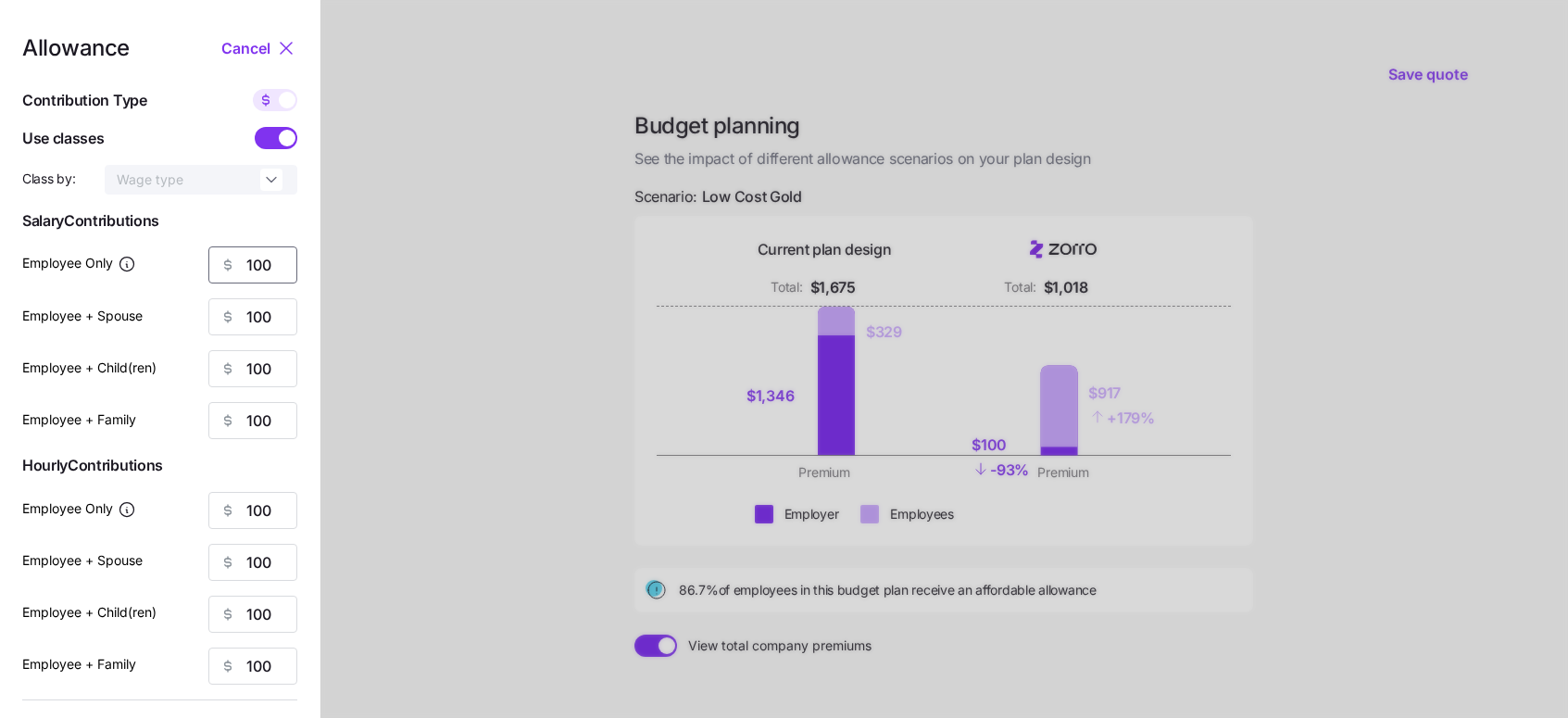
click at [266, 258] on input "100" at bounding box center [252, 265] width 89 height 37
type input "300"
click at [258, 269] on input "300" at bounding box center [252, 265] width 89 height 37
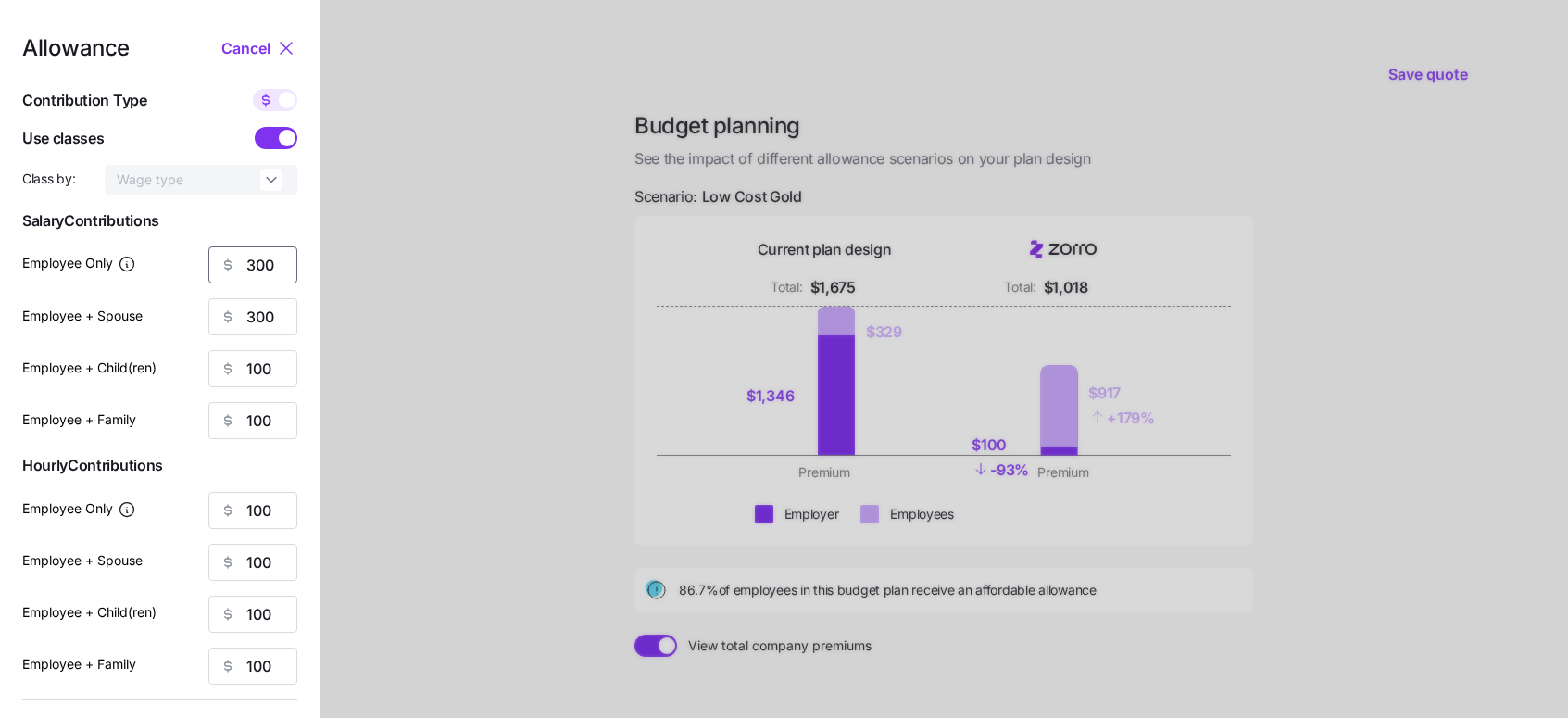
click at [258, 269] on input "300" at bounding box center [252, 265] width 89 height 37
type input "500"
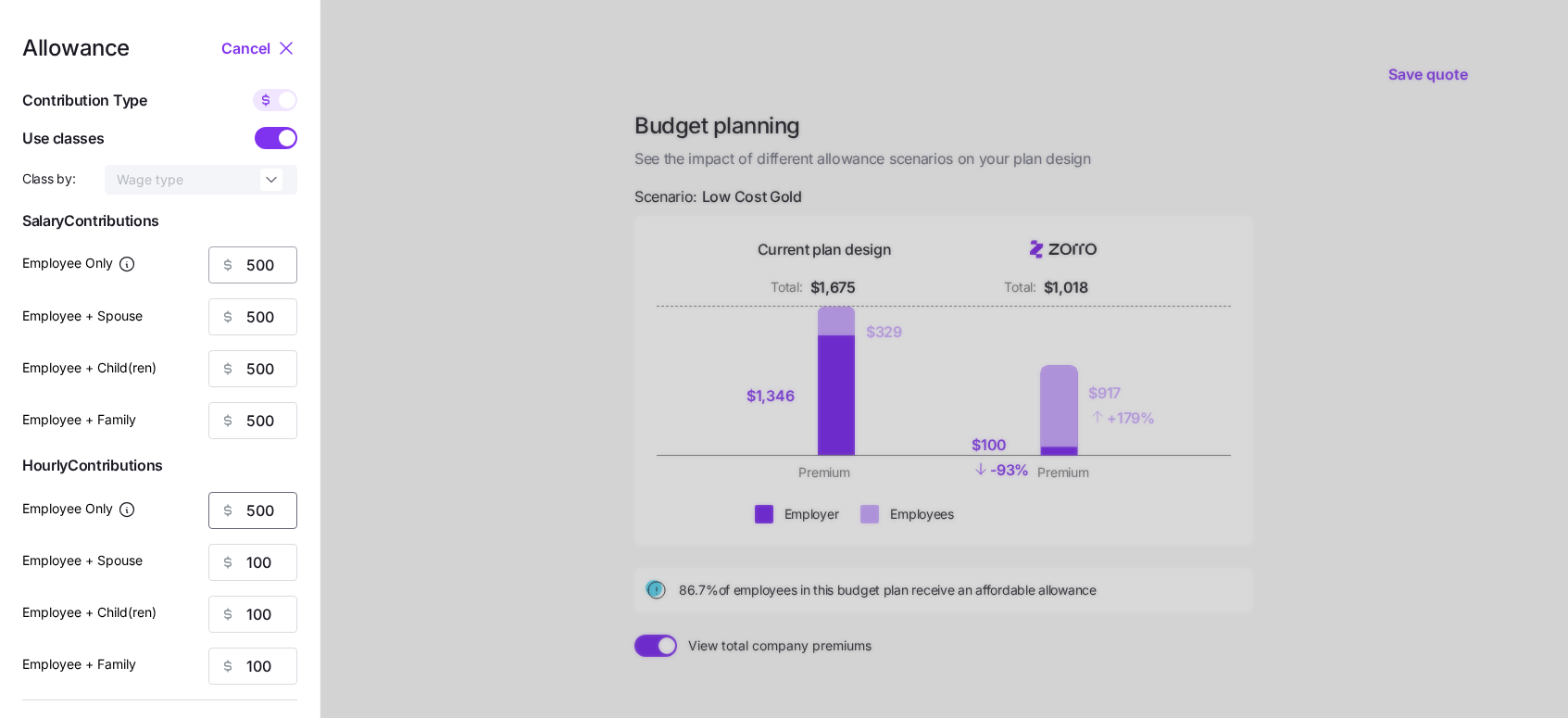
type input "500"
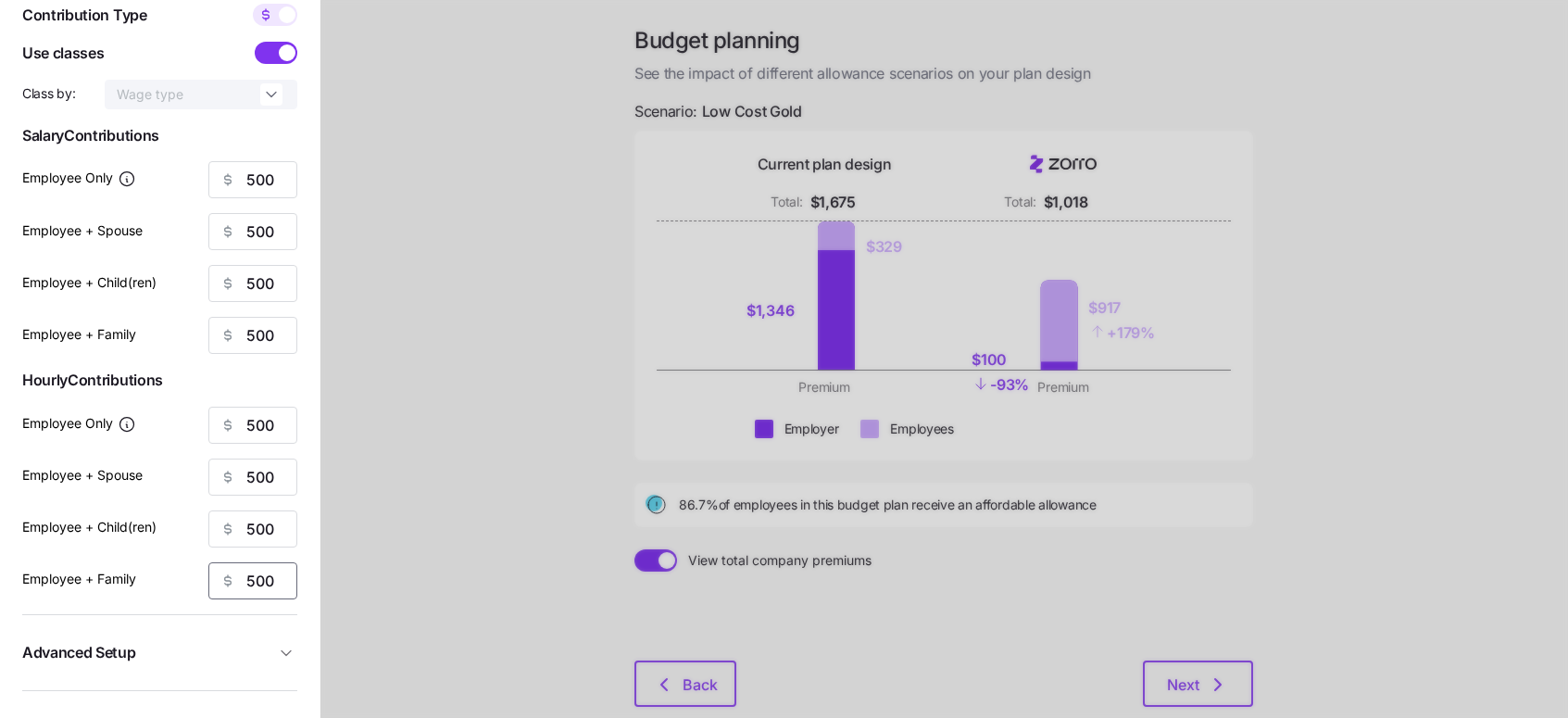
scroll to position [192, 0]
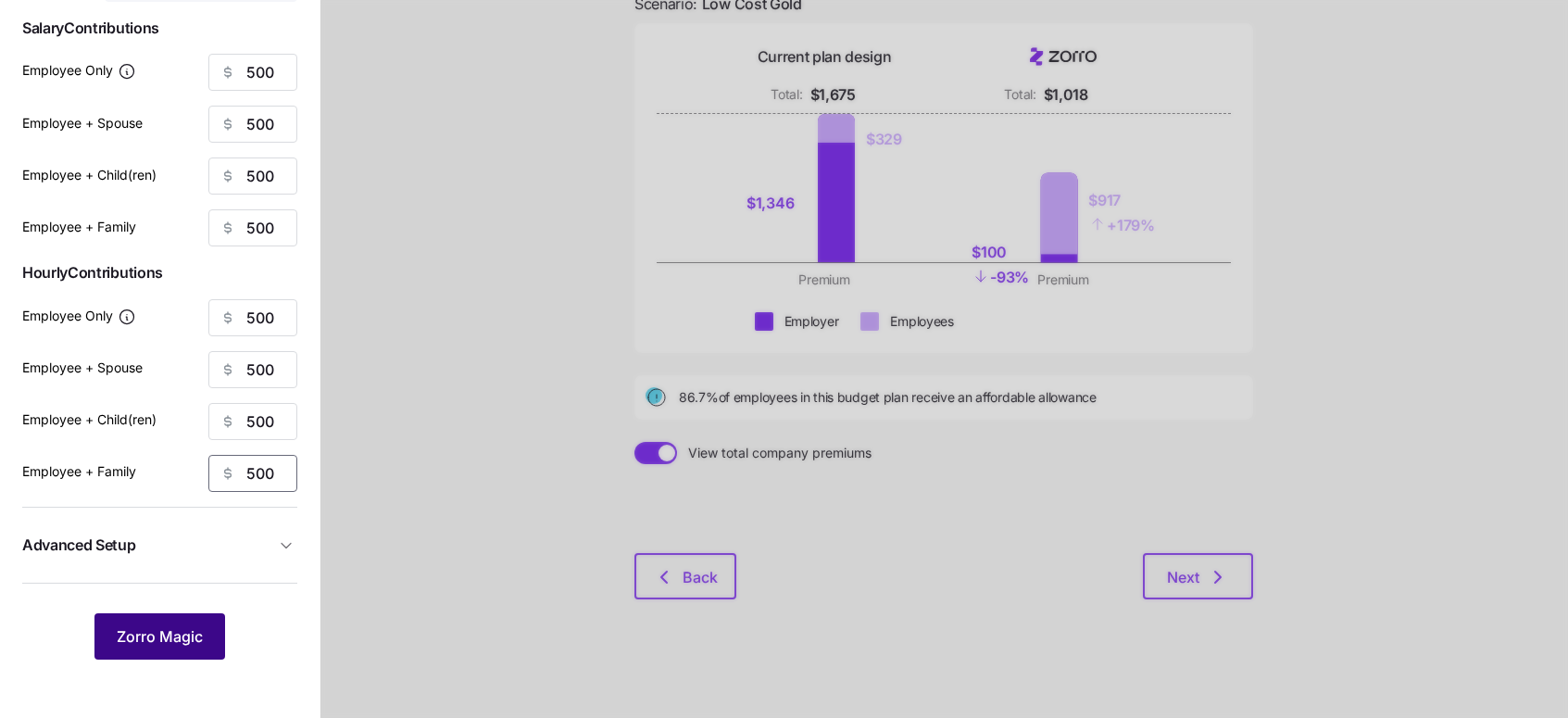
type input "500"
click at [175, 616] on button "Zorro Magic" at bounding box center [159, 636] width 130 height 46
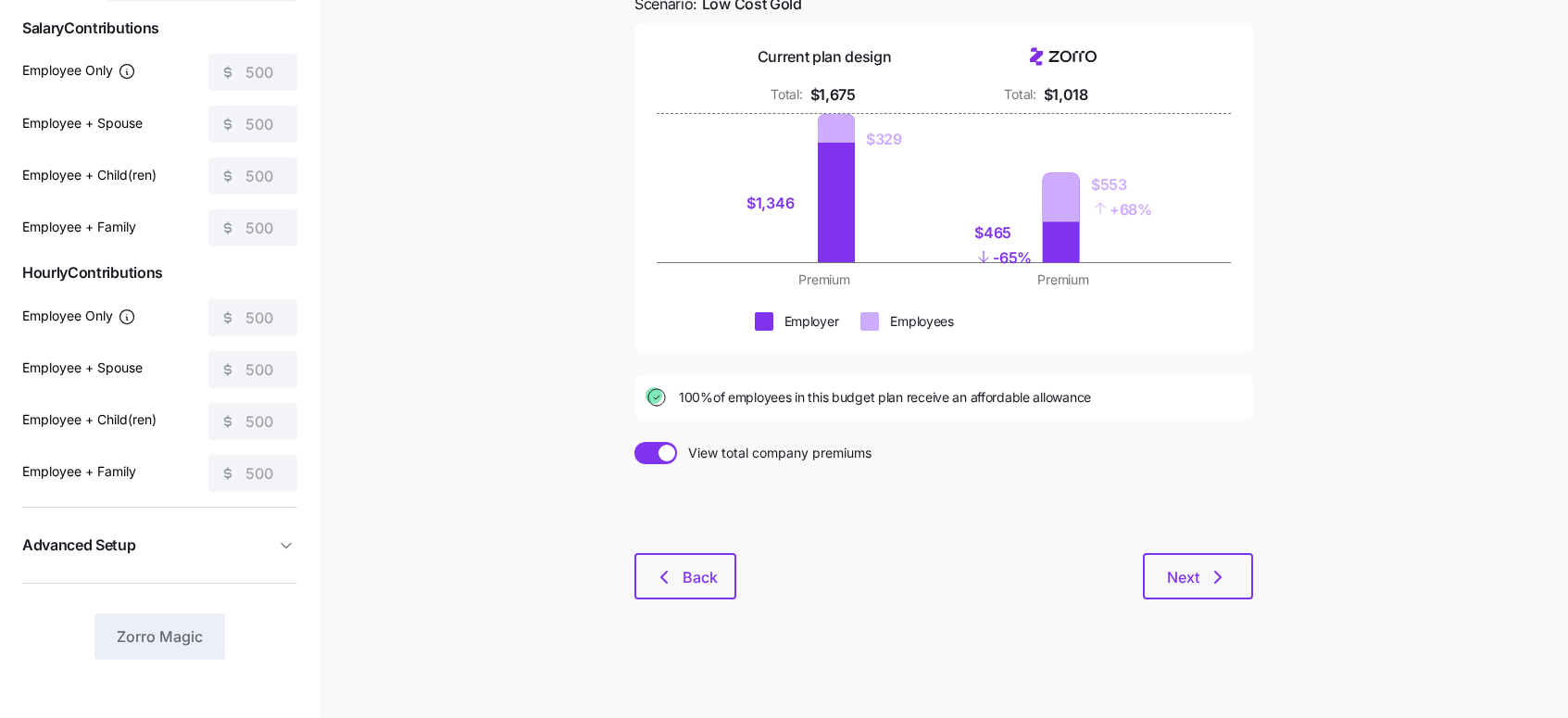
scroll to position [191, 0]
click at [1202, 584] on span "Next" at bounding box center [1197, 578] width 62 height 23
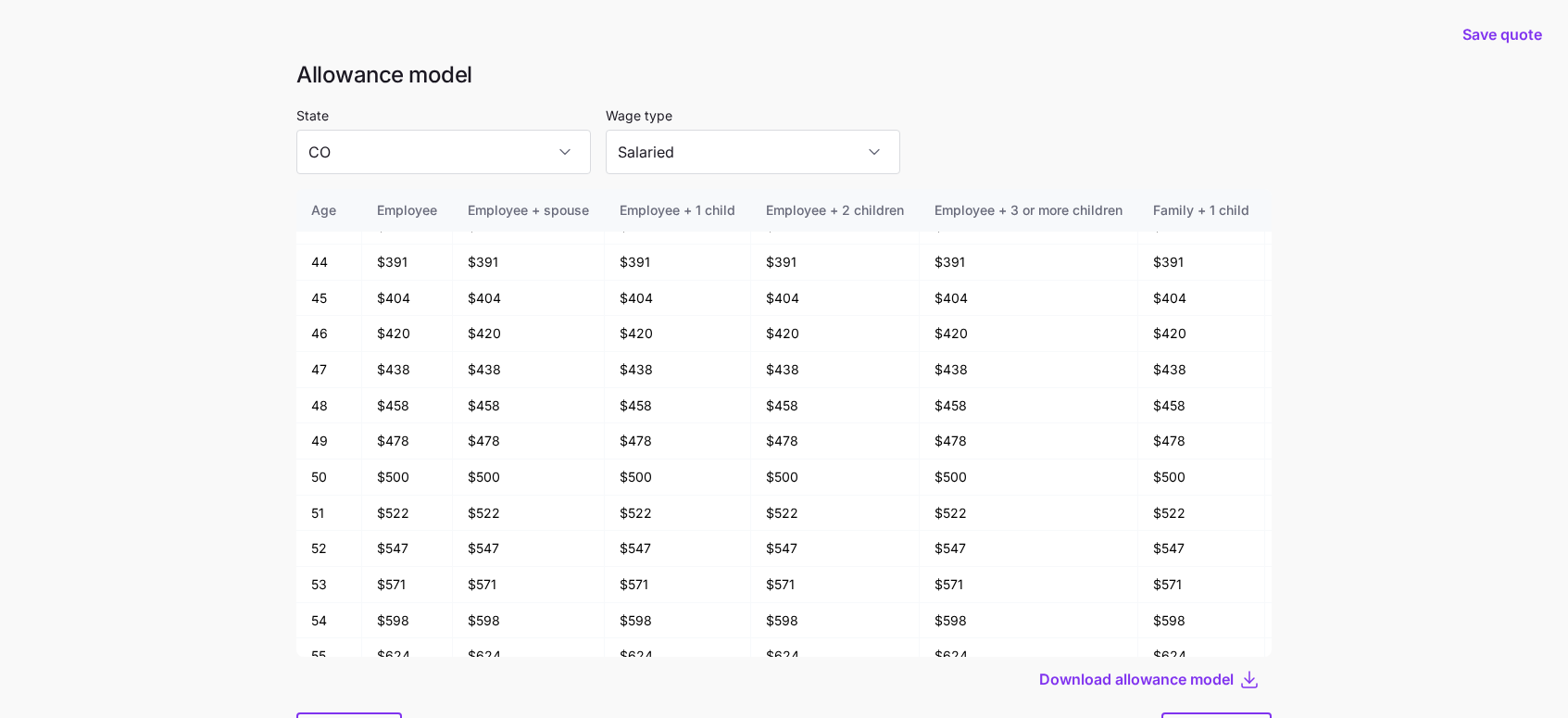
scroll to position [982, 0]
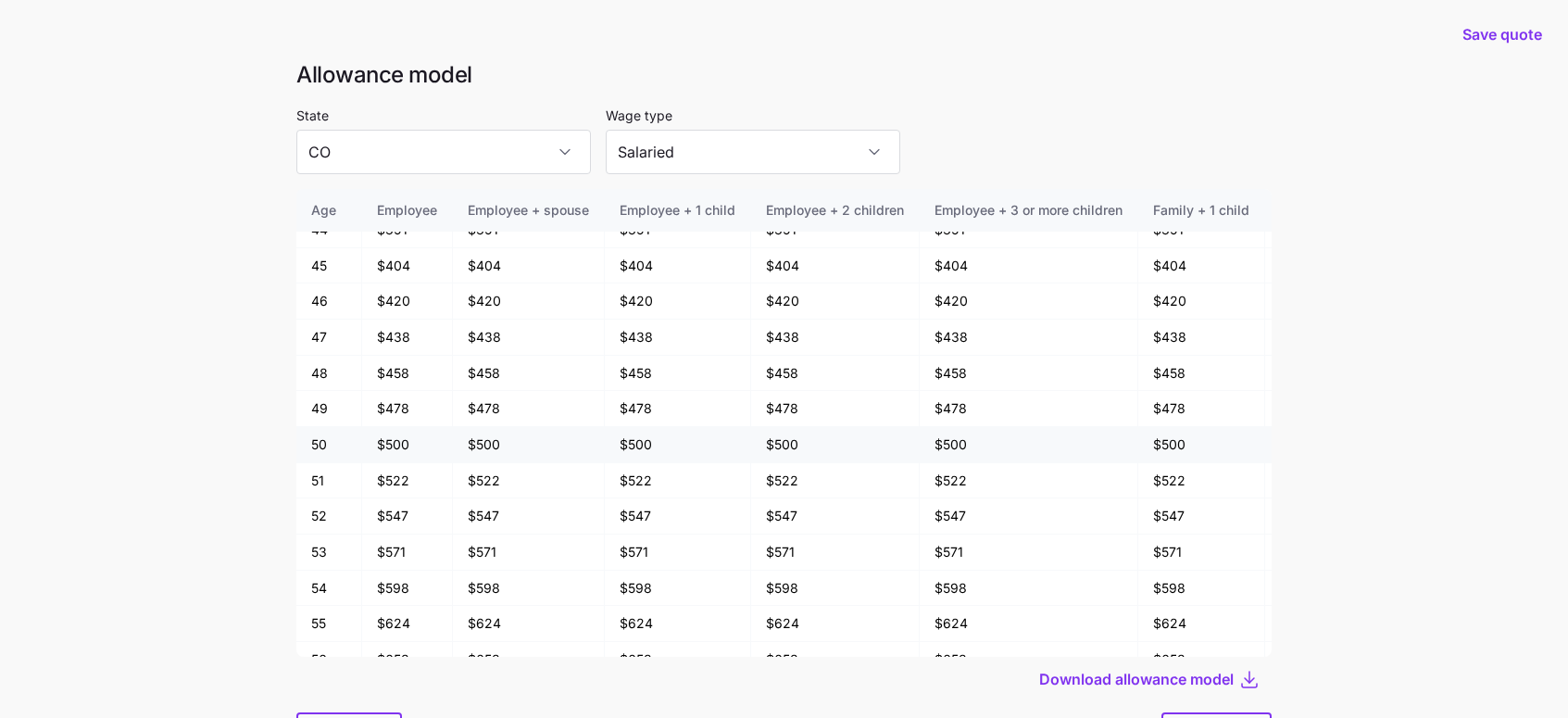
click at [636, 450] on td "$500" at bounding box center [678, 444] width 146 height 36
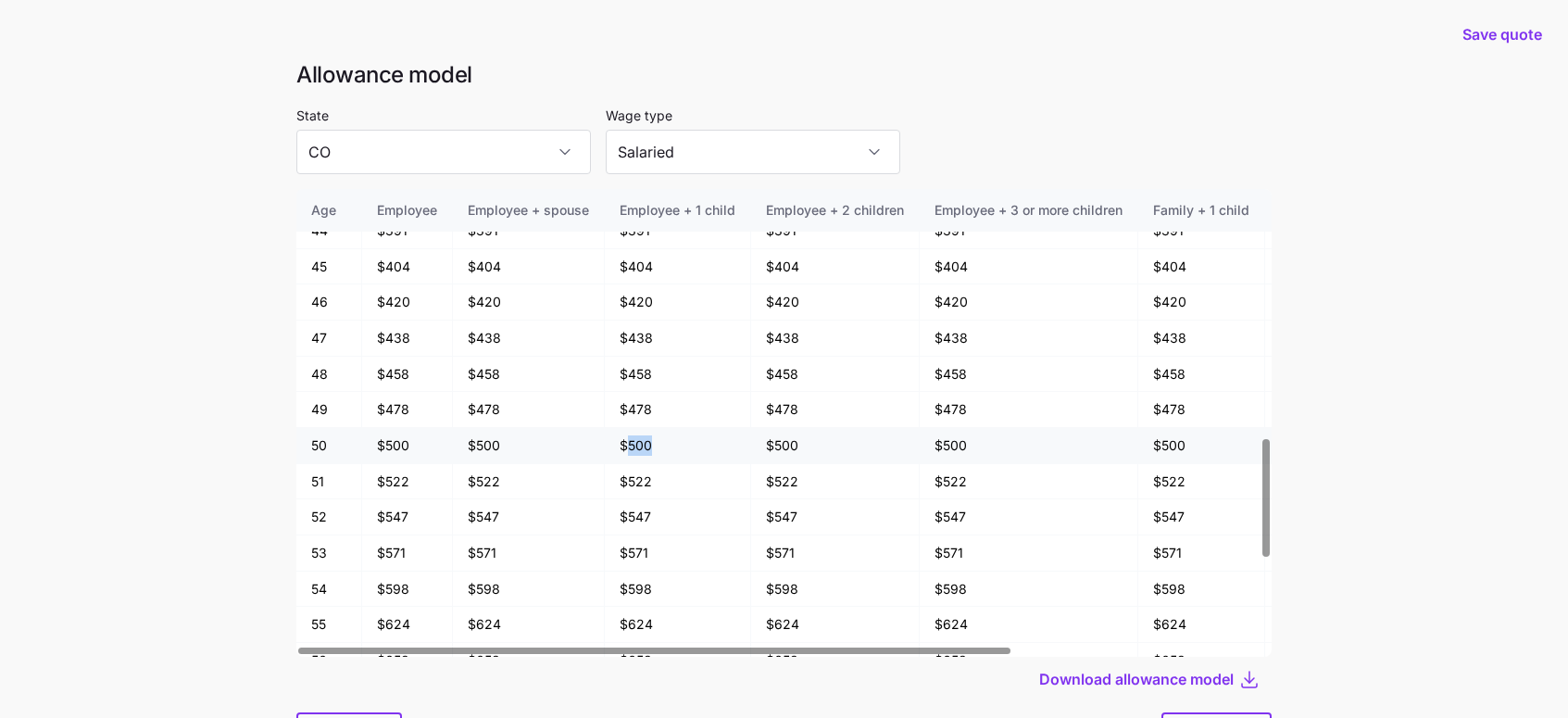
click at [636, 450] on td "$500" at bounding box center [678, 445] width 146 height 36
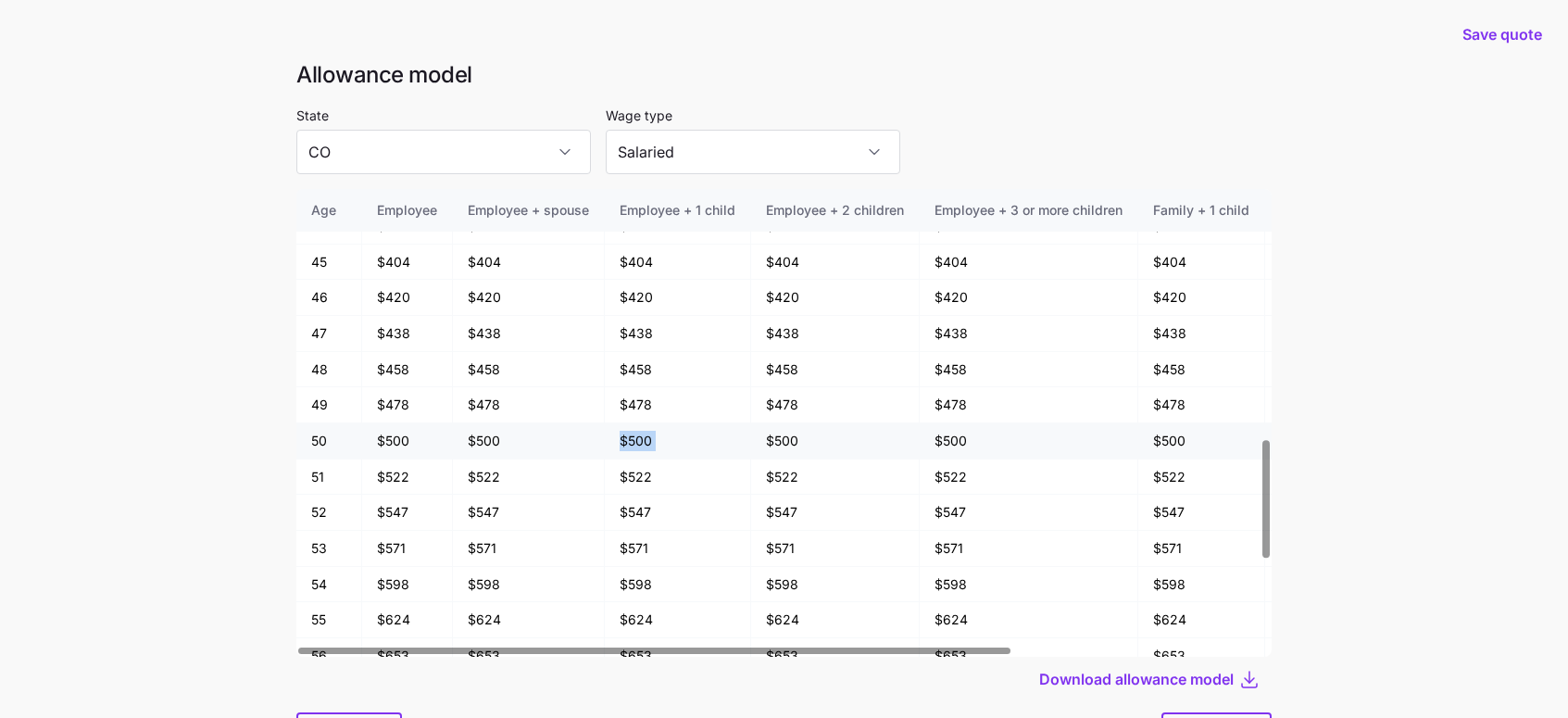
scroll to position [989, 0]
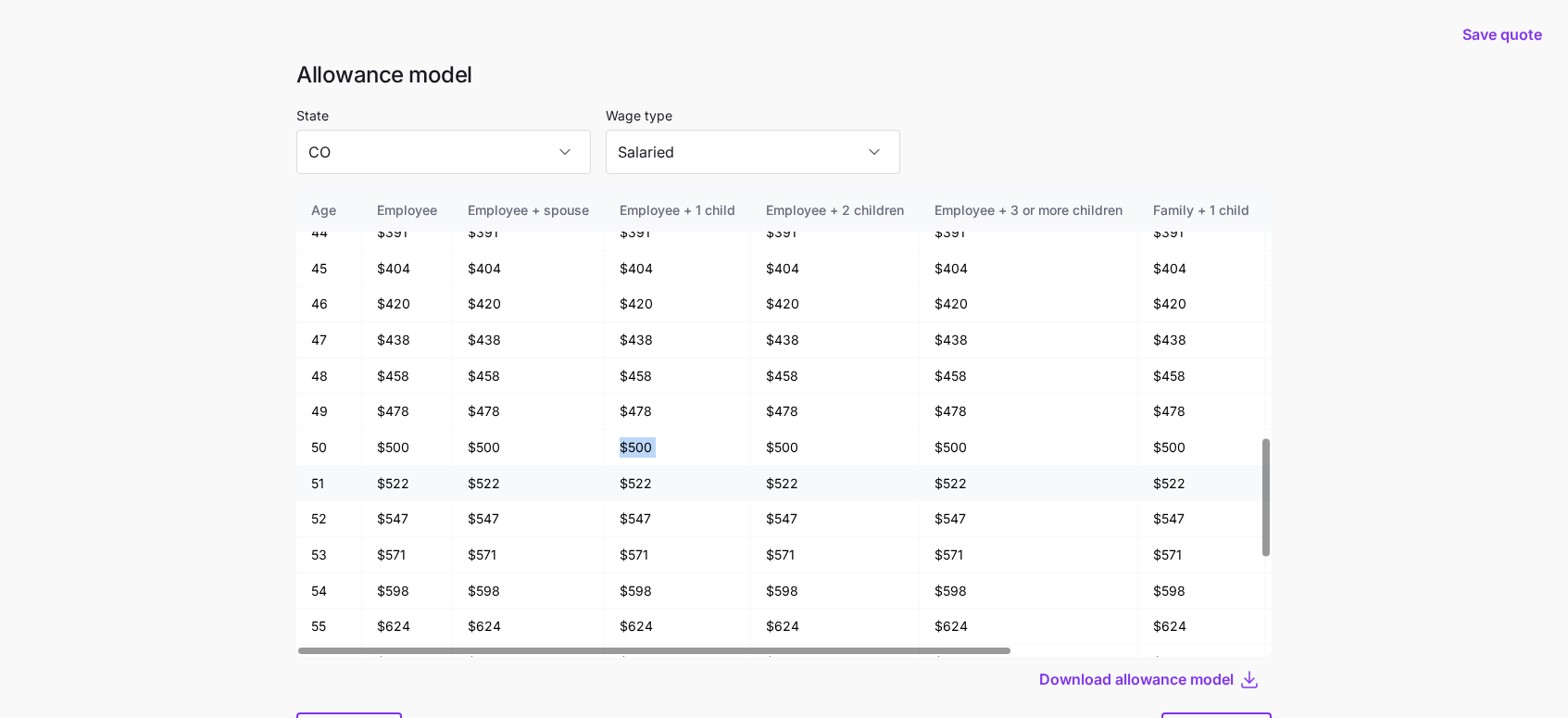
drag, startPoint x: 636, startPoint y: 450, endPoint x: 744, endPoint y: 465, distance: 109.0
click at [733, 456] on td "$500" at bounding box center [678, 447] width 146 height 36
drag, startPoint x: 308, startPoint y: 446, endPoint x: 1212, endPoint y: 442, distance: 904.0
click at [1212, 442] on tr "50 $500 $500 $500 $500 $500 $500 $500 $500" at bounding box center [954, 447] width 1316 height 36
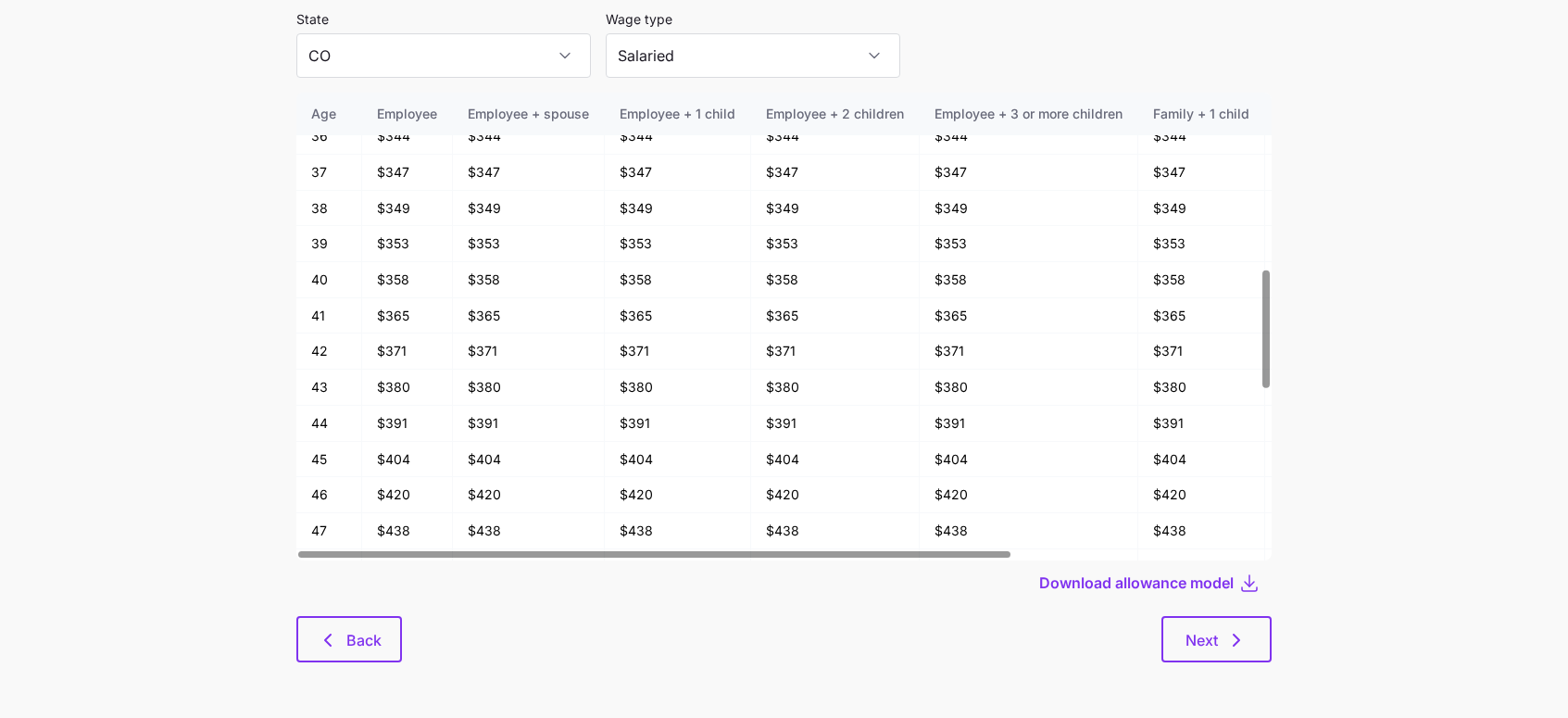
scroll to position [696, 0]
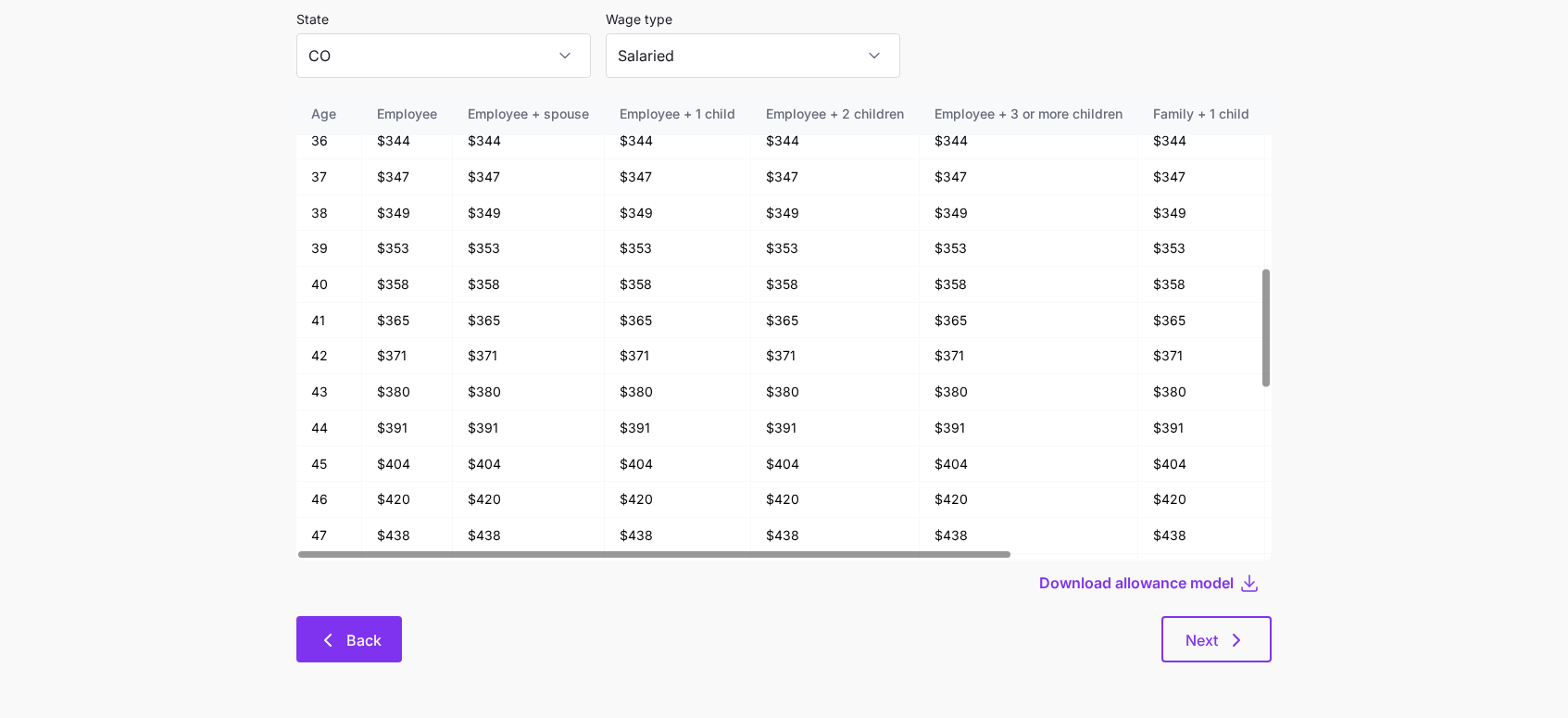
click at [356, 647] on span "Back" at bounding box center [364, 640] width 35 height 23
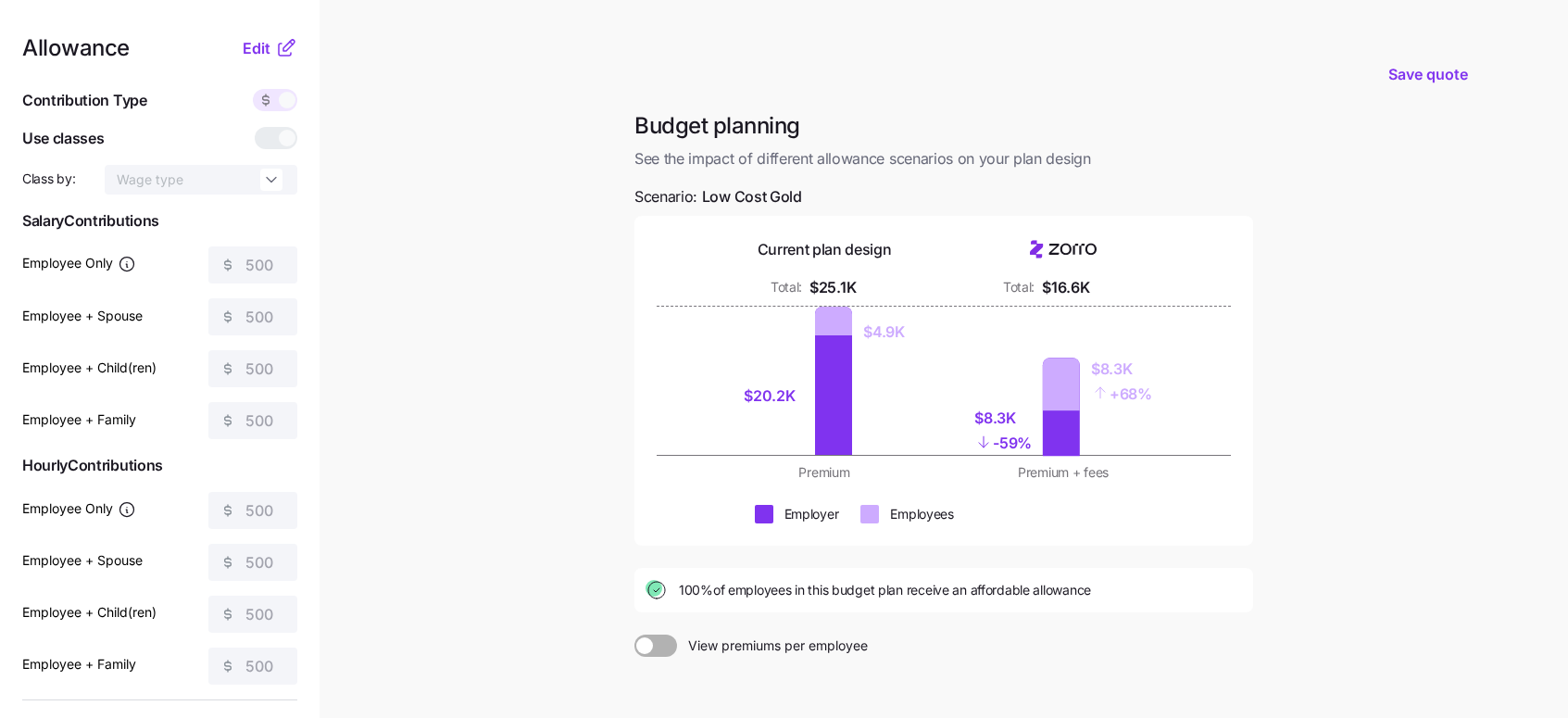
click at [661, 649] on span at bounding box center [666, 645] width 25 height 23
click at [634, 635] on input "View premiums per employee" at bounding box center [634, 635] width 0 height 0
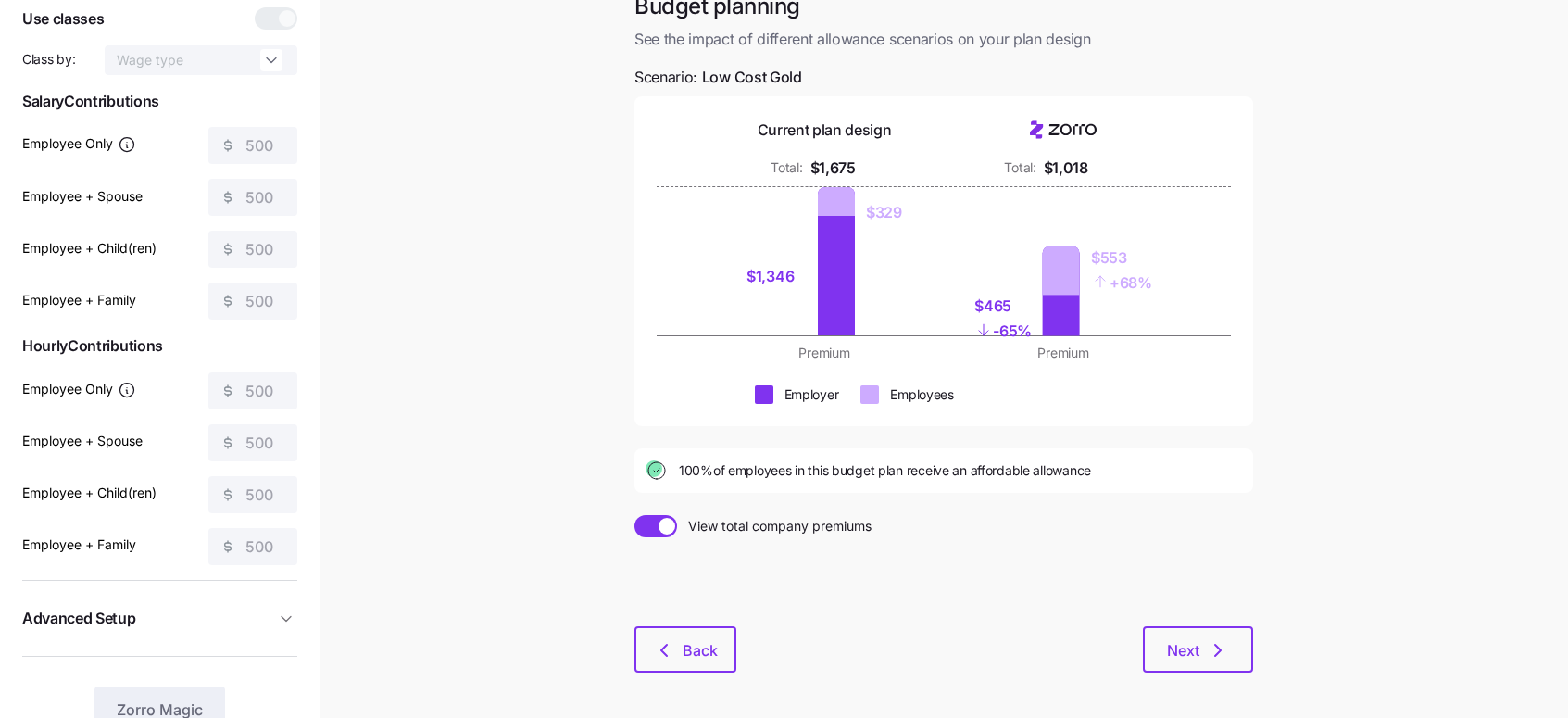
scroll to position [112, 0]
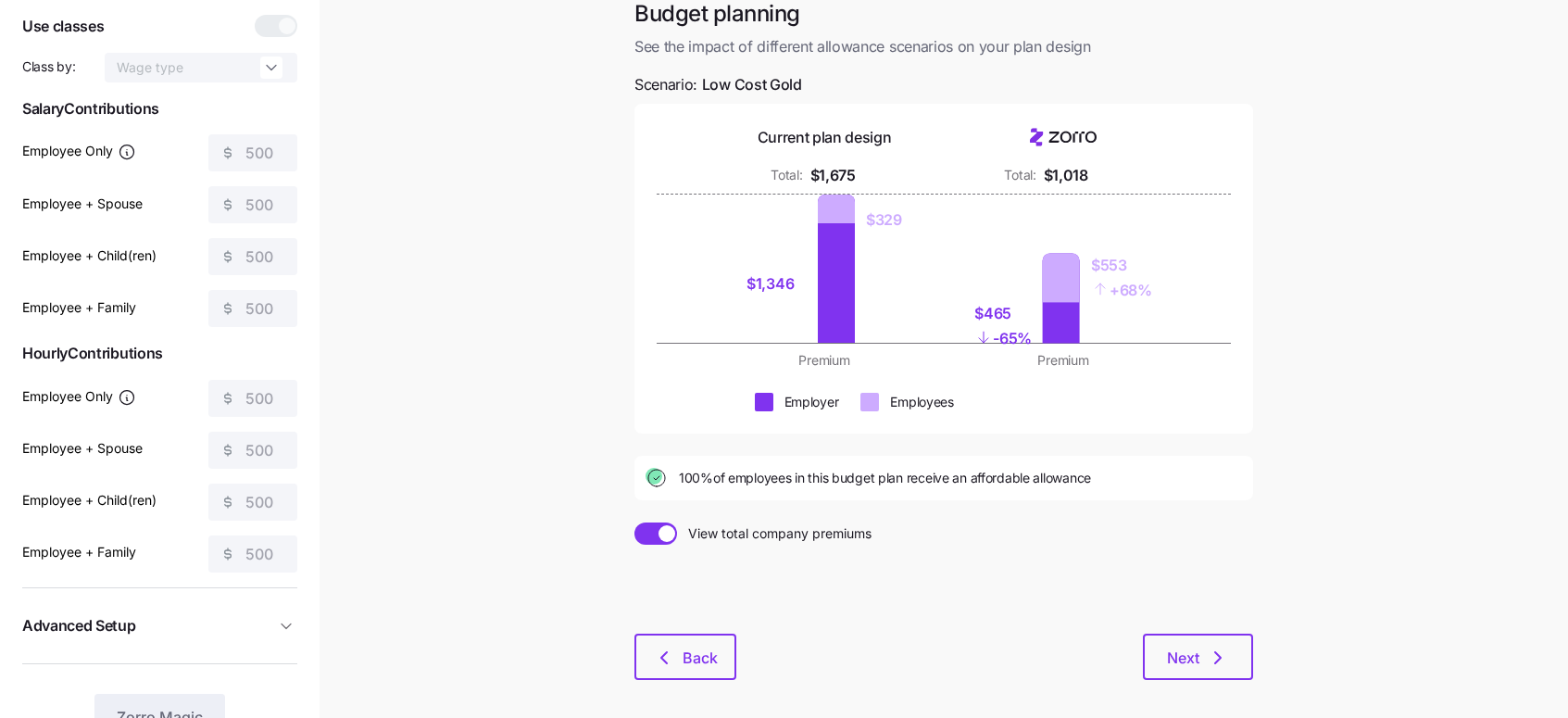
click at [659, 535] on span at bounding box center [666, 533] width 17 height 17
click at [634, 523] on input "View total company premiums" at bounding box center [634, 523] width 0 height 0
click at [659, 535] on span at bounding box center [666, 534] width 25 height 23
click at [634, 523] on input "View premiums per employee" at bounding box center [634, 523] width 0 height 0
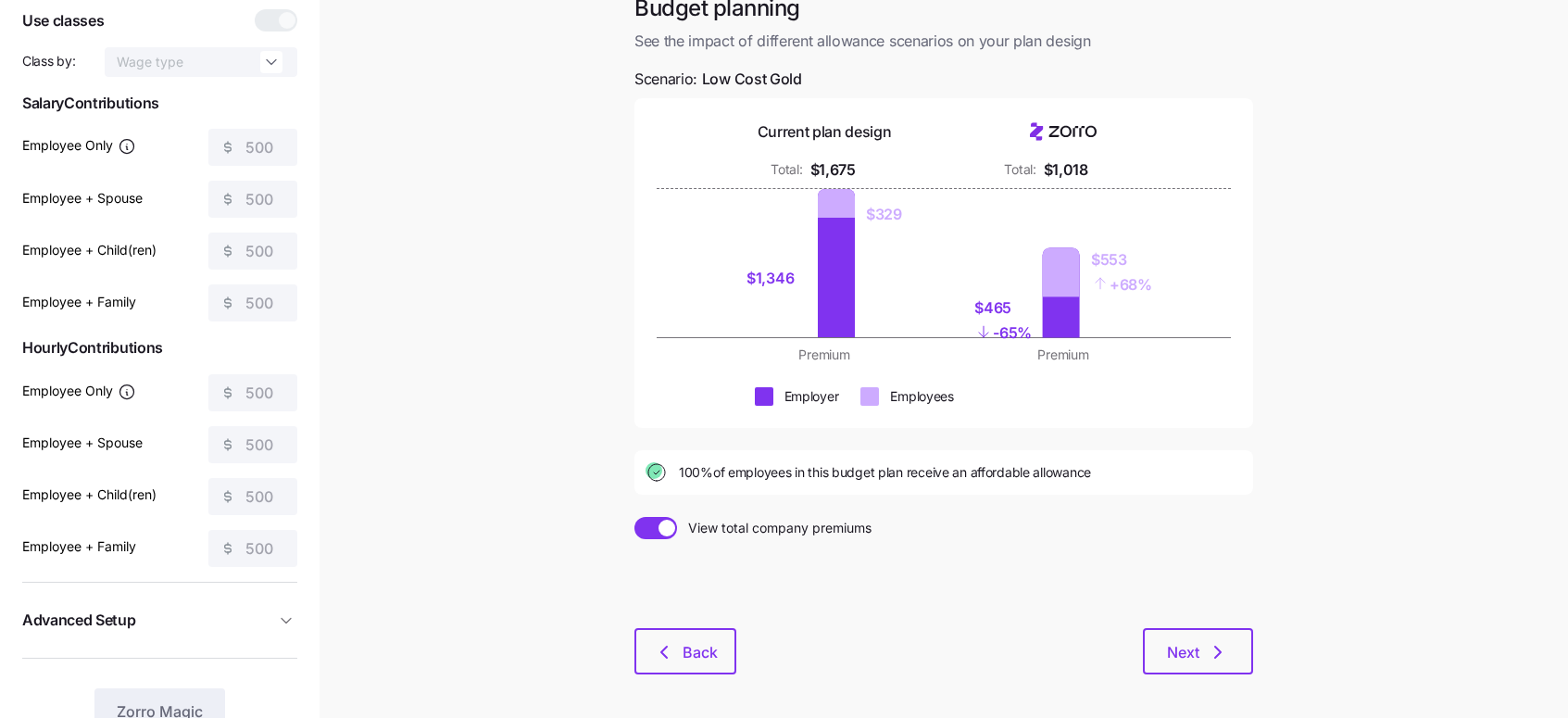
scroll to position [124, 0]
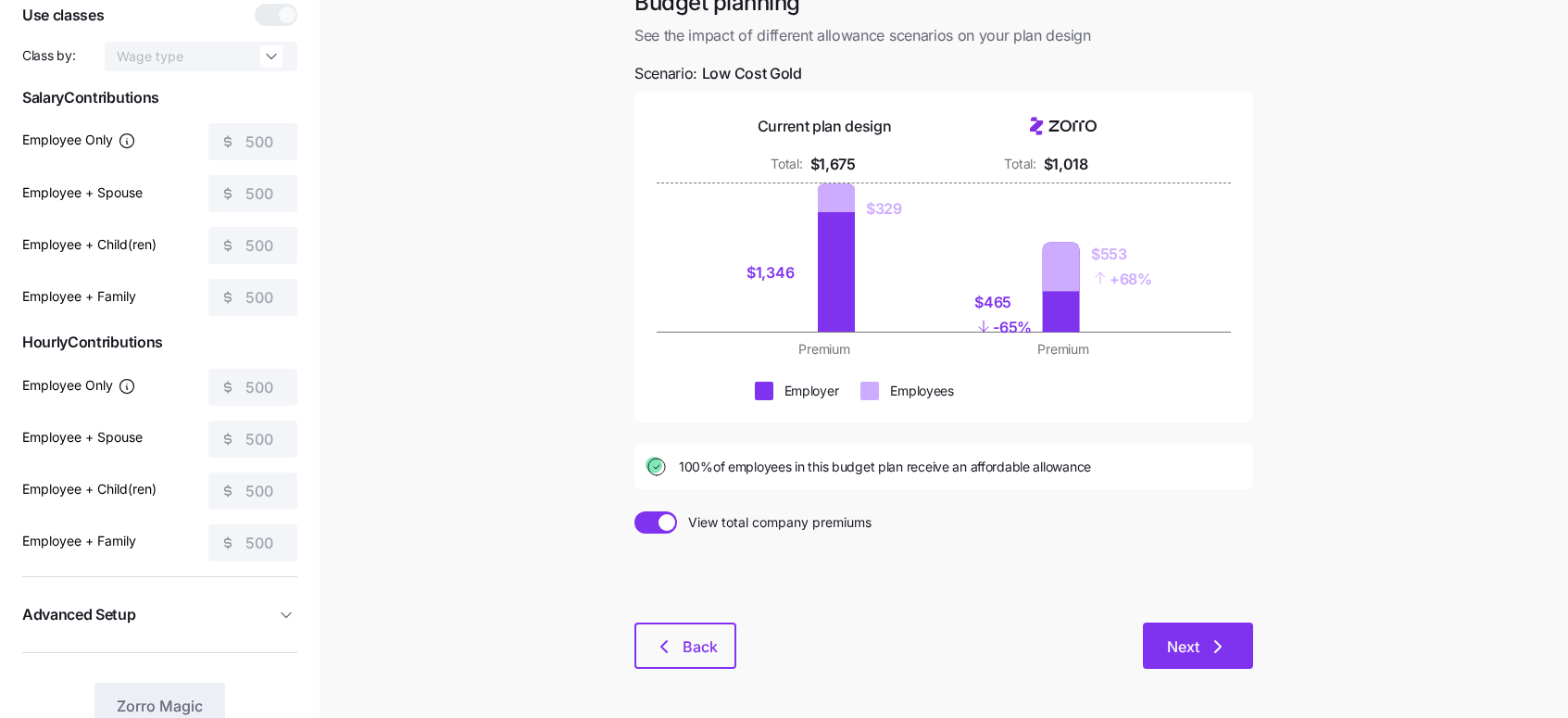
click at [1194, 642] on span "Next" at bounding box center [1183, 646] width 32 height 23
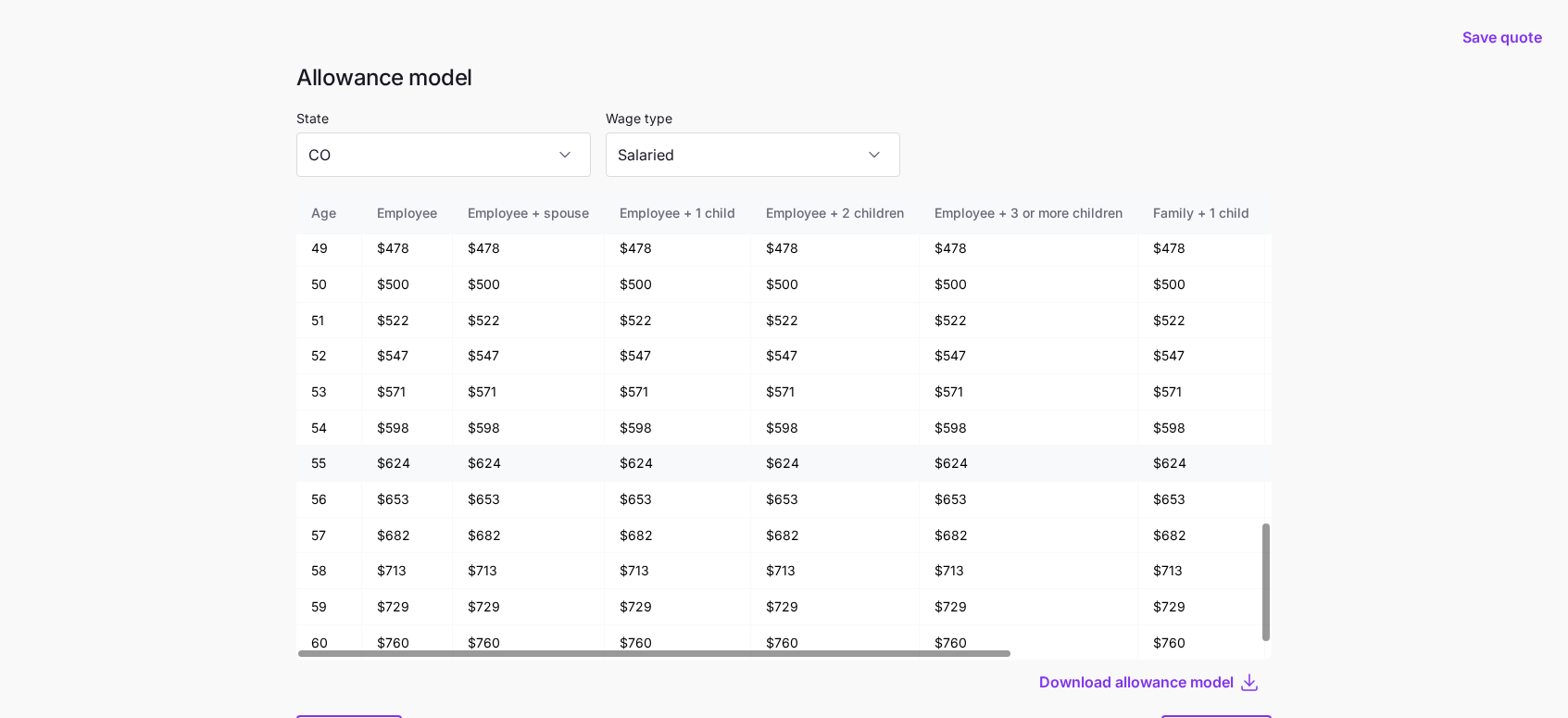
scroll to position [1339, 0]
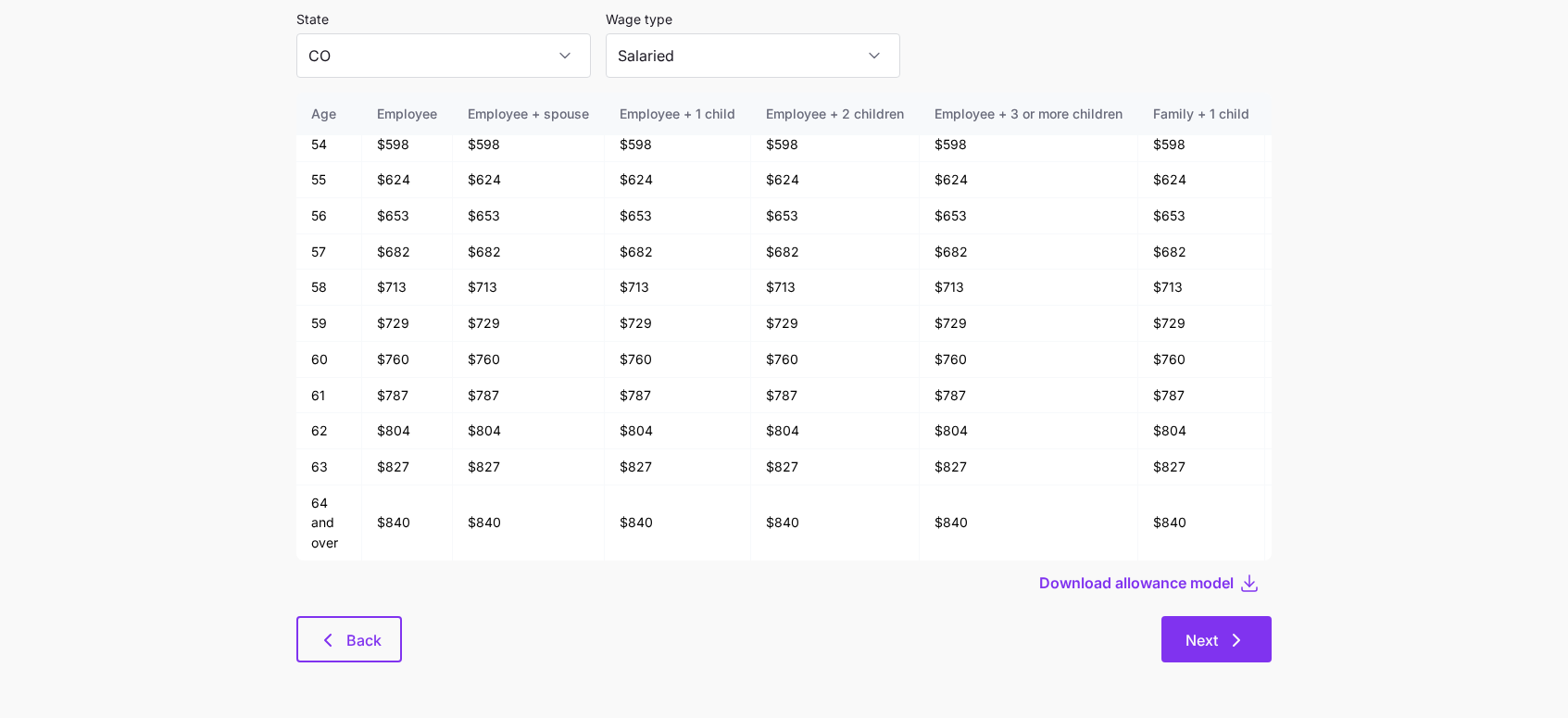
click at [1231, 632] on icon "button" at bounding box center [1236, 640] width 23 height 23
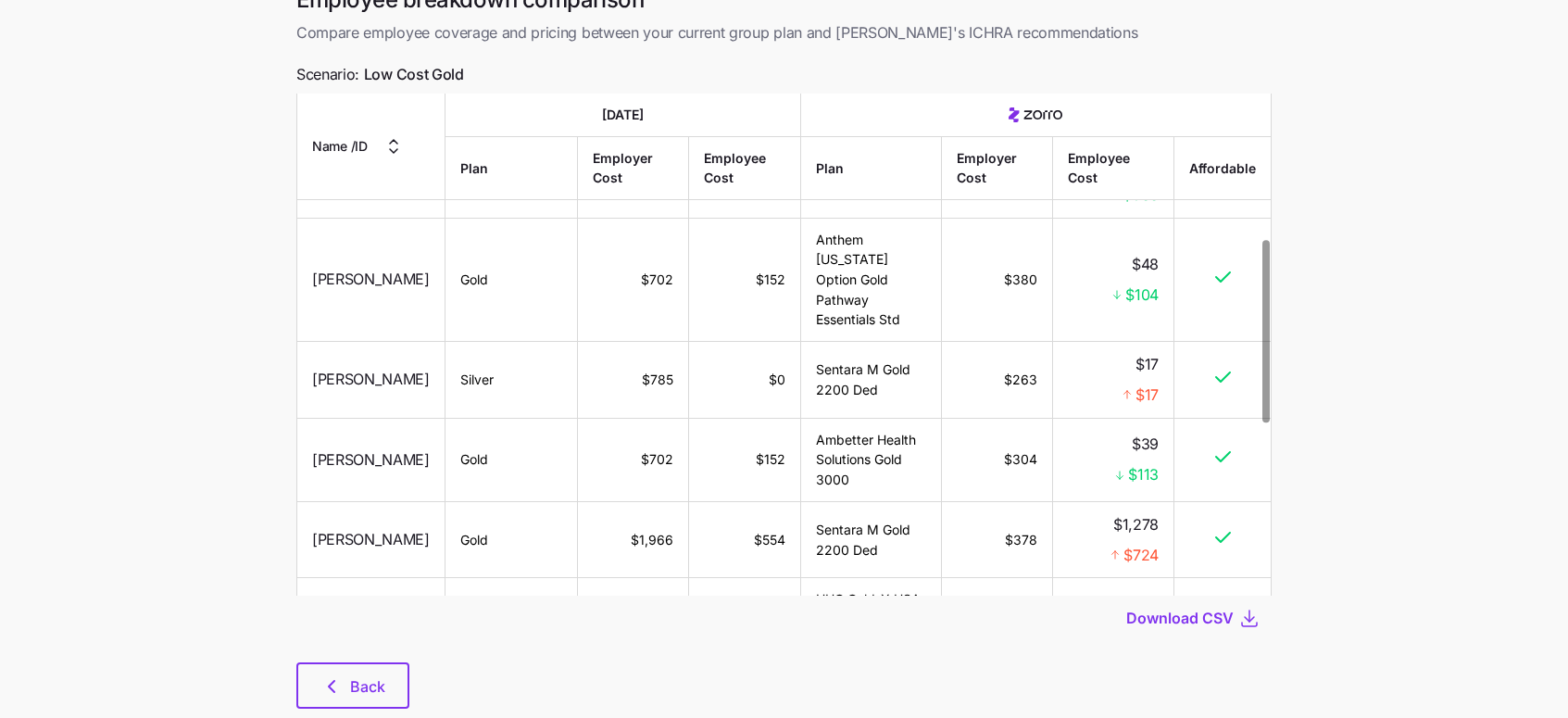
scroll to position [146, 0]
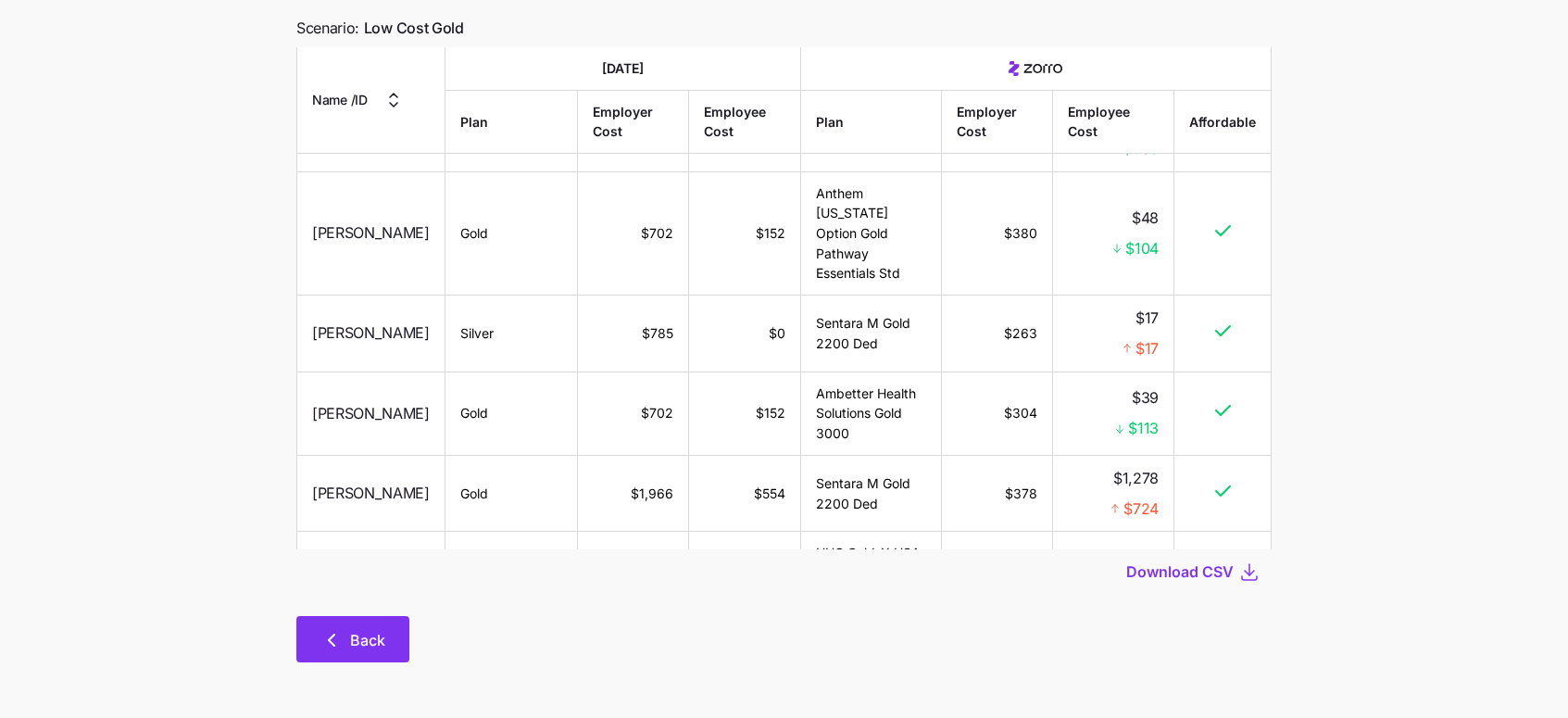
click at [341, 630] on icon "button" at bounding box center [331, 640] width 23 height 23
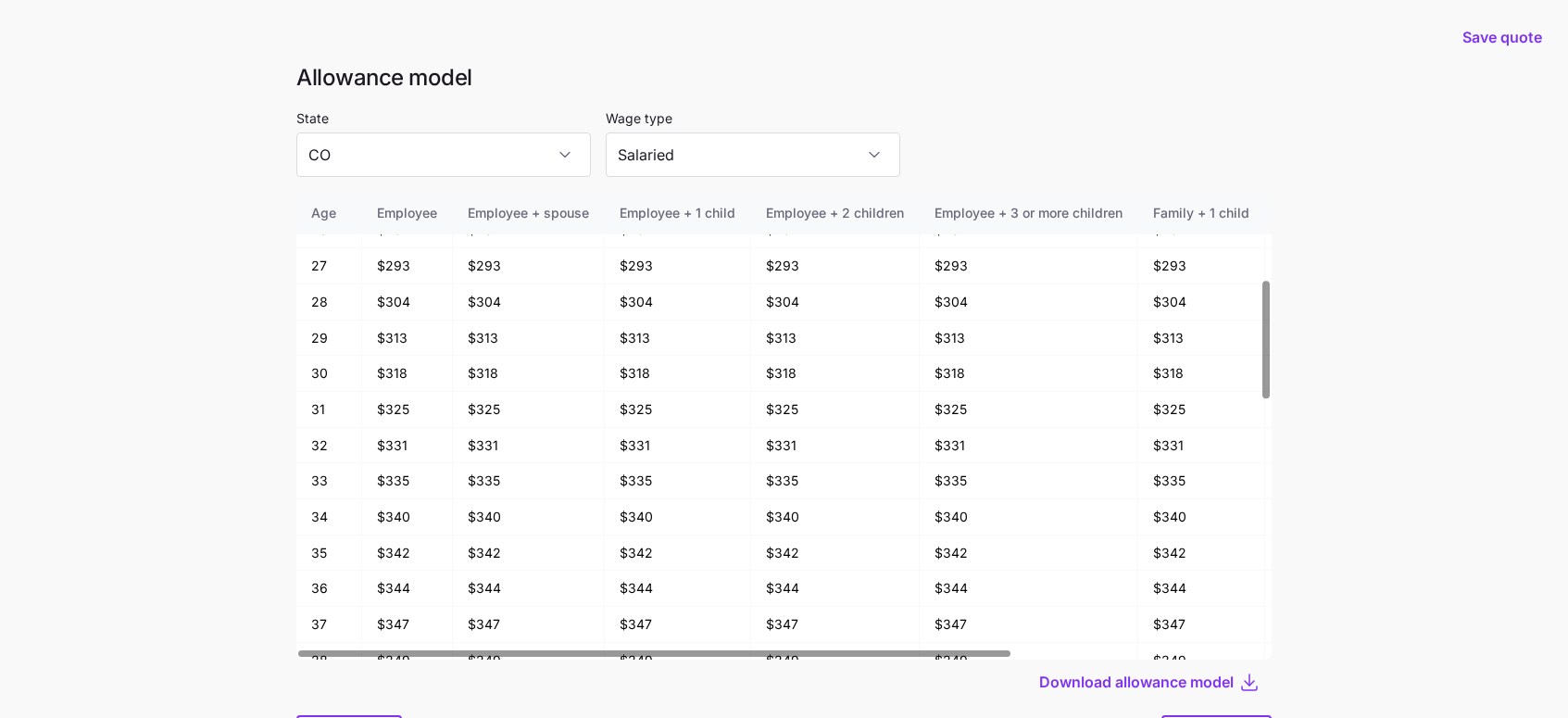
scroll to position [354, 0]
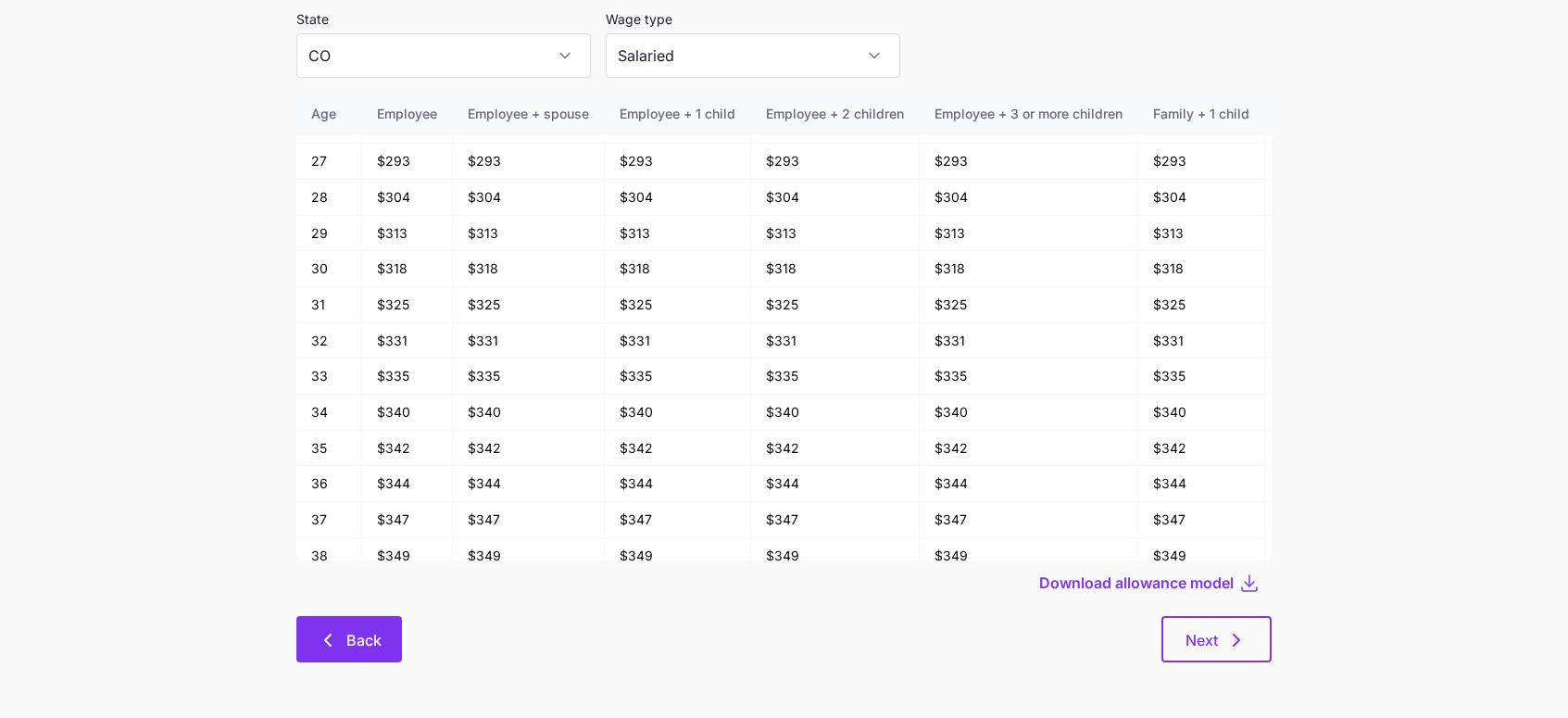
click at [331, 652] on button "Back" at bounding box center [349, 639] width 106 height 46
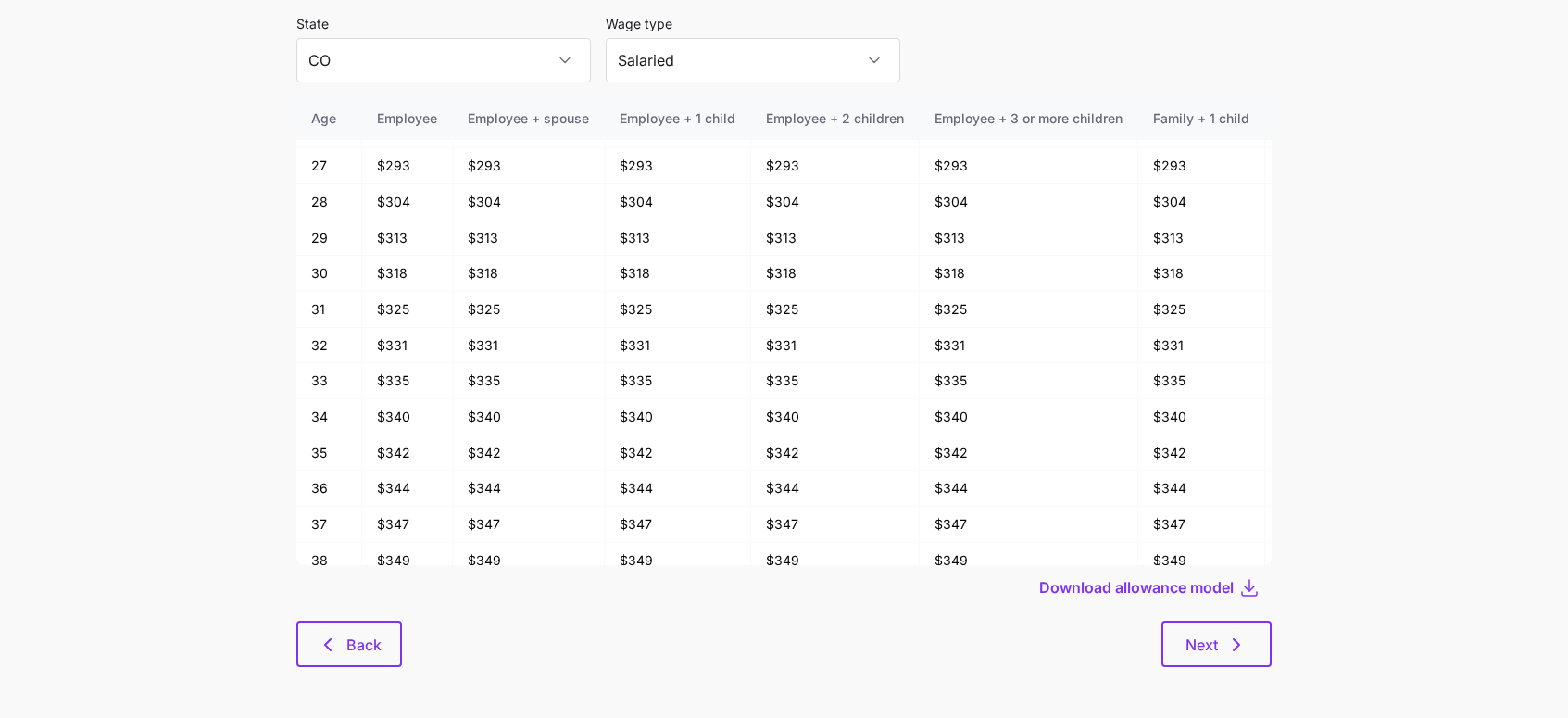
scroll to position [91, 0]
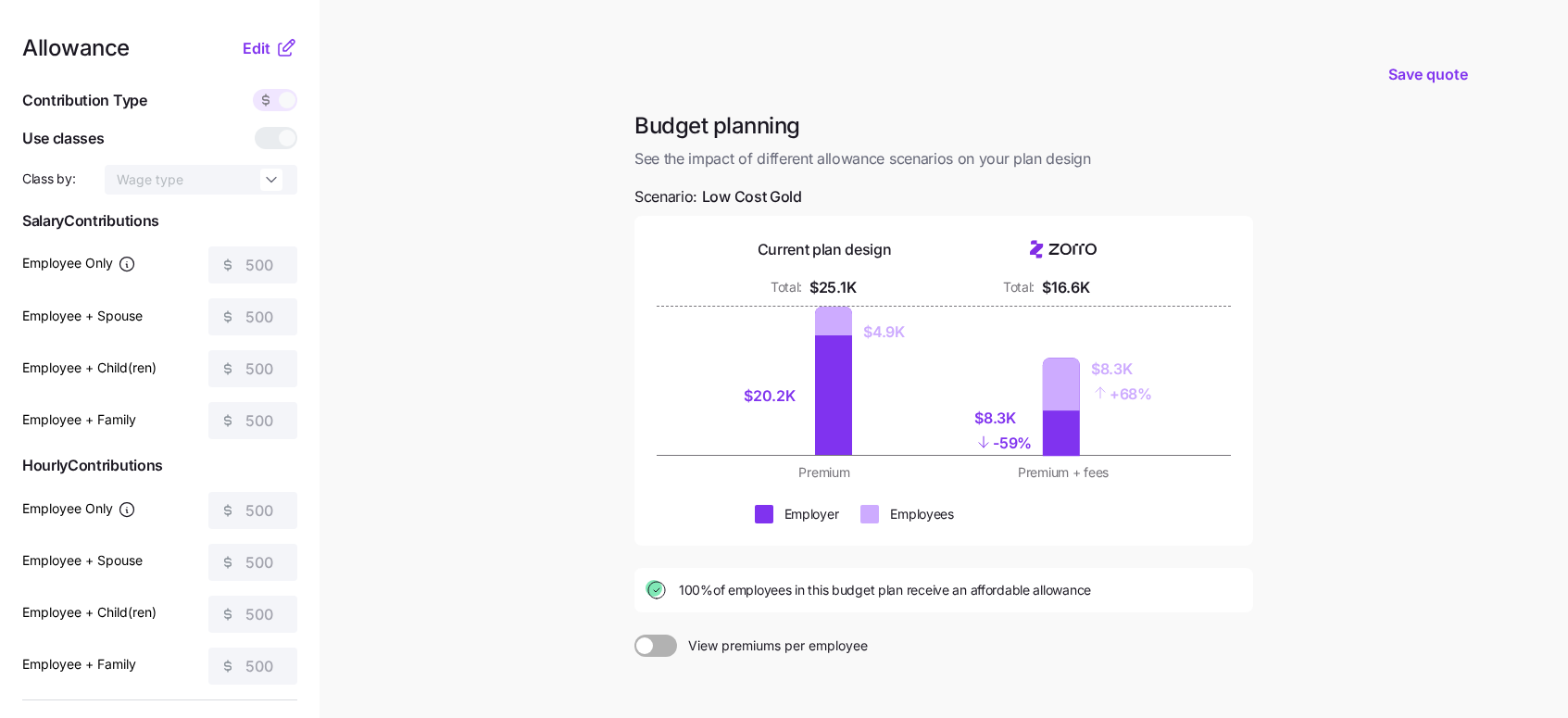
click at [665, 648] on span at bounding box center [666, 645] width 25 height 23
click at [634, 635] on input "View premiums per employee" at bounding box center [634, 635] width 0 height 0
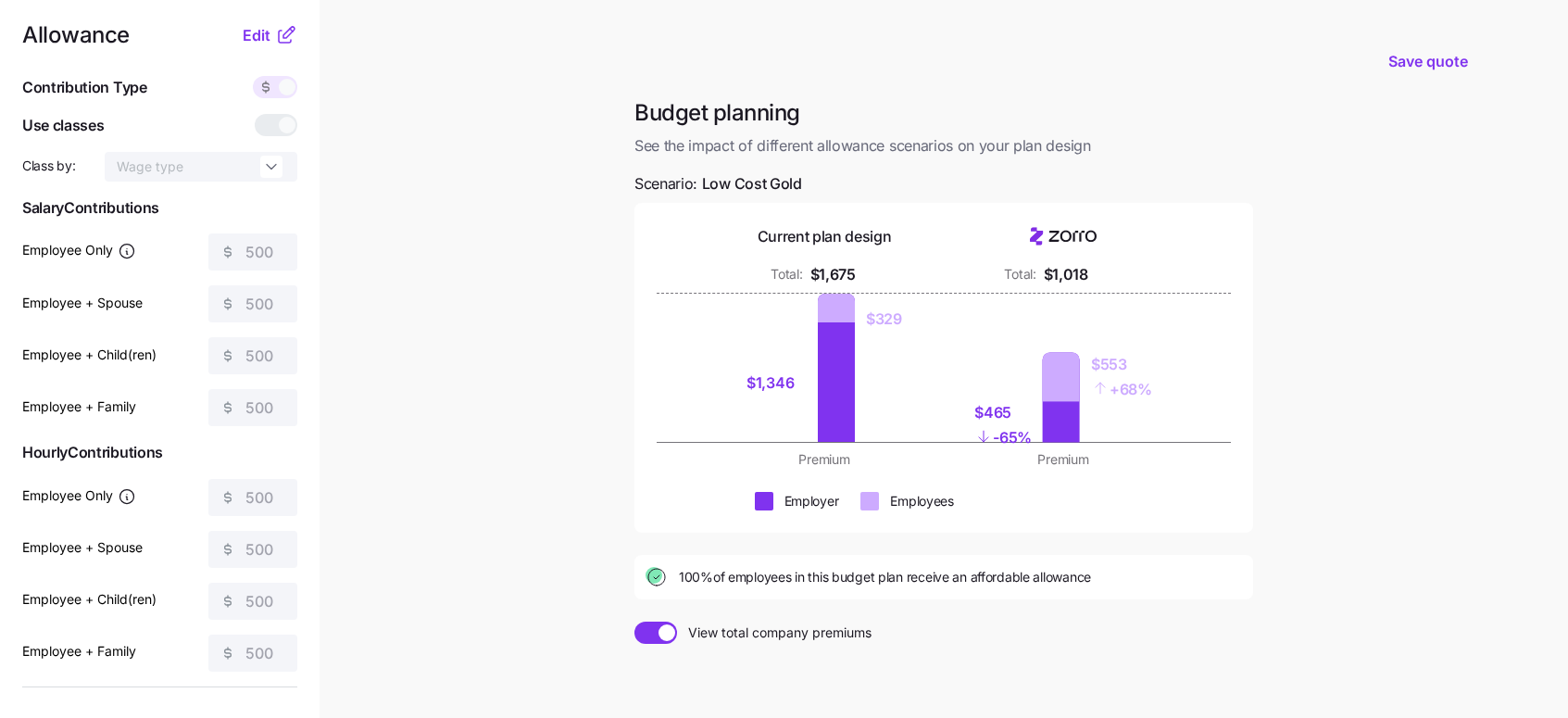
scroll to position [7, 0]
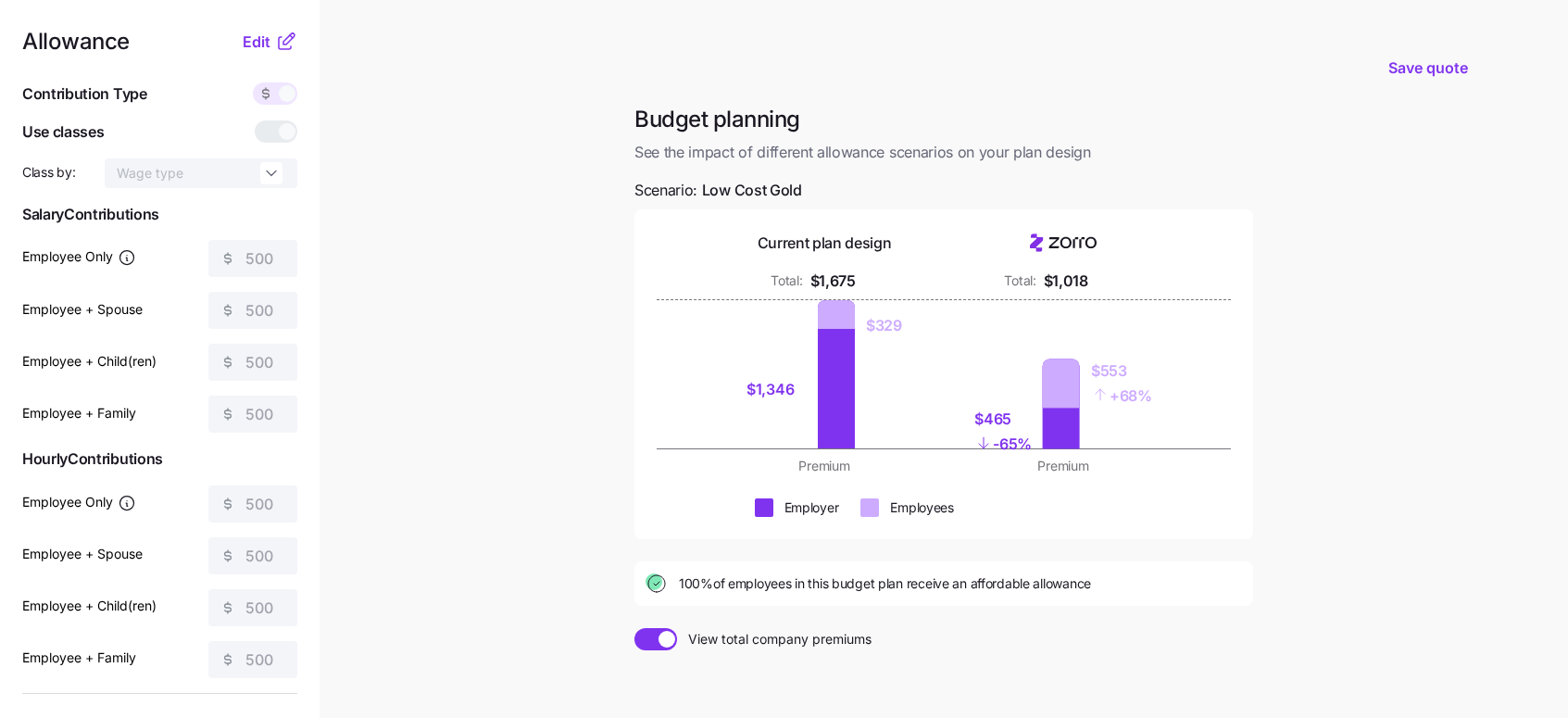
click at [274, 93] on span at bounding box center [266, 93] width 25 height 23
click at [267, 42] on span "Edit" at bounding box center [256, 41] width 27 height 23
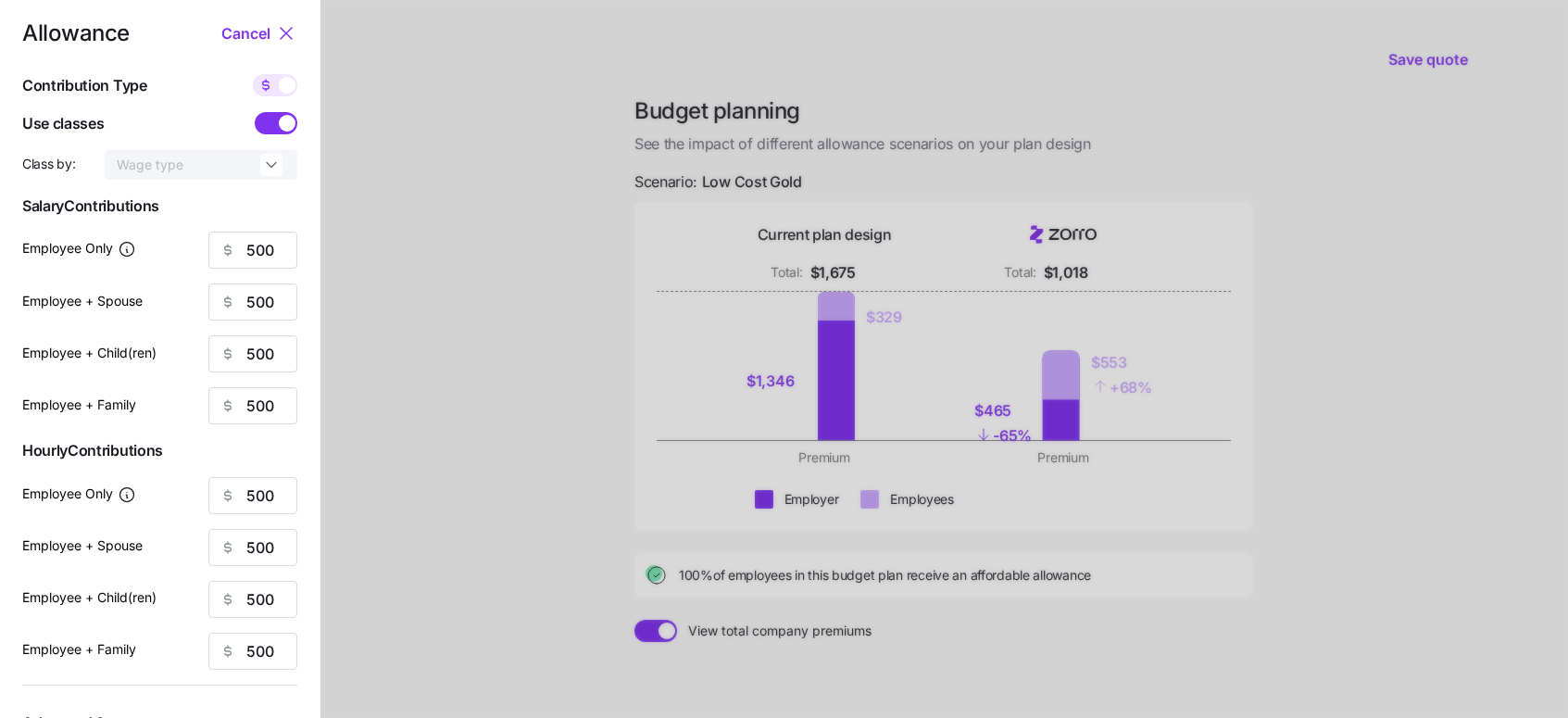
scroll to position [0, 0]
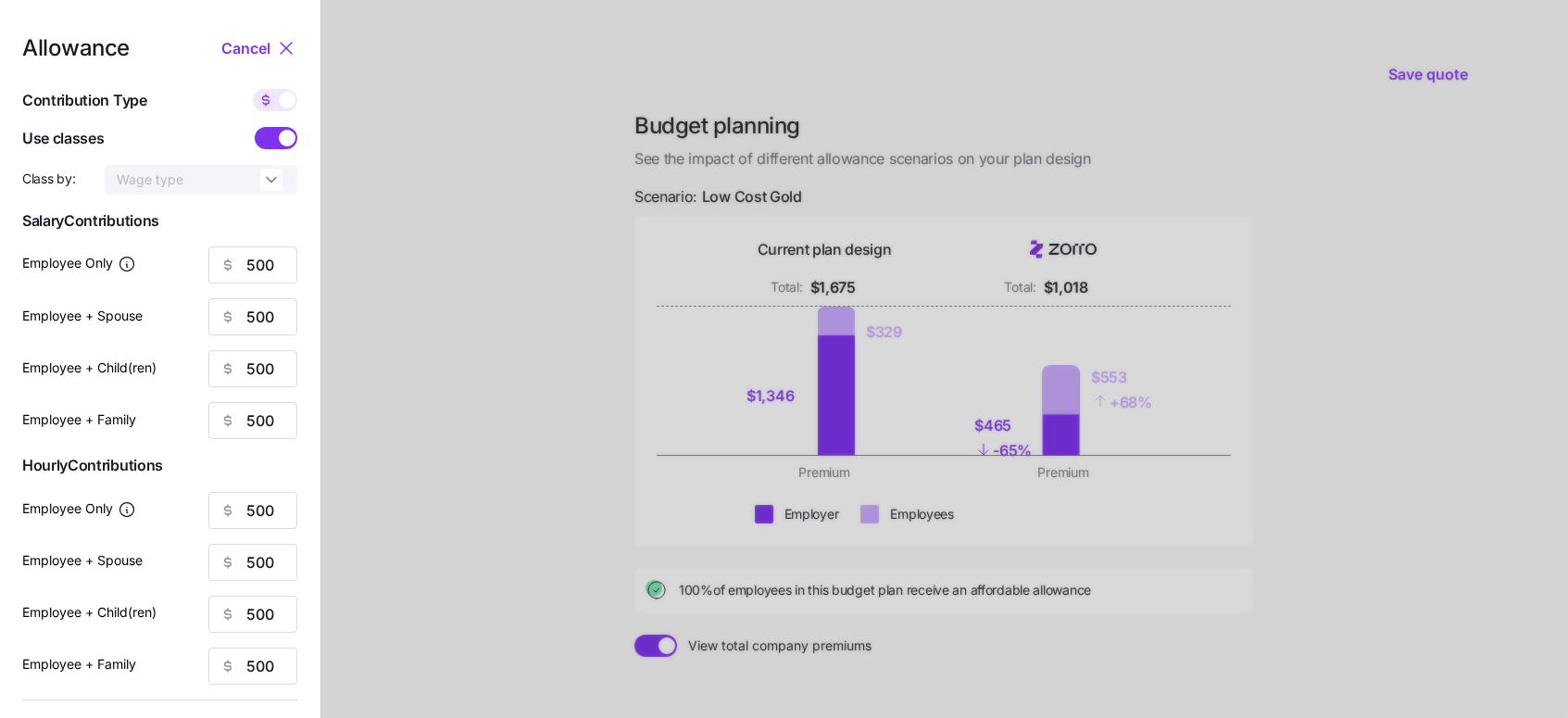
click at [276, 98] on span at bounding box center [266, 100] width 25 height 23
click at [253, 89] on input "checkbox" at bounding box center [253, 89] width 0 height 0
type input "89"
type input "44"
type input "51"
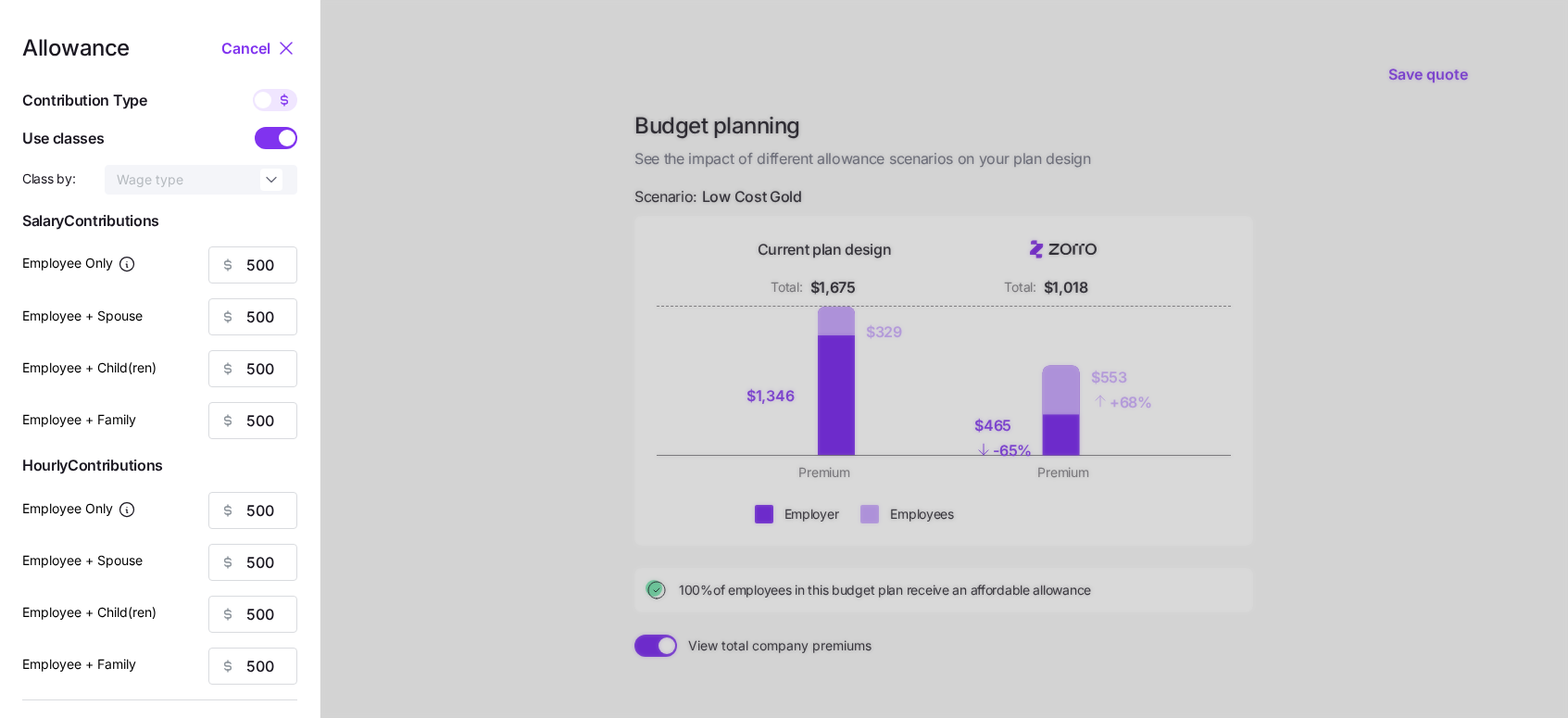
type input "32"
type input "89"
type input "44"
type input "51"
type input "32"
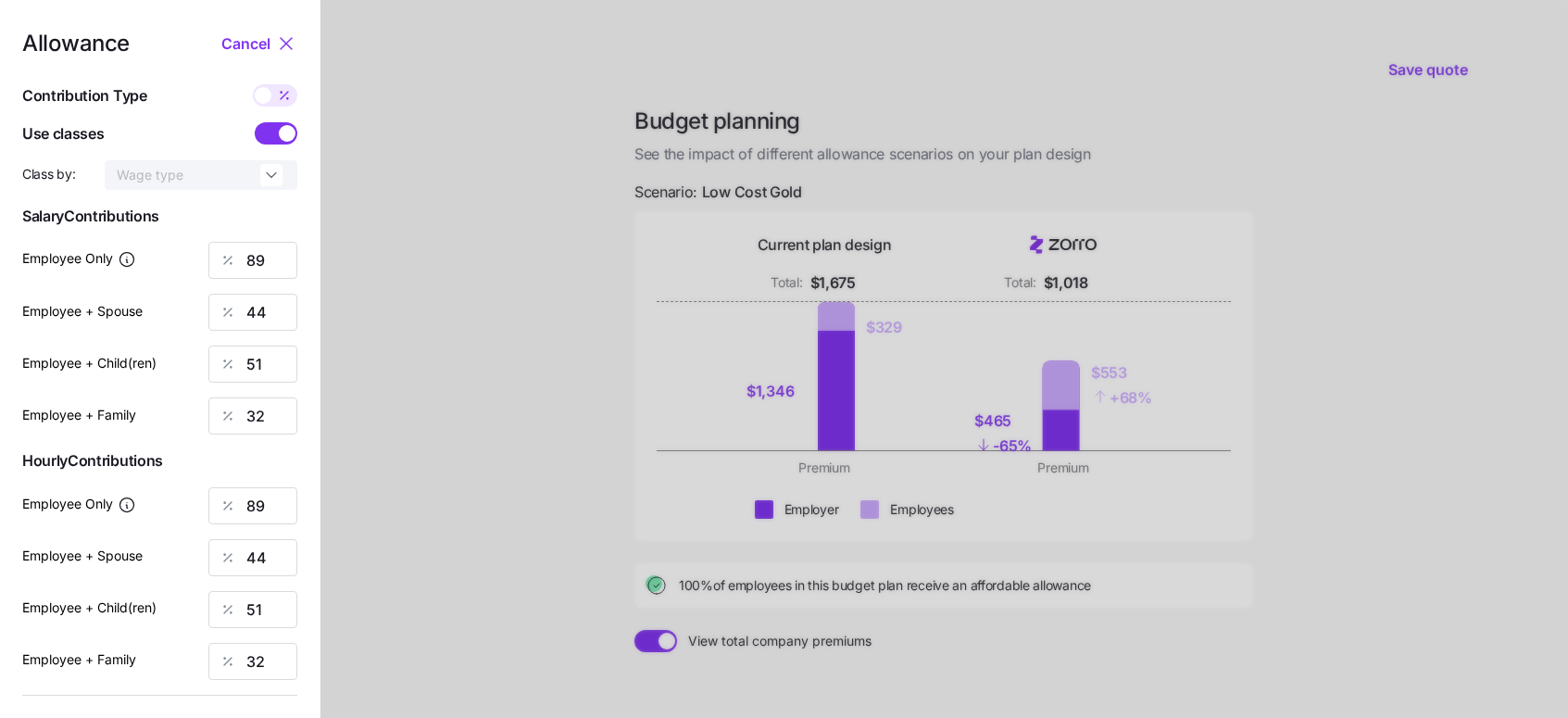
click at [274, 106] on span at bounding box center [284, 95] width 25 height 23
click at [253, 84] on input "checkbox" at bounding box center [253, 84] width 0 height 0
type input "500"
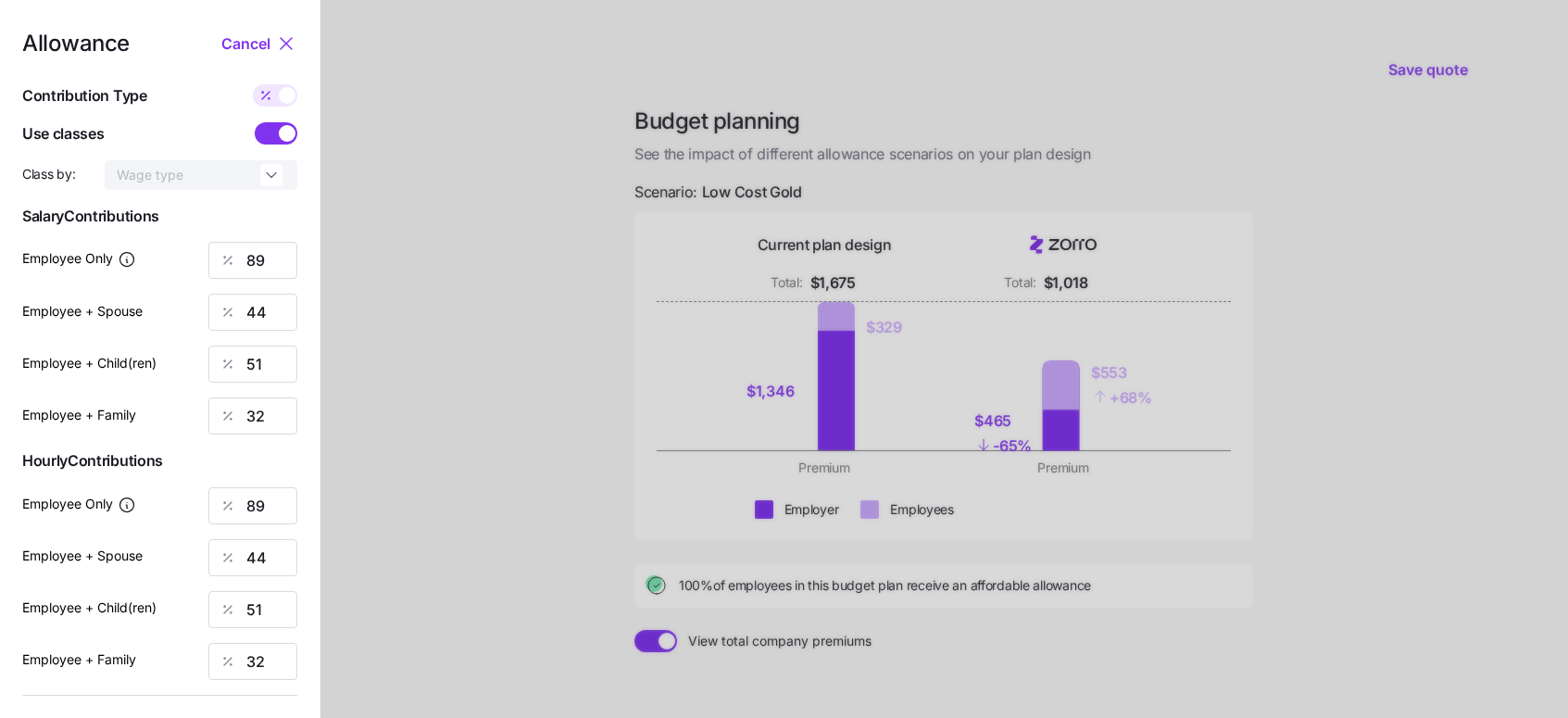
type input "500"
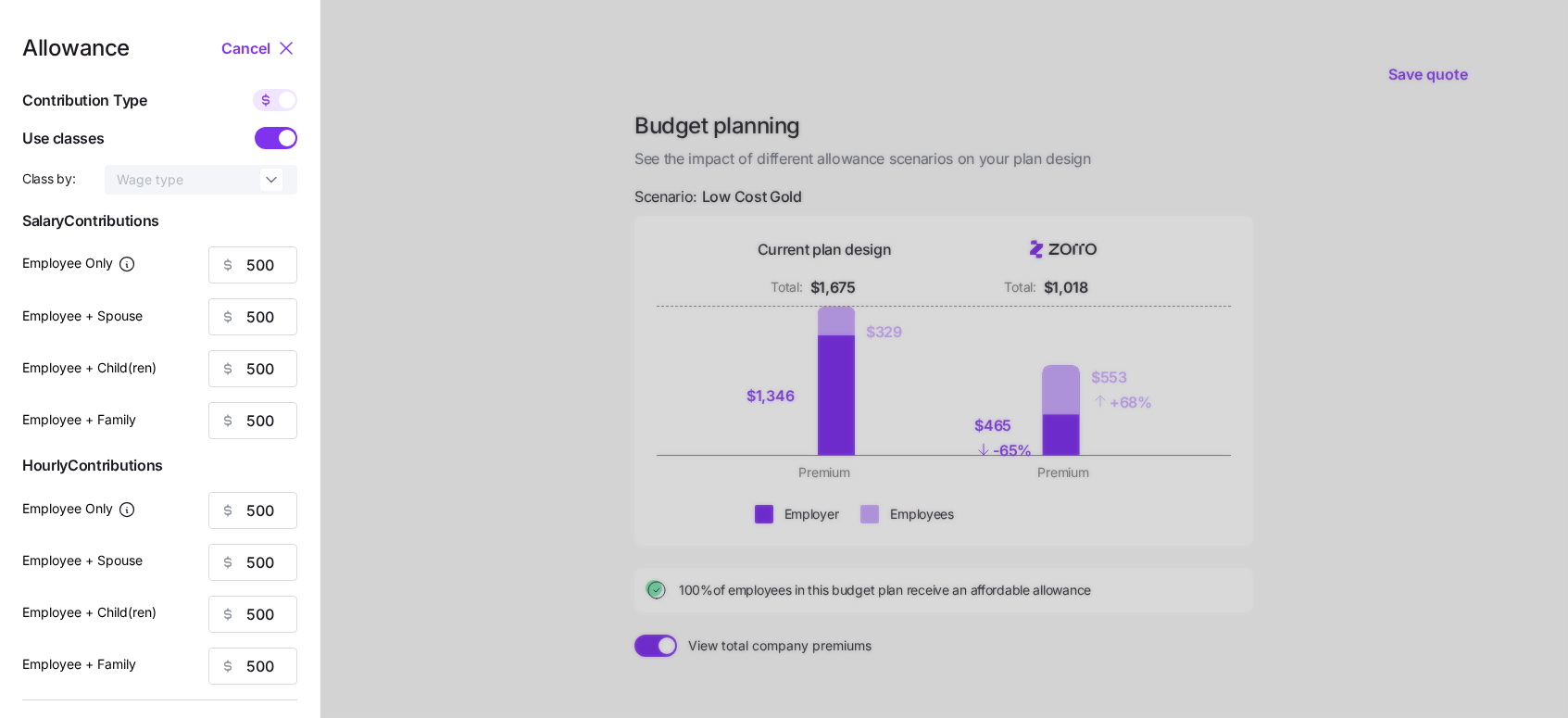
click at [273, 106] on icon at bounding box center [265, 99] width 15 height 15
click at [253, 89] on input "checkbox" at bounding box center [253, 89] width 0 height 0
type input "89"
type input "44"
type input "51"
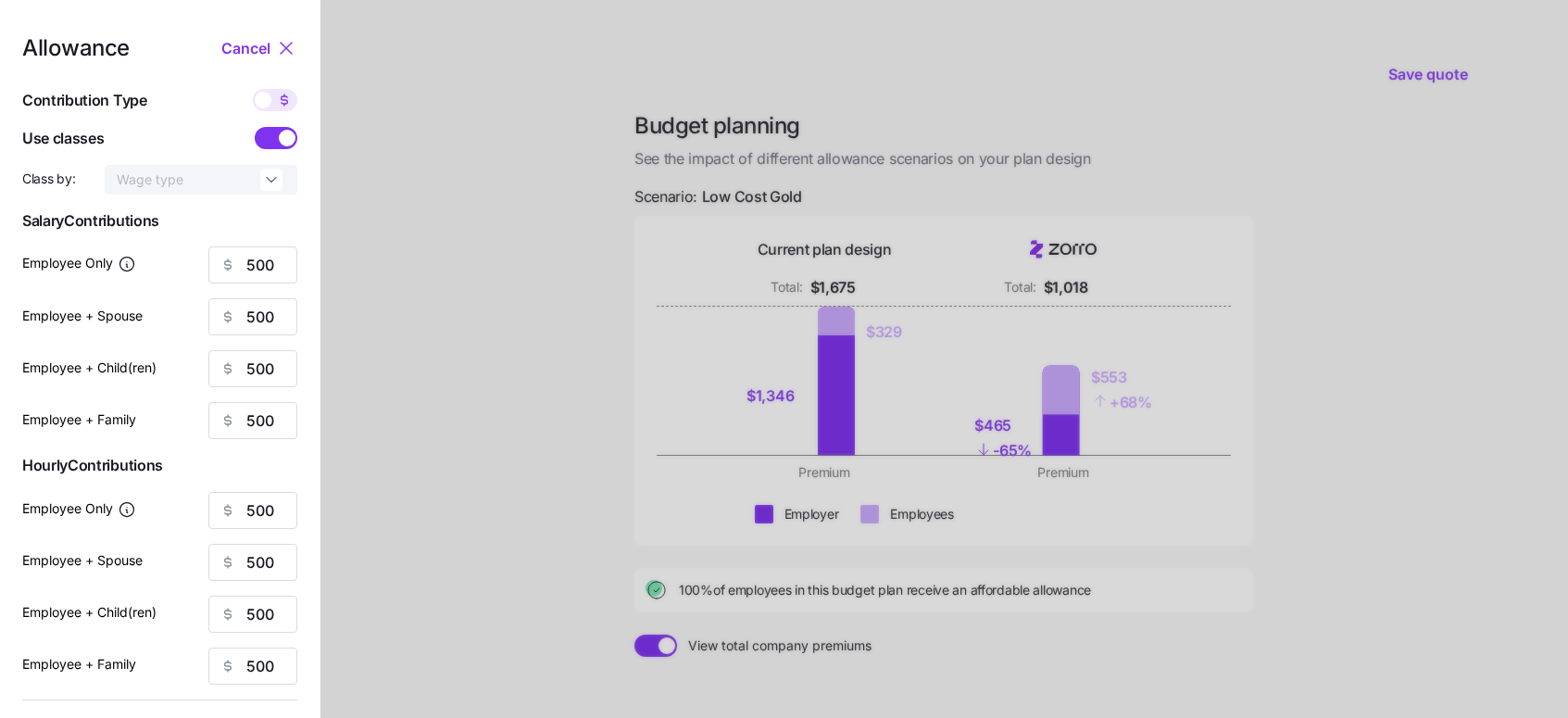
type input "32"
type input "89"
type input "44"
type input "51"
type input "32"
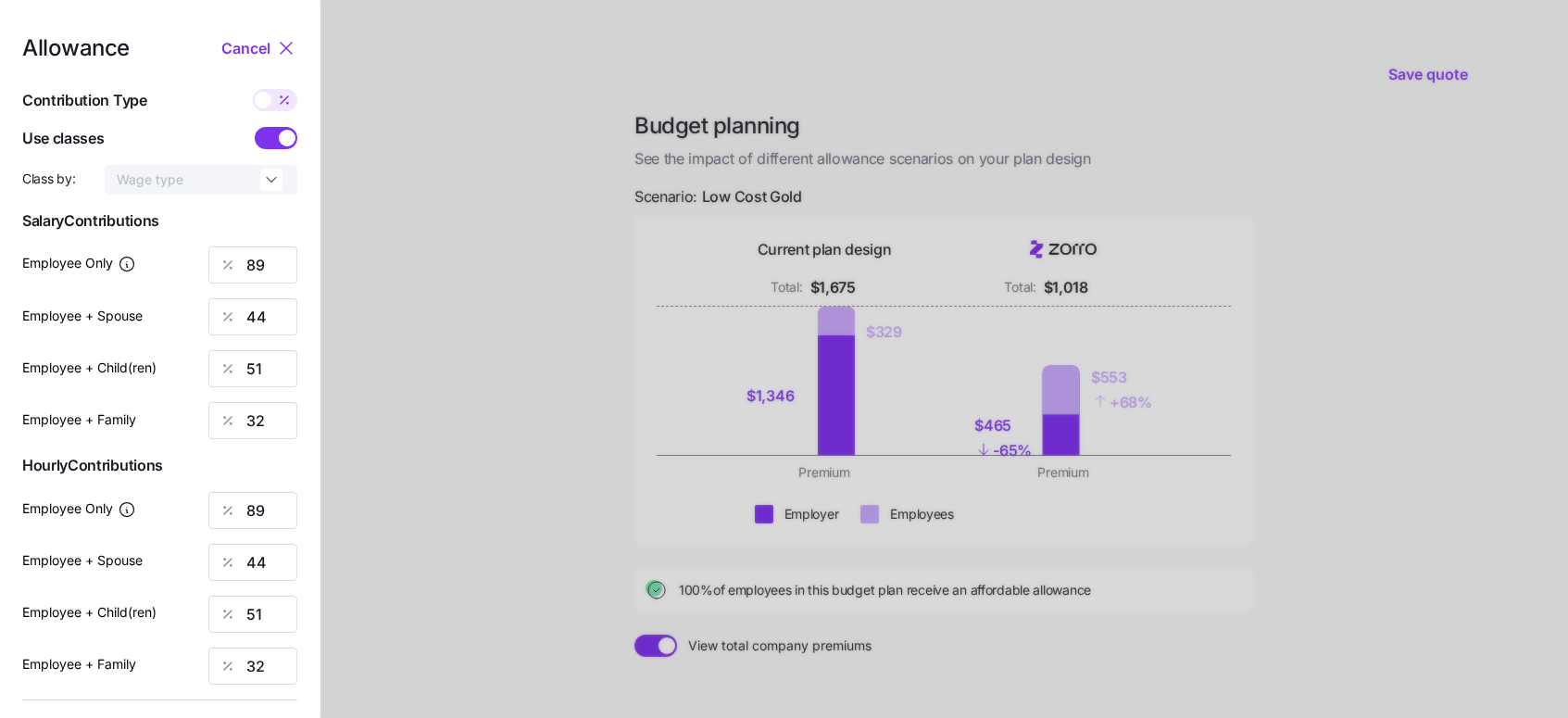
click at [273, 106] on span at bounding box center [284, 100] width 25 height 23
click at [253, 89] on input "checkbox" at bounding box center [253, 89] width 0 height 0
type input "500"
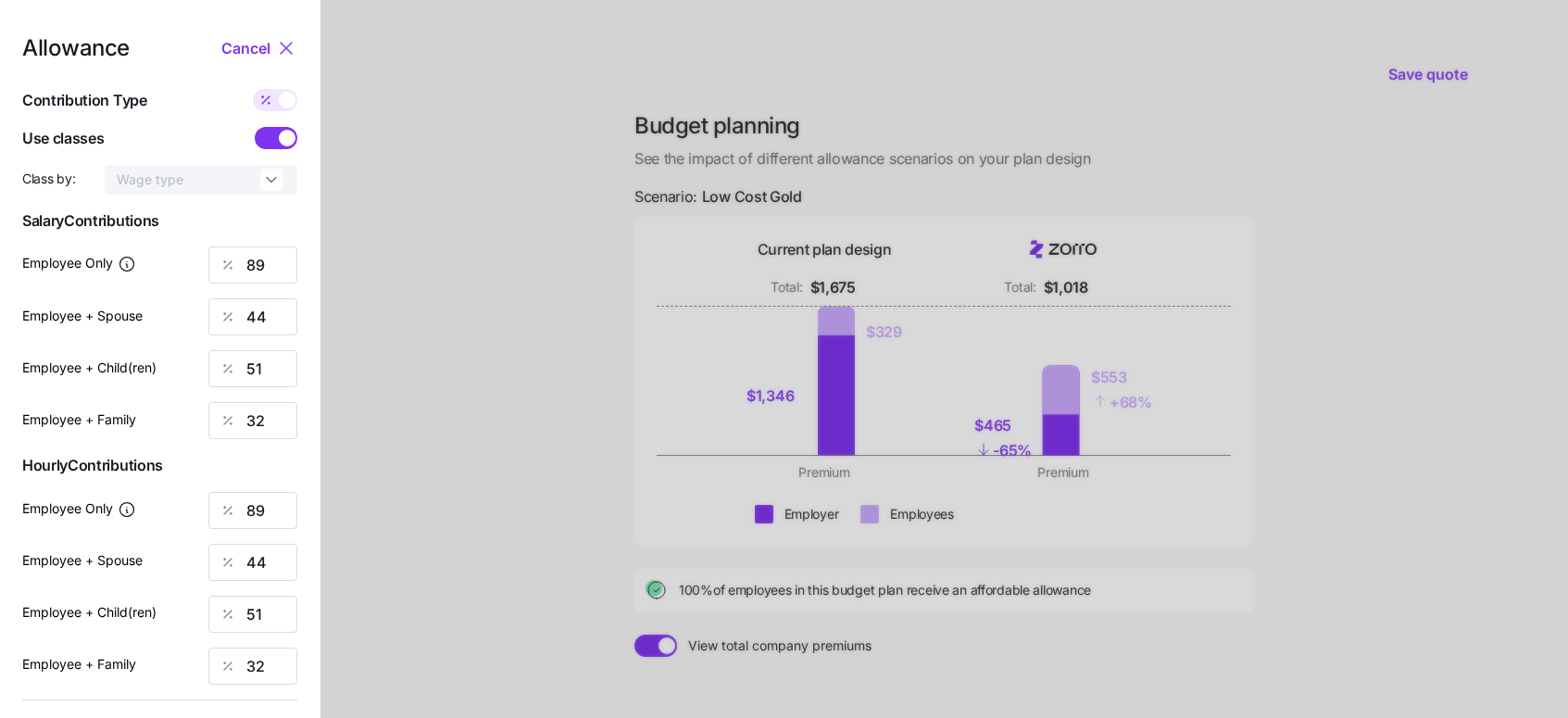
type input "500"
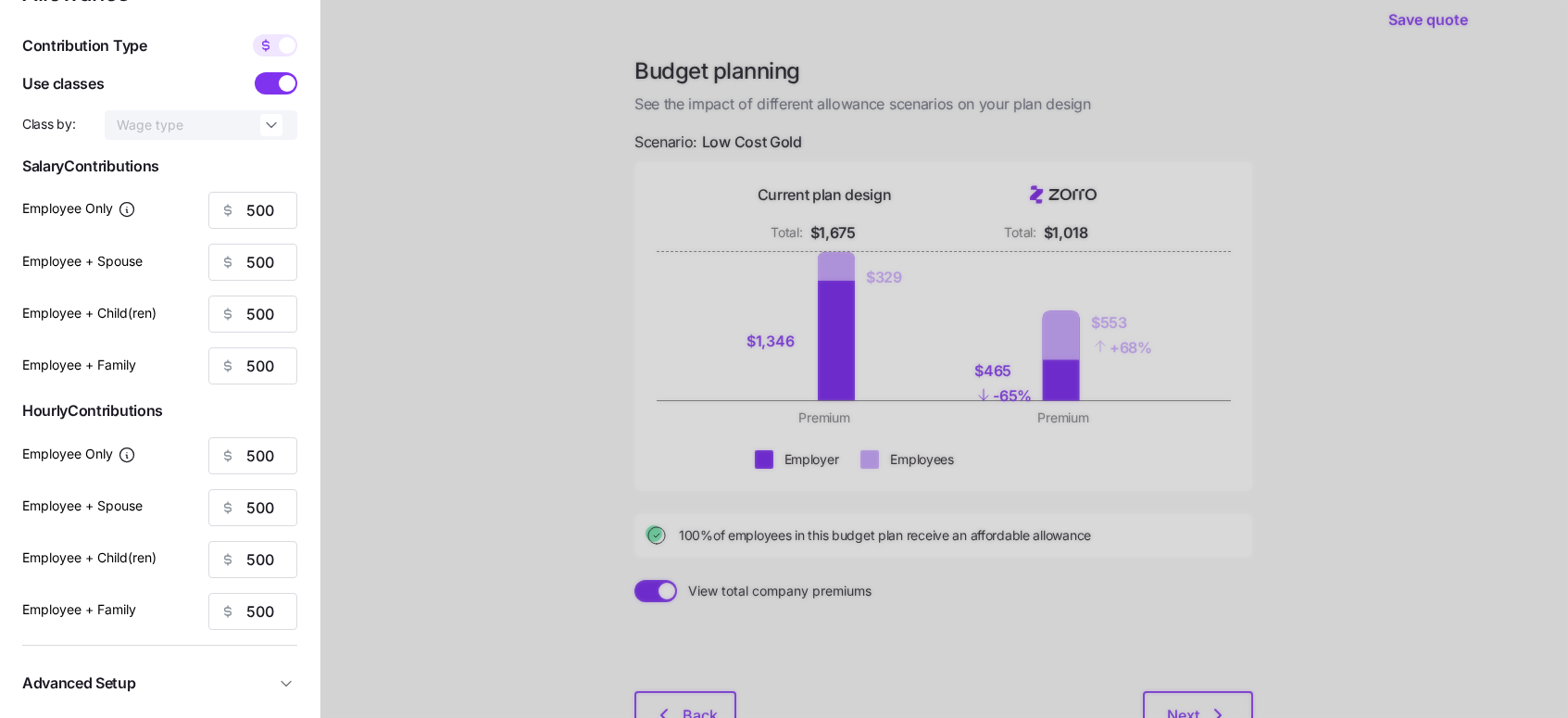
scroll to position [54, 0]
click at [289, 88] on span at bounding box center [286, 83] width 17 height 17
click at [255, 74] on input "checkbox" at bounding box center [255, 74] width 0 height 0
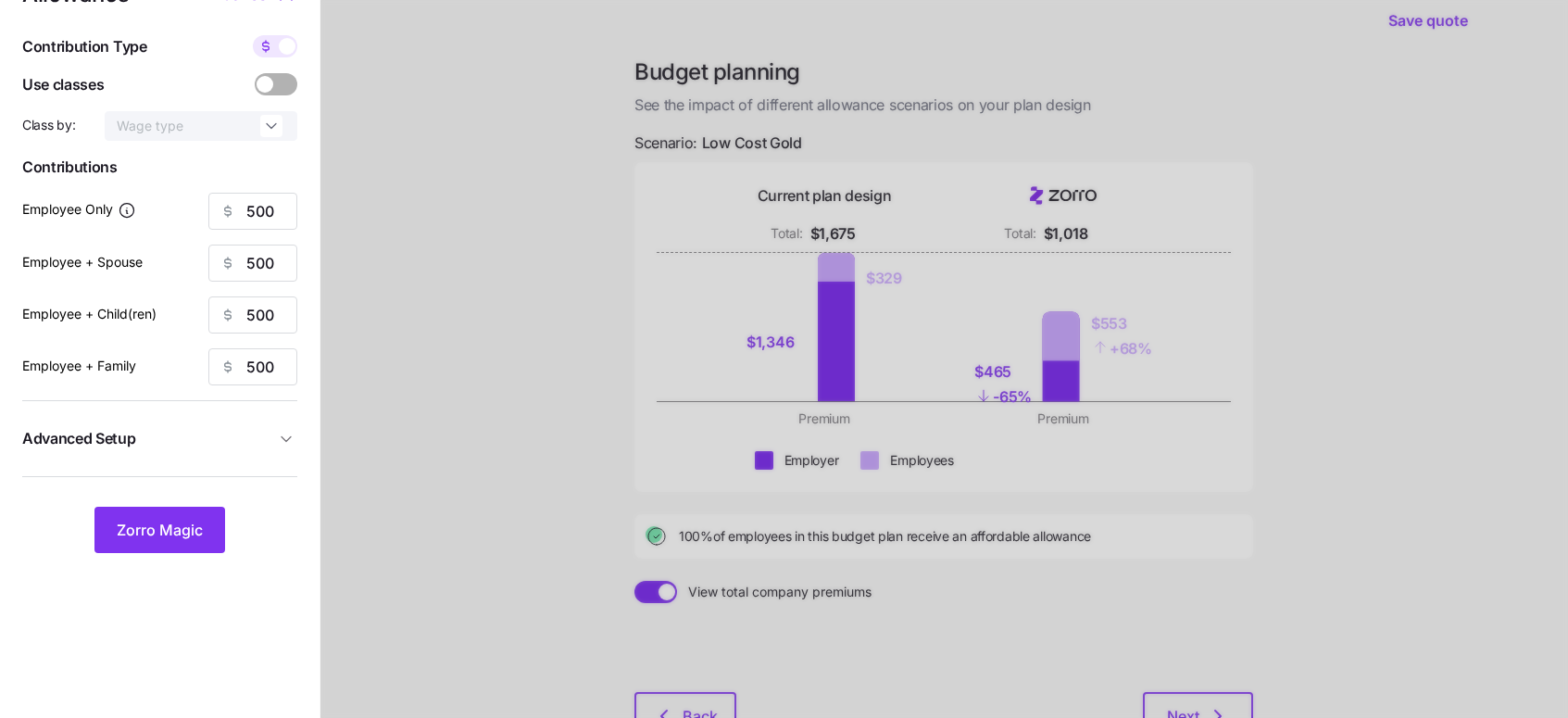
click at [289, 88] on span at bounding box center [286, 84] width 25 height 23
click at [255, 74] on input "checkbox" at bounding box center [255, 74] width 0 height 0
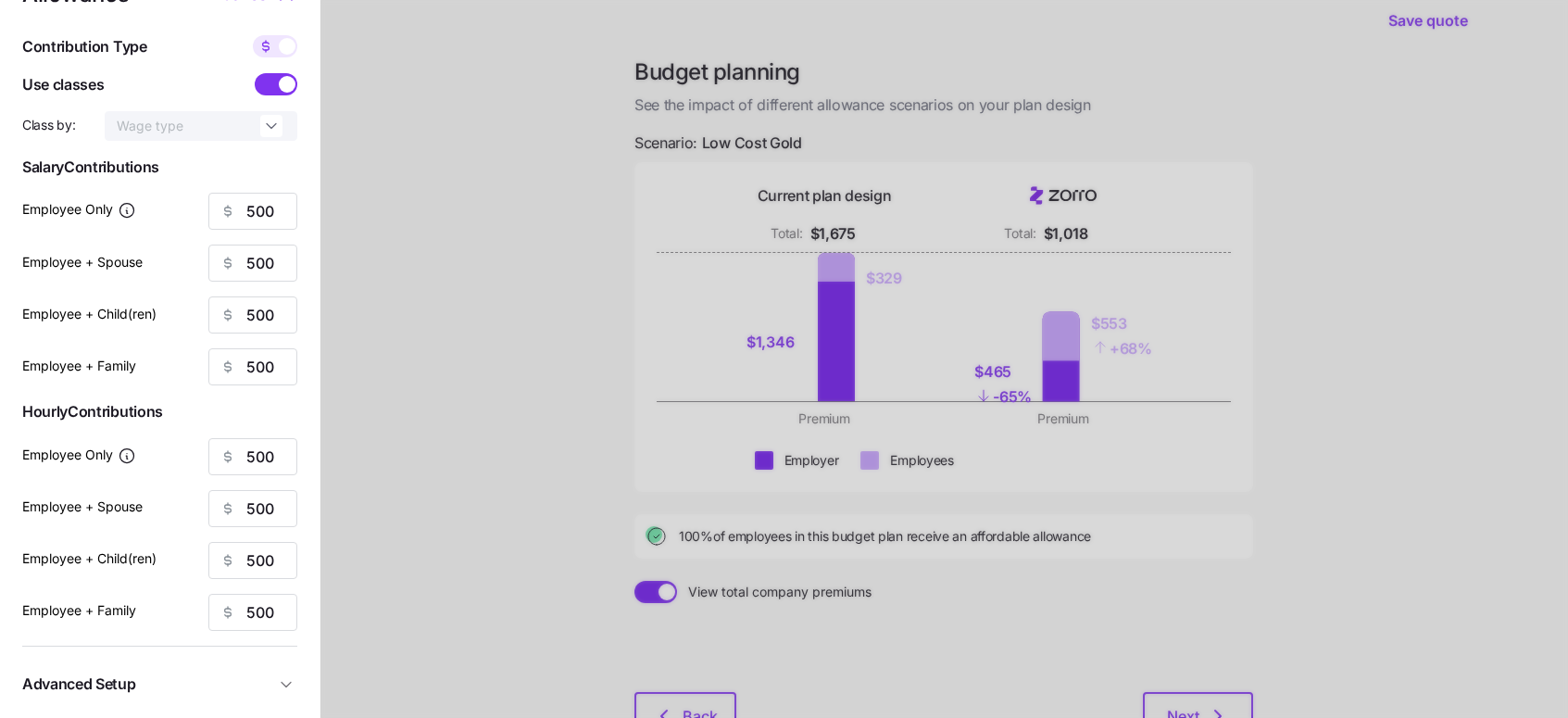
click at [289, 88] on span at bounding box center [286, 83] width 17 height 17
click at [255, 74] on input "checkbox" at bounding box center [255, 74] width 0 height 0
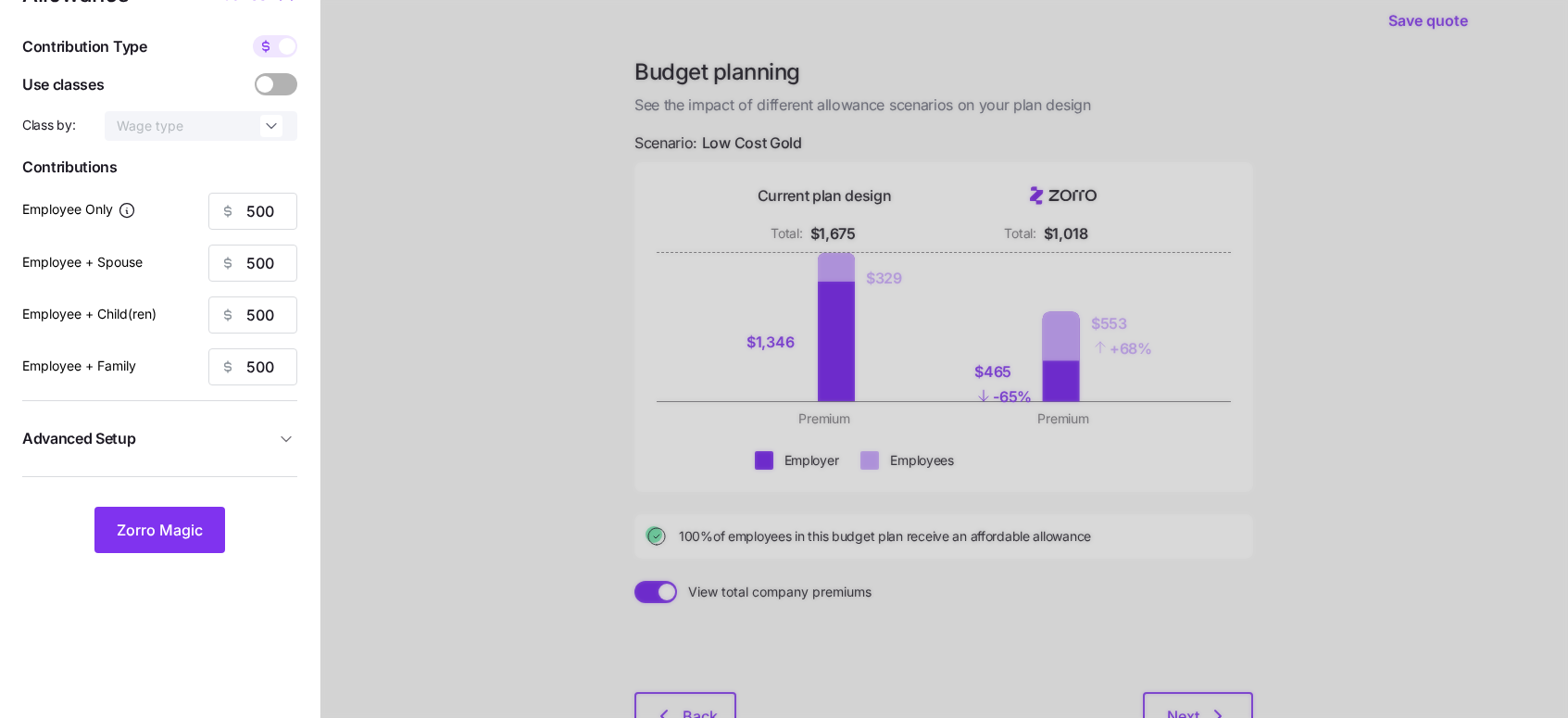
click at [289, 88] on span at bounding box center [286, 84] width 25 height 23
click at [255, 74] on input "checkbox" at bounding box center [255, 74] width 0 height 0
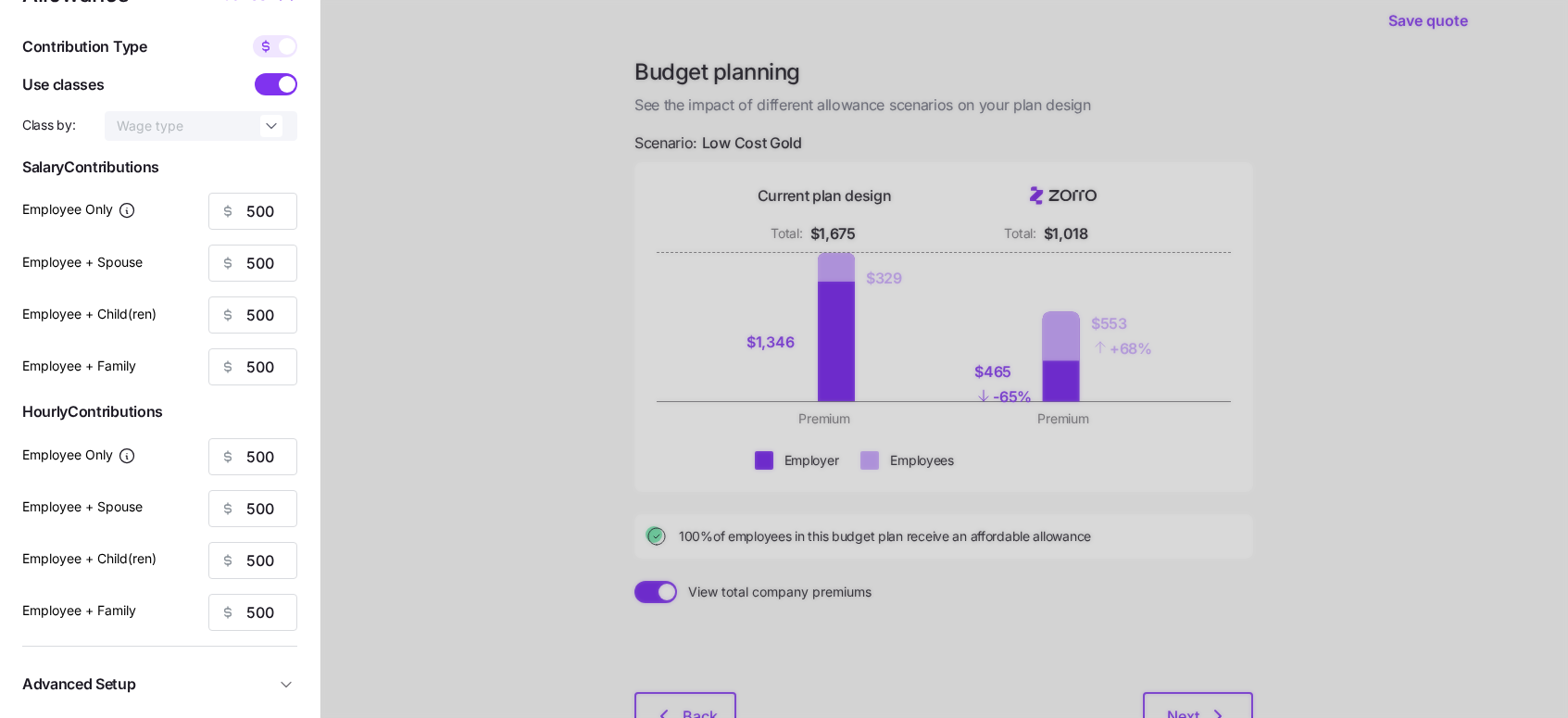
click at [289, 88] on span at bounding box center [286, 83] width 17 height 17
click at [255, 74] on input "checkbox" at bounding box center [255, 74] width 0 height 0
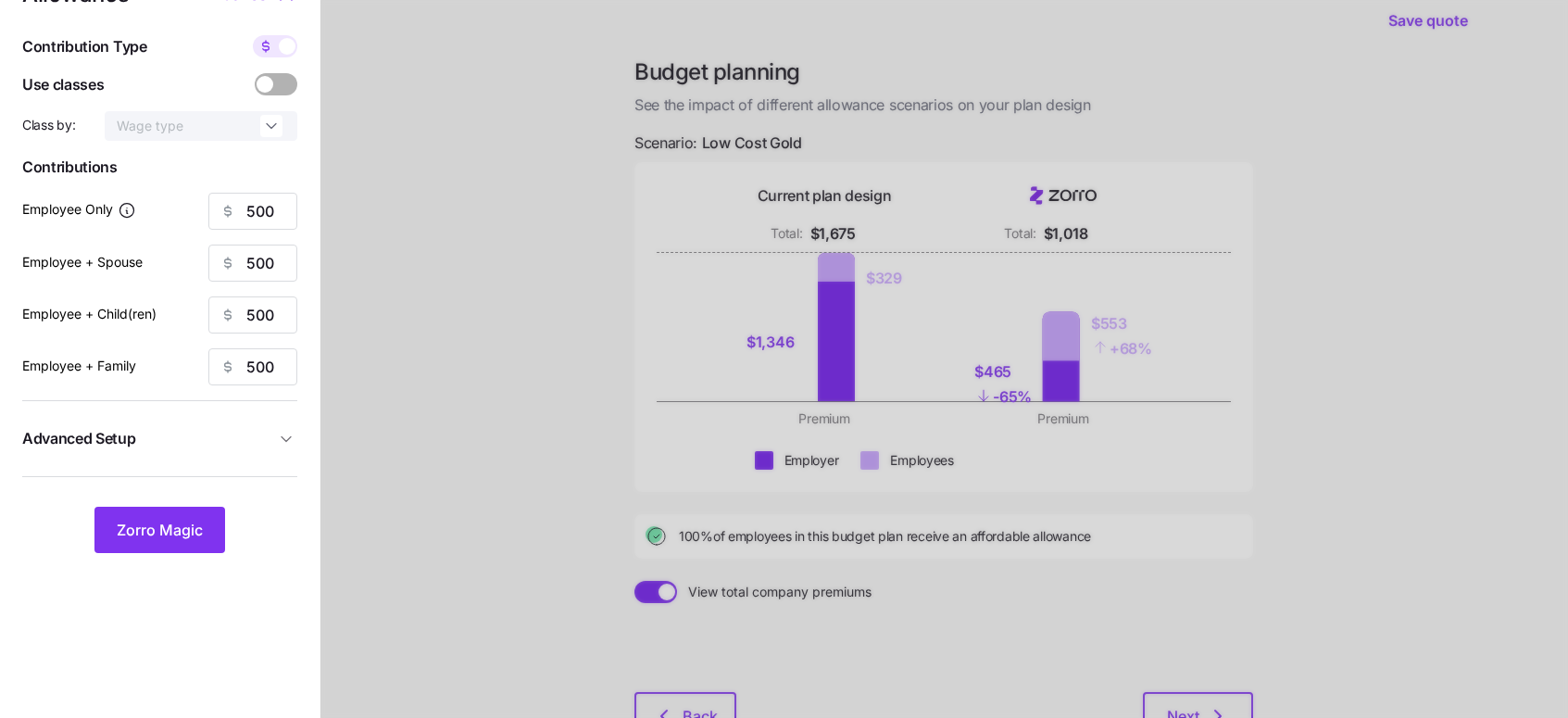
click at [289, 88] on span at bounding box center [286, 84] width 25 height 23
click at [255, 74] on input "checkbox" at bounding box center [255, 74] width 0 height 0
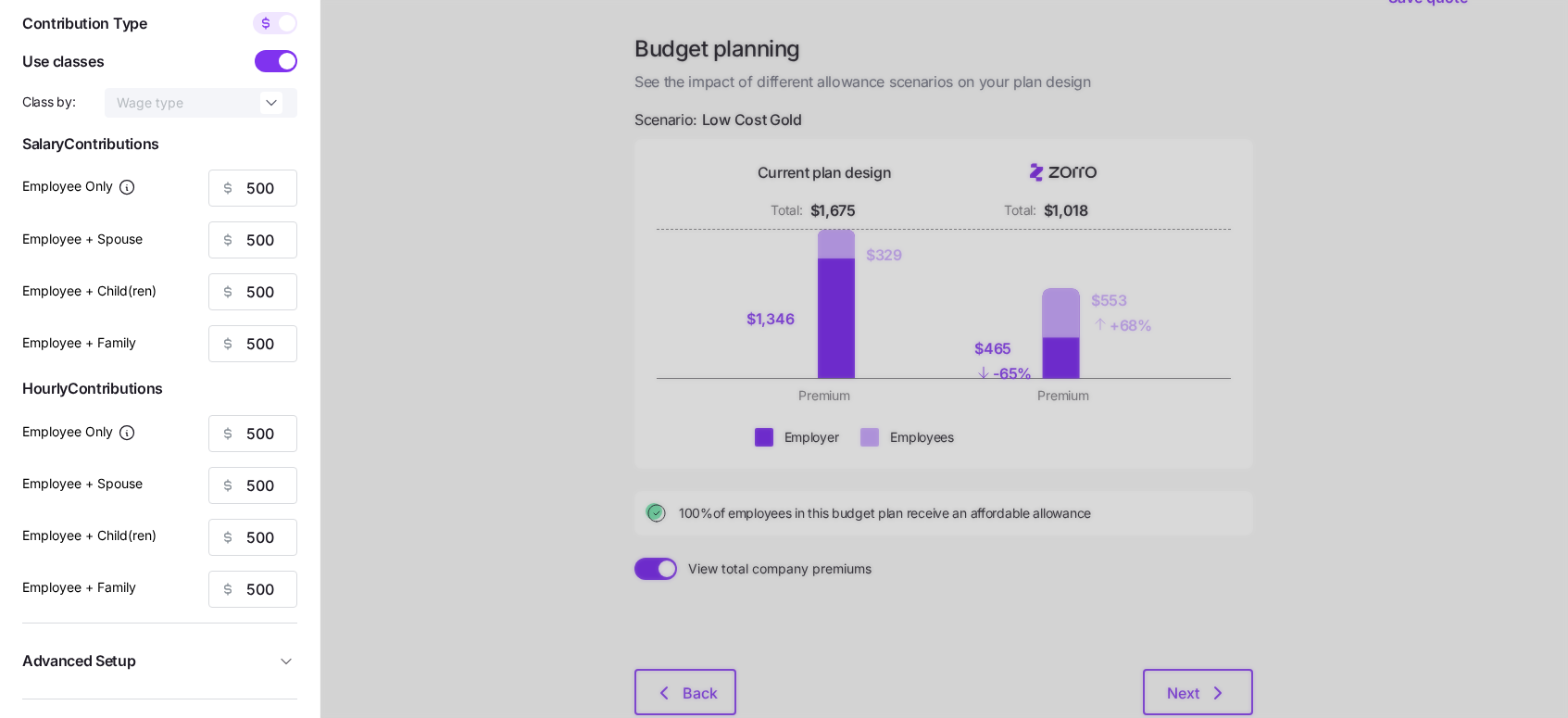
scroll to position [74, 0]
